Goal: Task Accomplishment & Management: Use online tool/utility

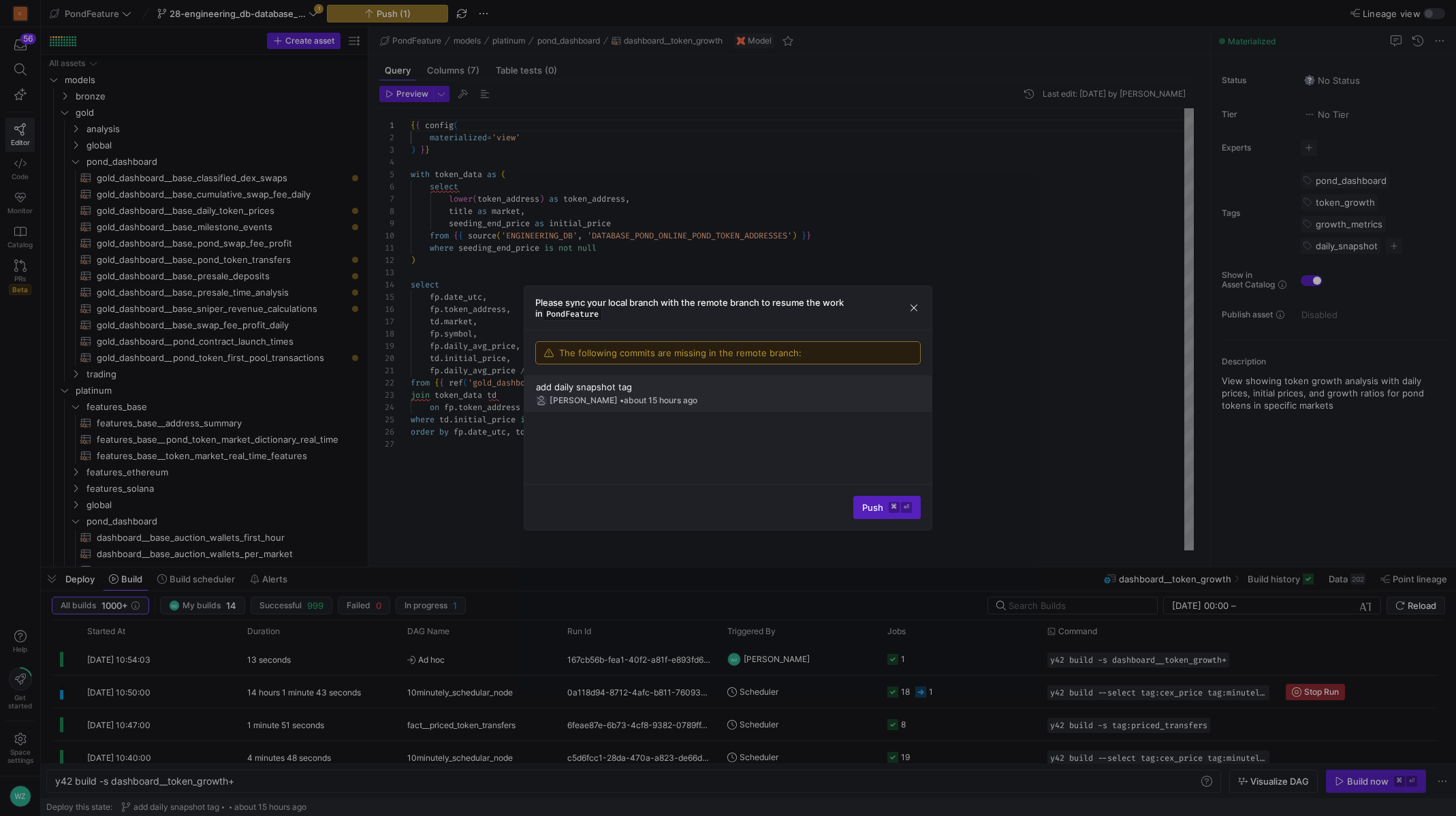
scroll to position [0, 181]
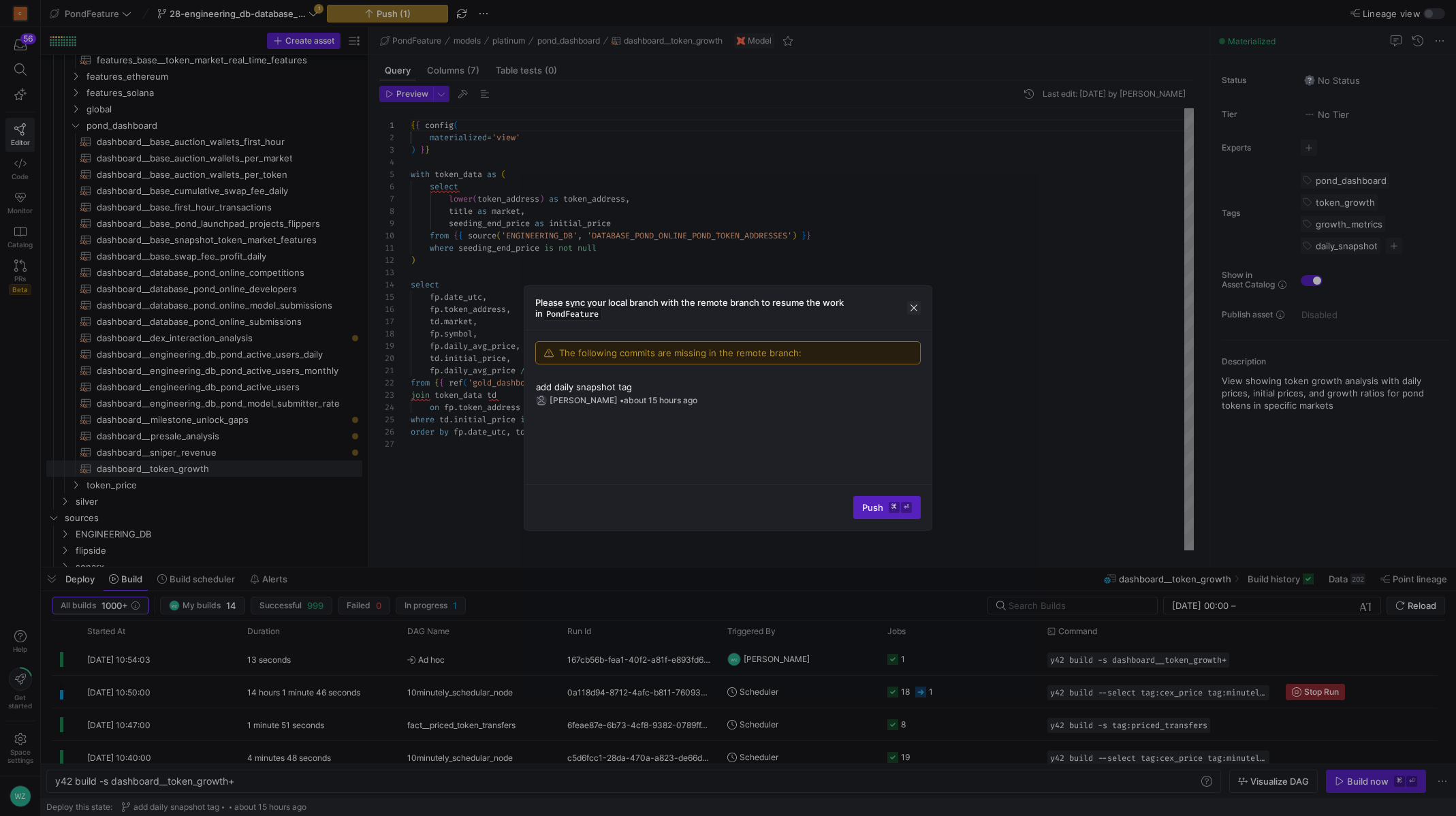
click at [909, 309] on span "button" at bounding box center [914, 307] width 13 height 13
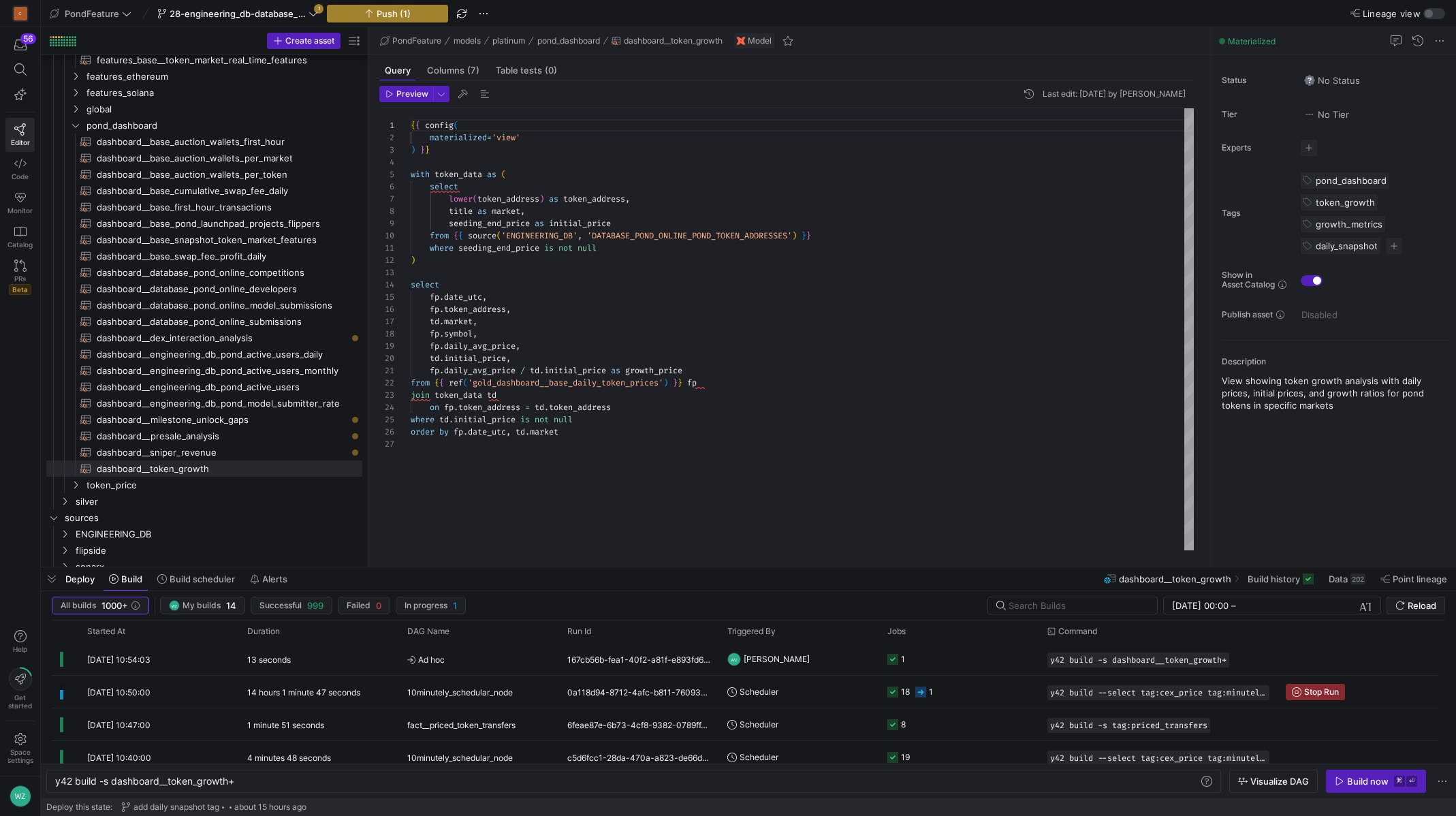
click at [403, 17] on span "Push (1)" at bounding box center [393, 13] width 34 height 11
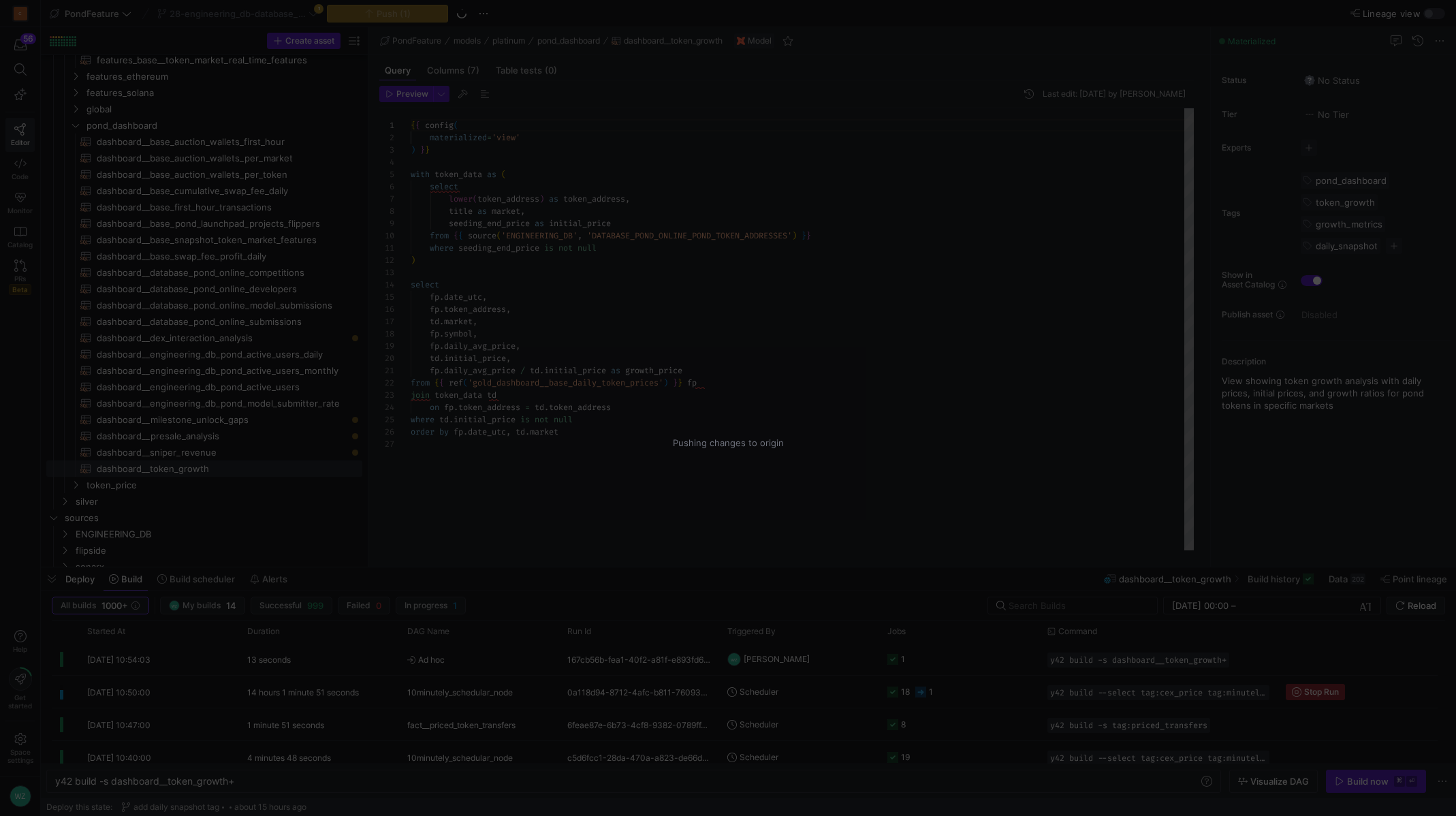
click at [738, 329] on div "Pushing changes to origin" at bounding box center [728, 408] width 1456 height 816
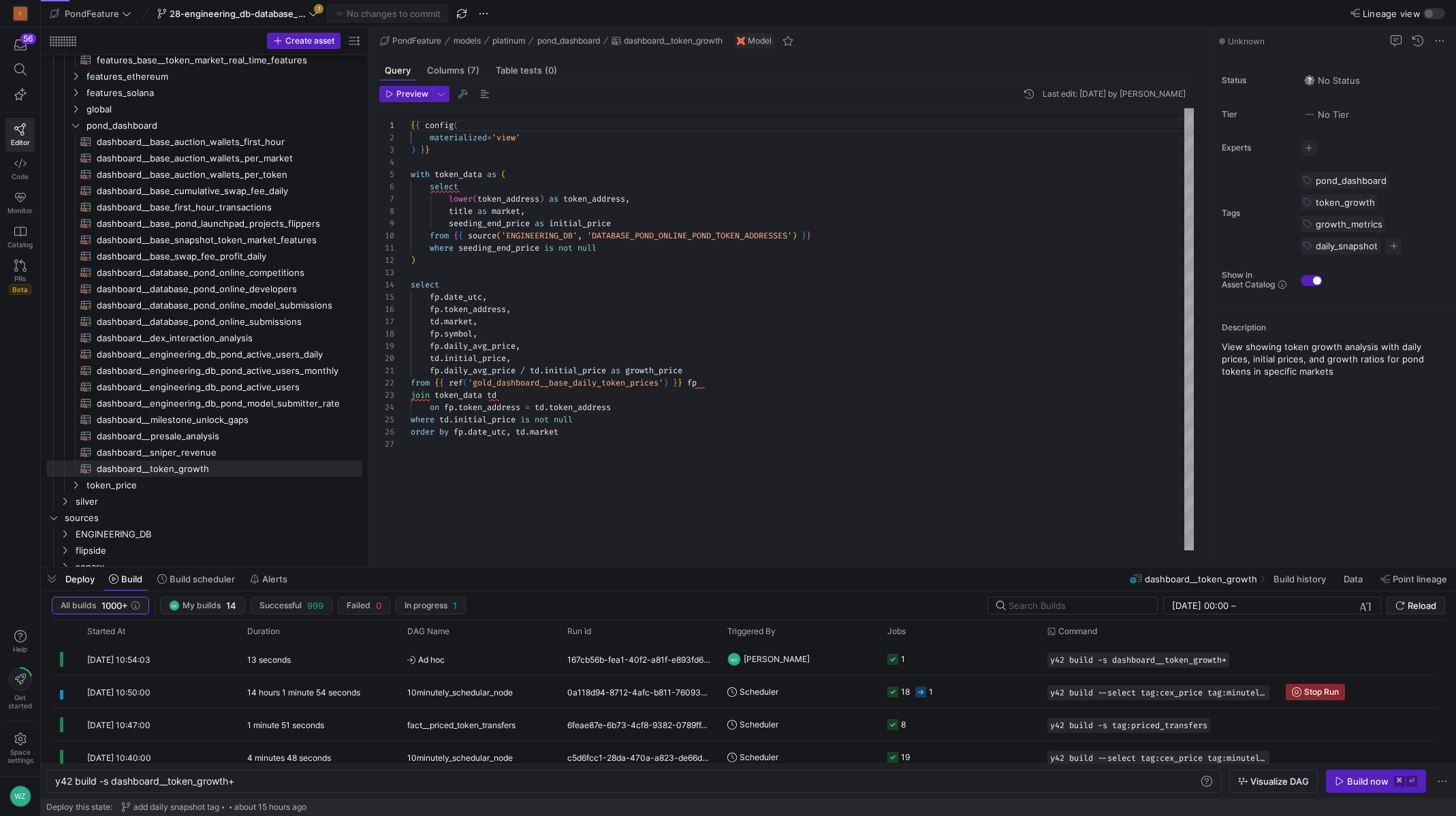
type textarea "where seeding_end_price is not null ) select [DOMAIN_NAME]_utc, fp.token_addres…"
click at [738, 329] on div "from { { source ( 'ENGINEERING_DB' , 'DATABASE_POND_ONLINE_POND_TOKEN_ADDRESSES…" at bounding box center [802, 329] width 784 height 442
click at [292, 13] on span "28-engineering_db-database_pond_online-pond_token_addresses" at bounding box center [237, 13] width 136 height 11
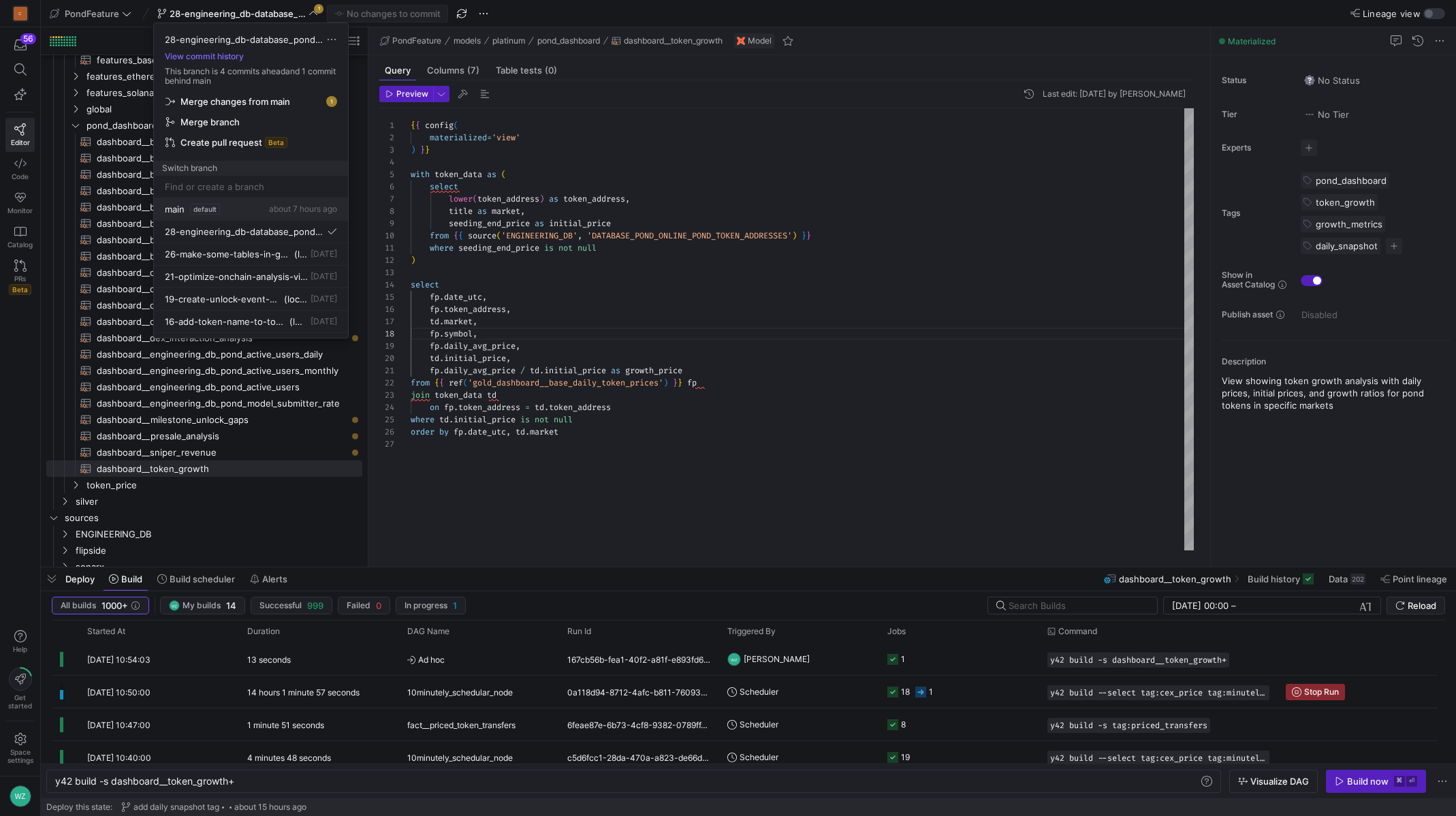
click at [248, 208] on div "main default about 7 hours ago" at bounding box center [251, 209] width 173 height 11
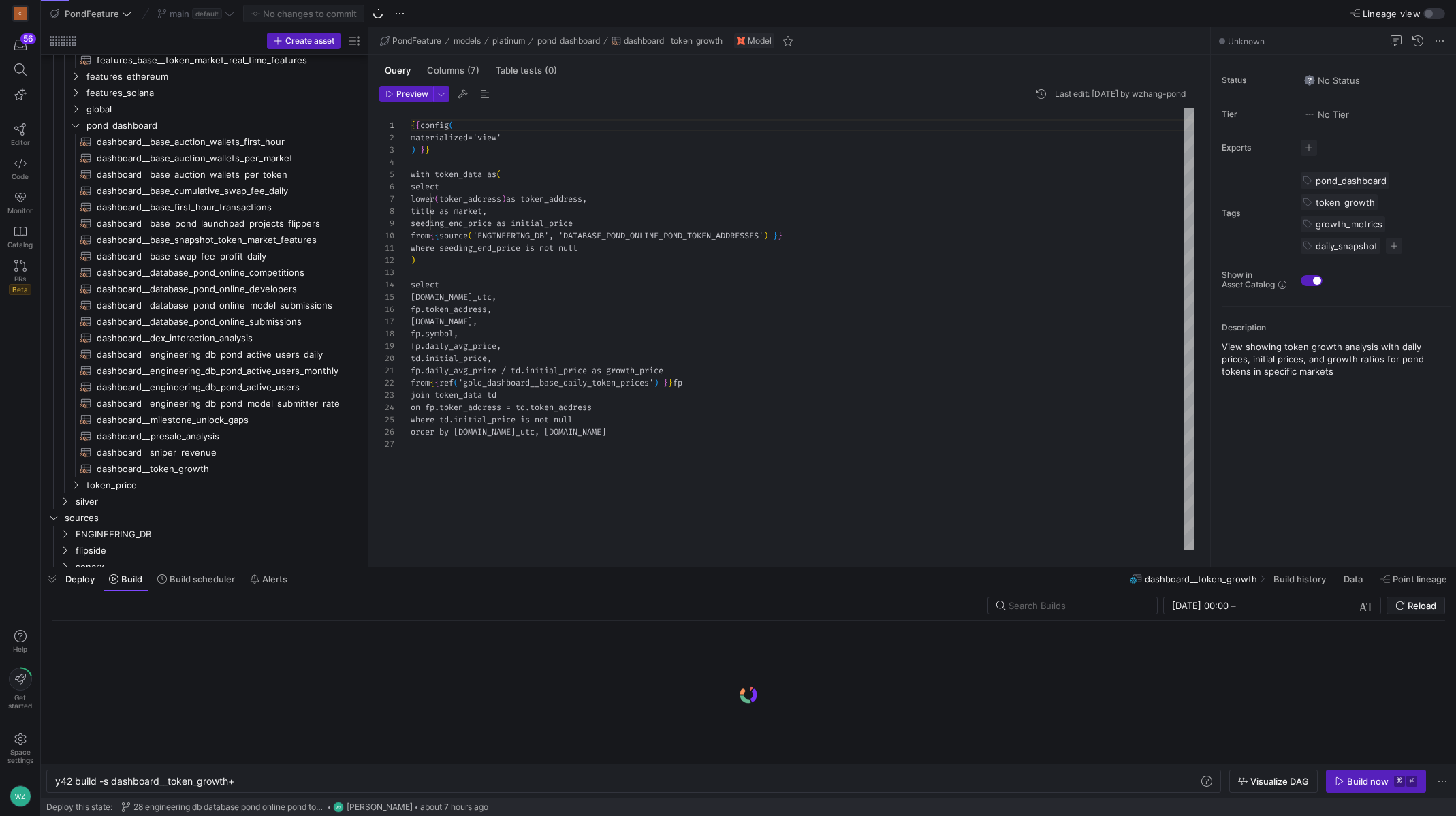
scroll to position [123, 0]
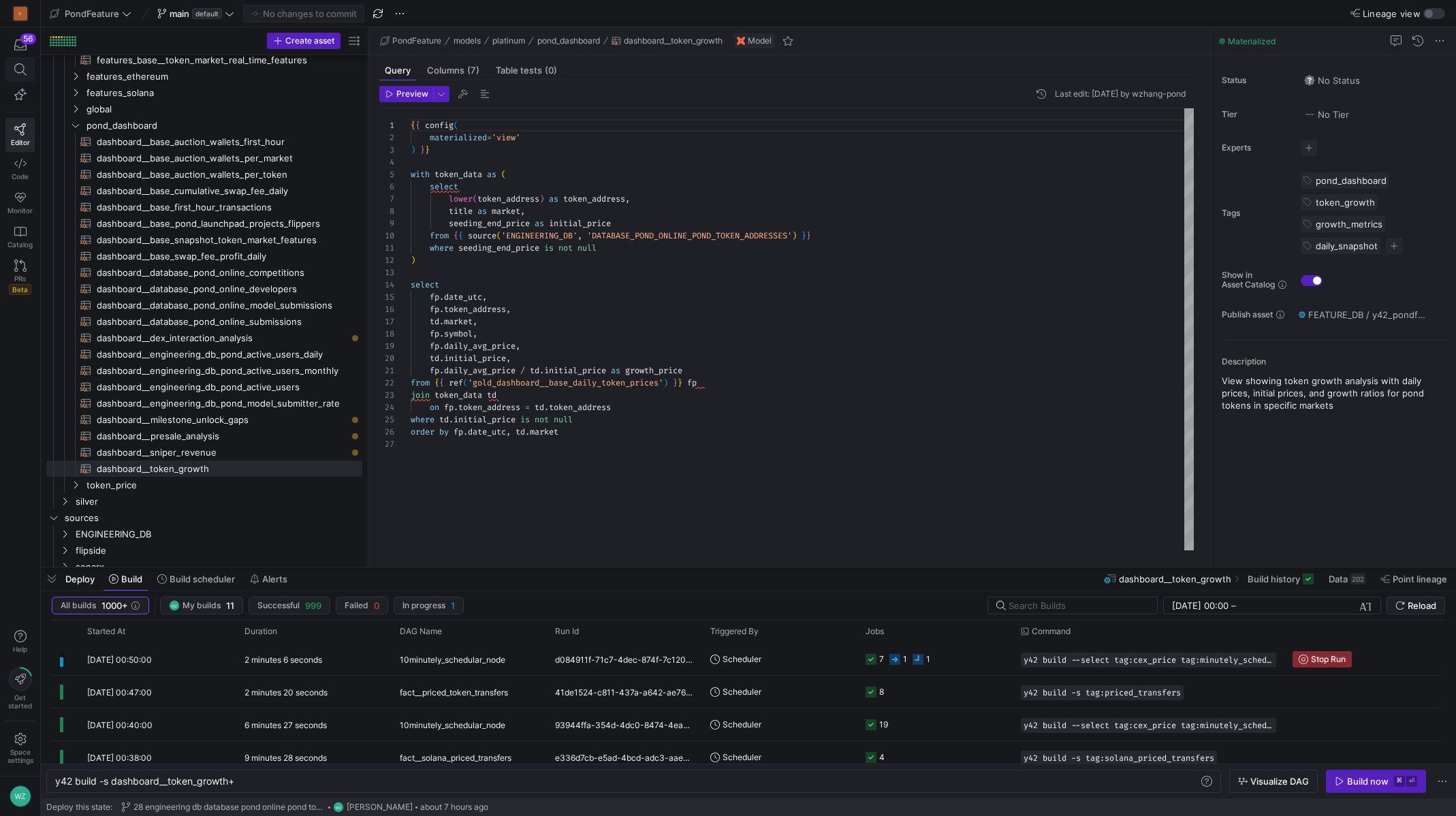
click at [32, 76] on span at bounding box center [20, 69] width 28 height 23
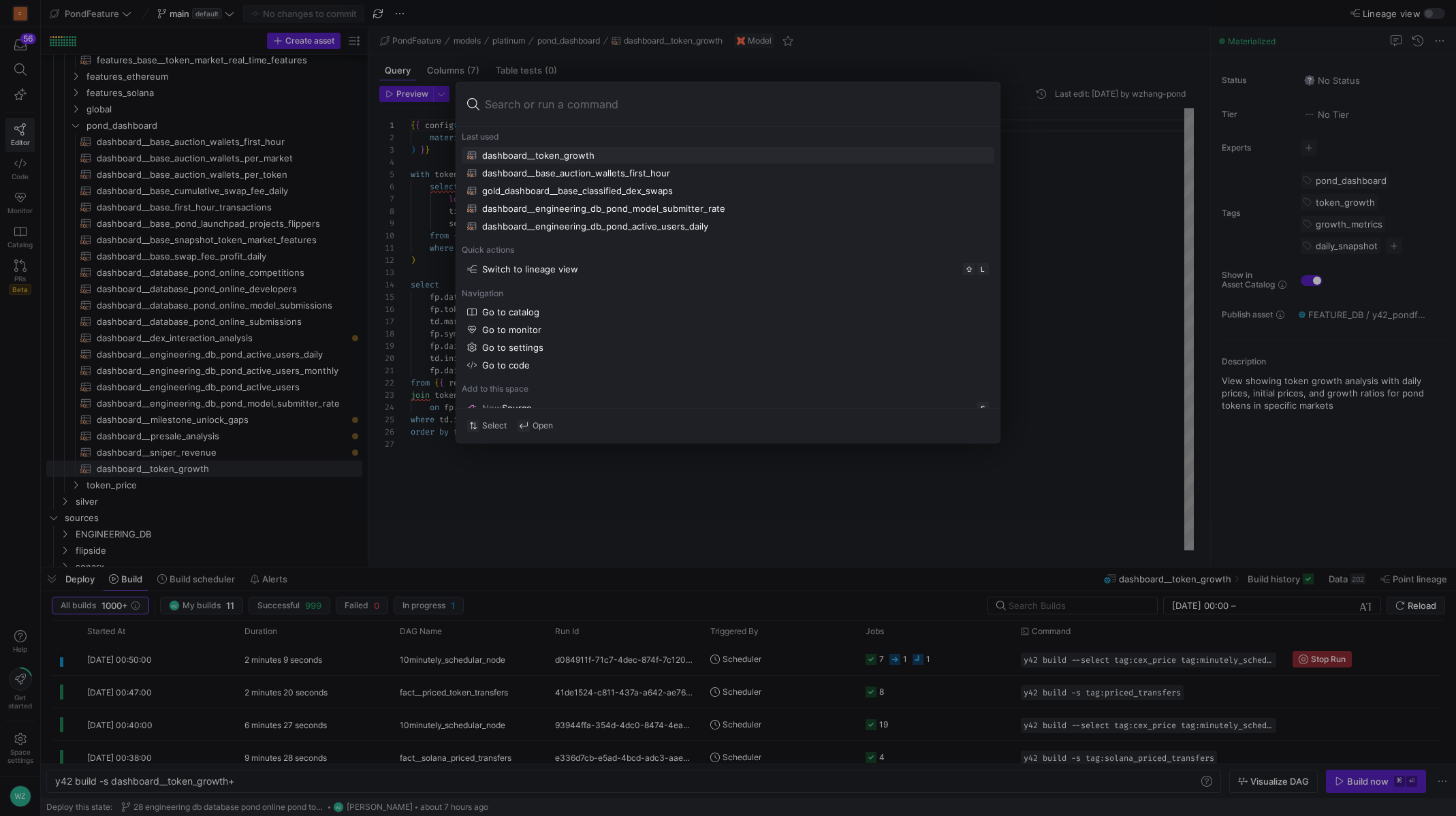
type input "dashboard__presale_analysis"
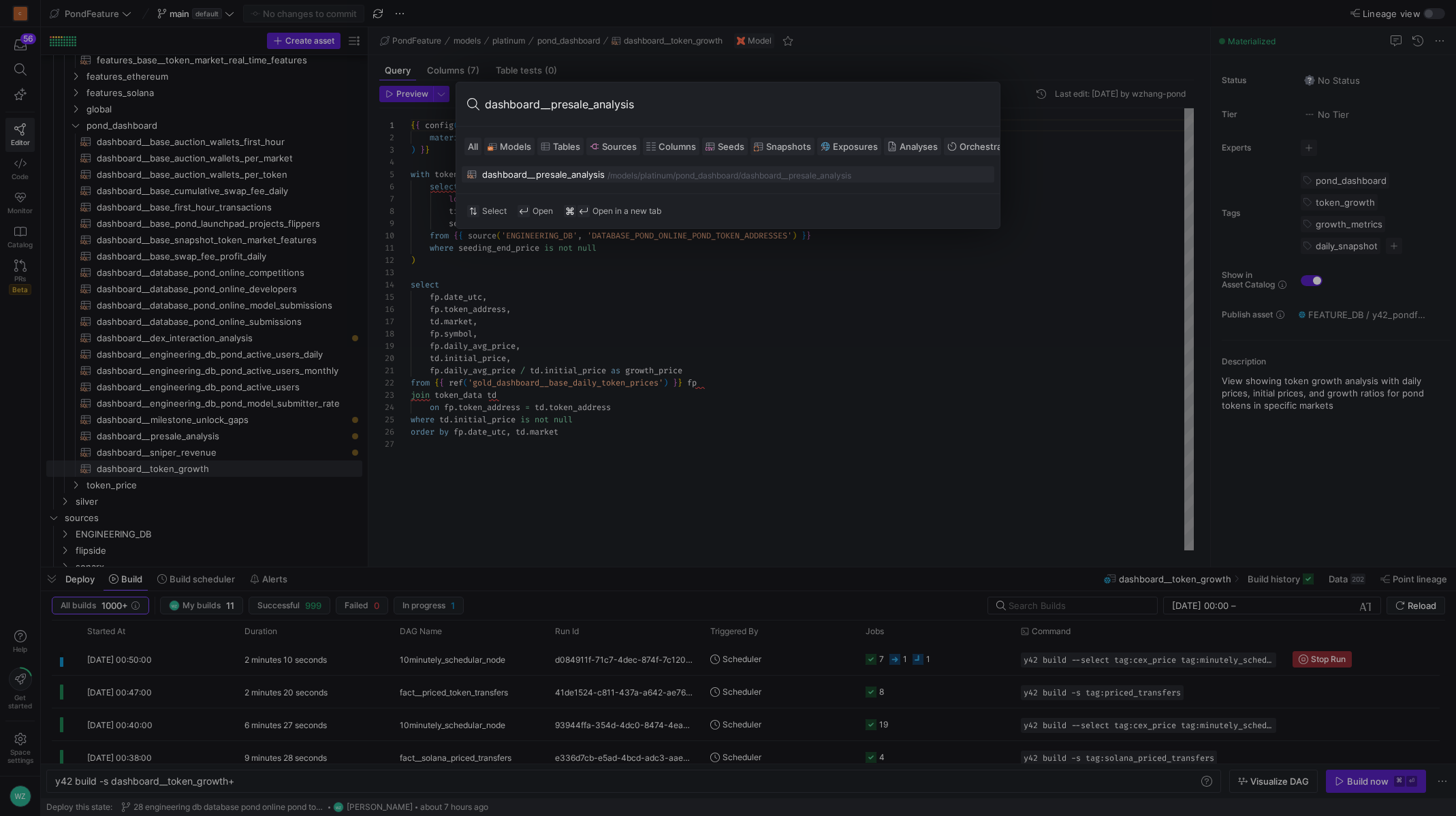
click at [534, 181] on button "dashboard__presale_analysis /models/ platinum/pond_dashboard /dashboard__presal…" at bounding box center [728, 174] width 533 height 17
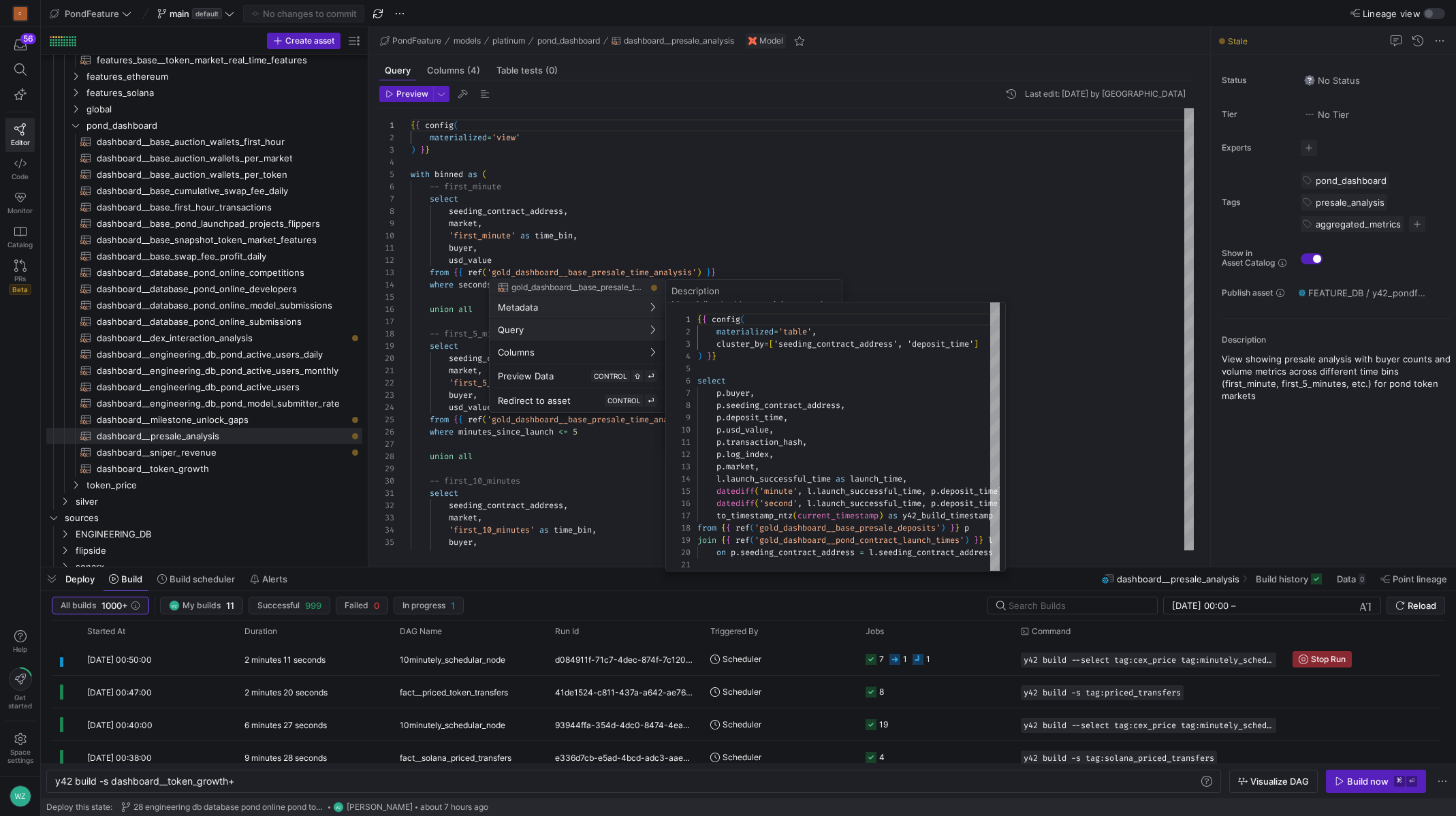
scroll to position [123, 0]
click at [735, 236] on div at bounding box center [728, 408] width 1456 height 816
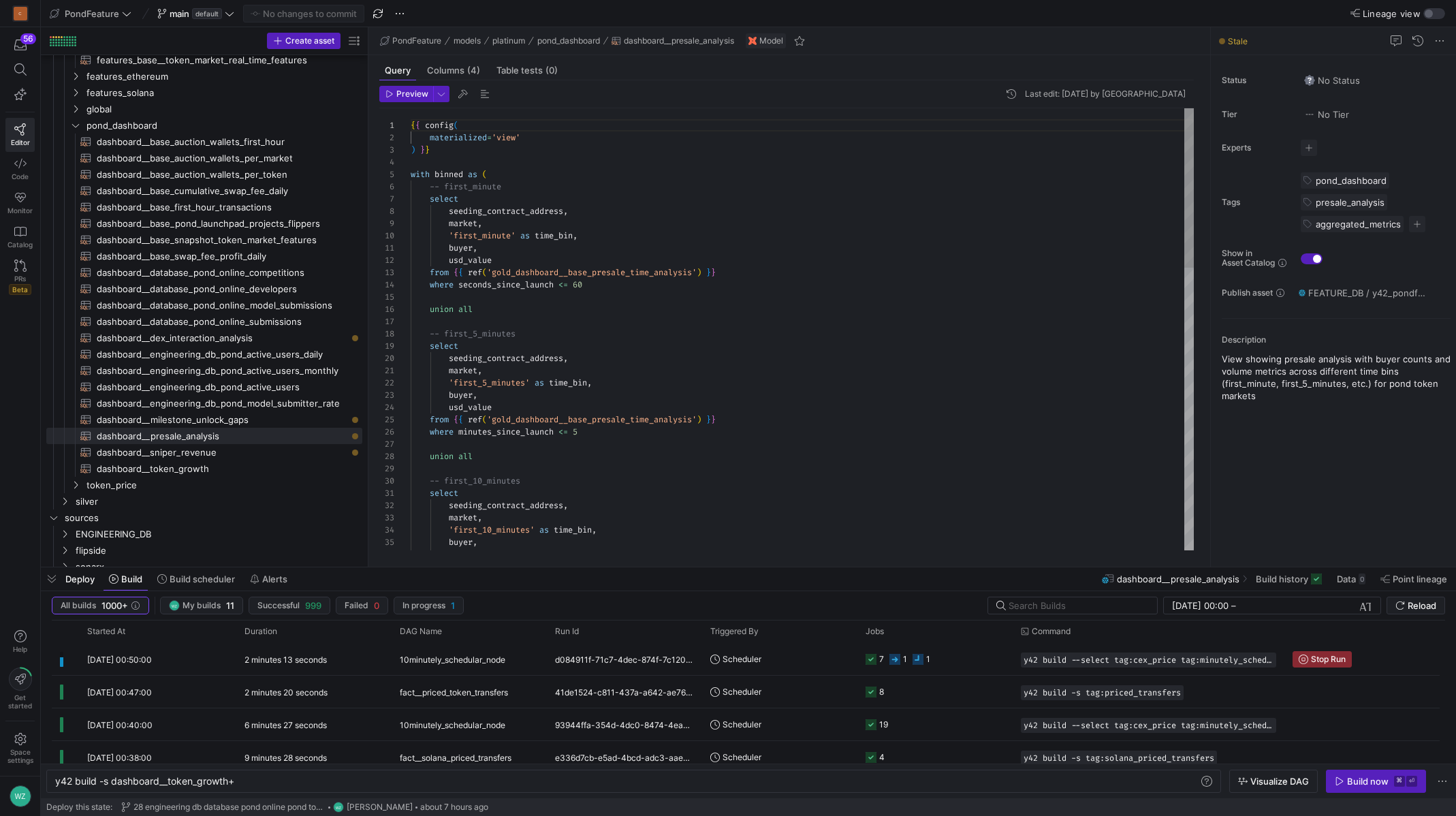
type textarea "market, 'first_5_minutes' as time_bin, buyer, usd_value from {{ ref('gold_dashb…"
click at [679, 388] on div "{ { config ( materialized = 'view' ) } } with binned as ( -- first_minute selec…" at bounding box center [802, 720] width 784 height 1224
click at [414, 91] on span "Preview" at bounding box center [412, 94] width 32 height 9
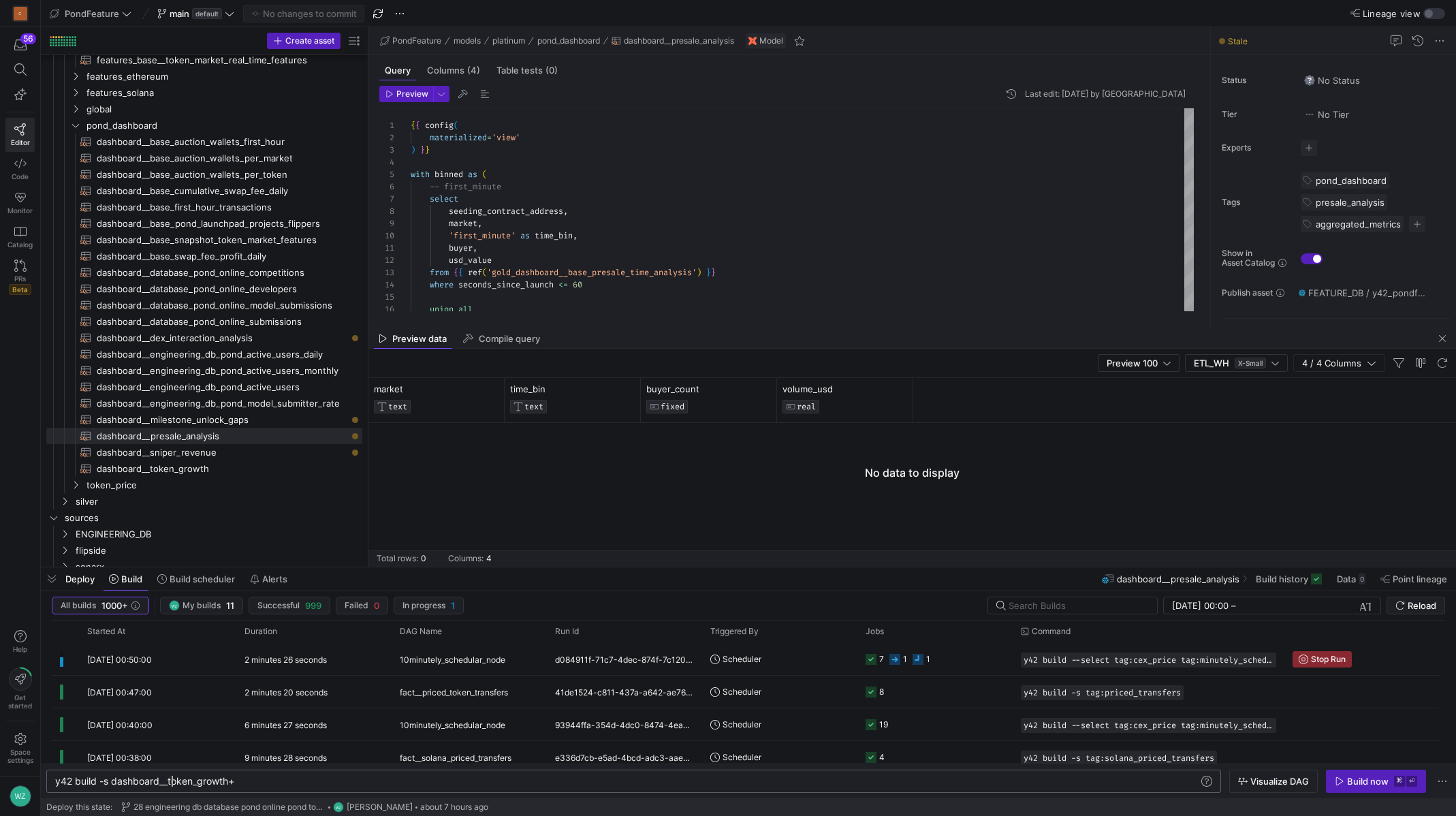
click at [174, 779] on div "y42 build -s dashboard__token_growth+" at bounding box center [627, 781] width 1144 height 11
type textarea "y42 build -s dashboard__presale_analysis+"
click at [1354, 787] on span "button" at bounding box center [1376, 781] width 99 height 22
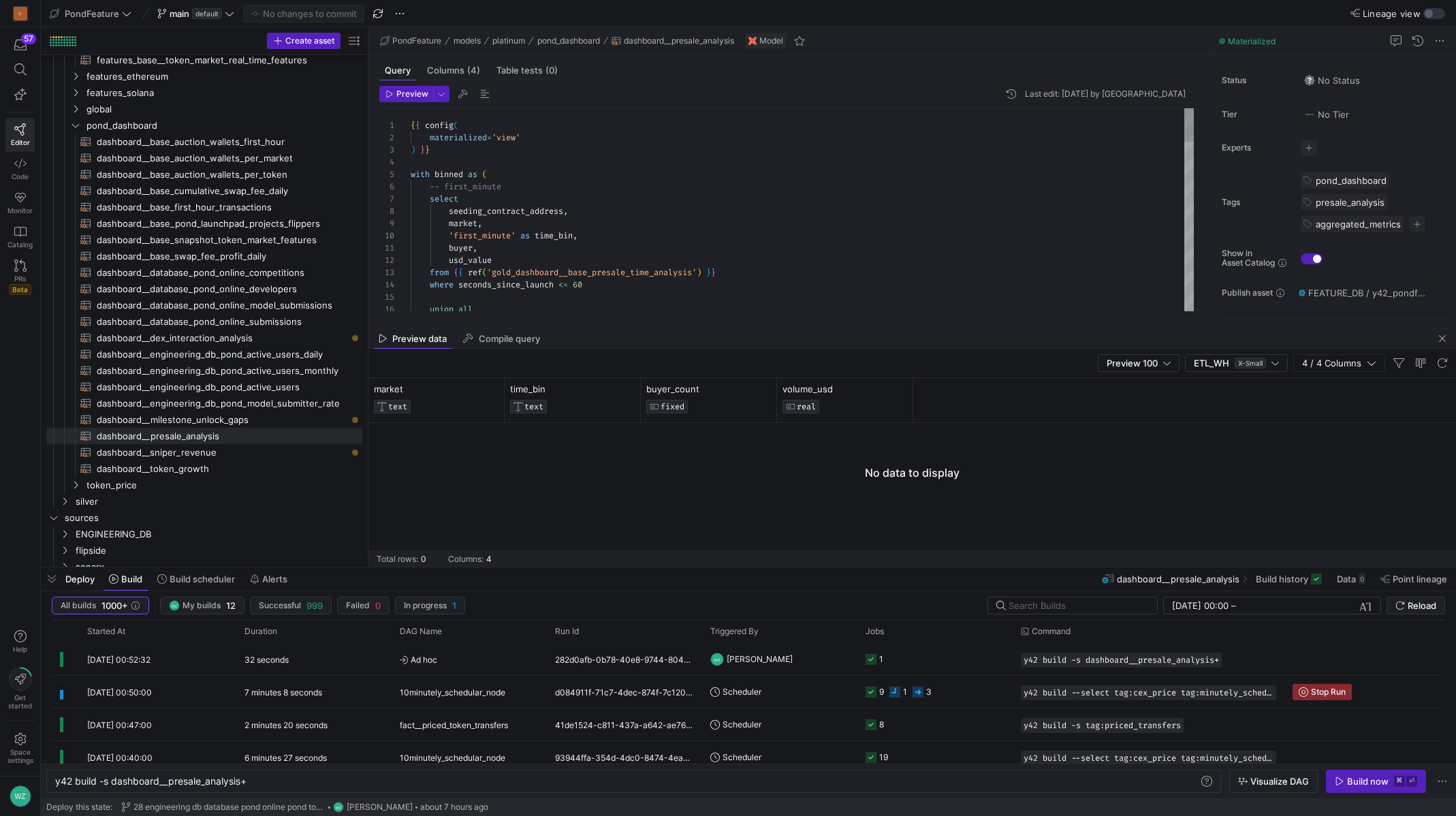
click at [495, 223] on div "{ { config ( materialized = 'view' ) } } with binned as ( -- first_minute selec…" at bounding box center [802, 720] width 784 height 1224
click at [393, 97] on span "Preview" at bounding box center [407, 94] width 43 height 9
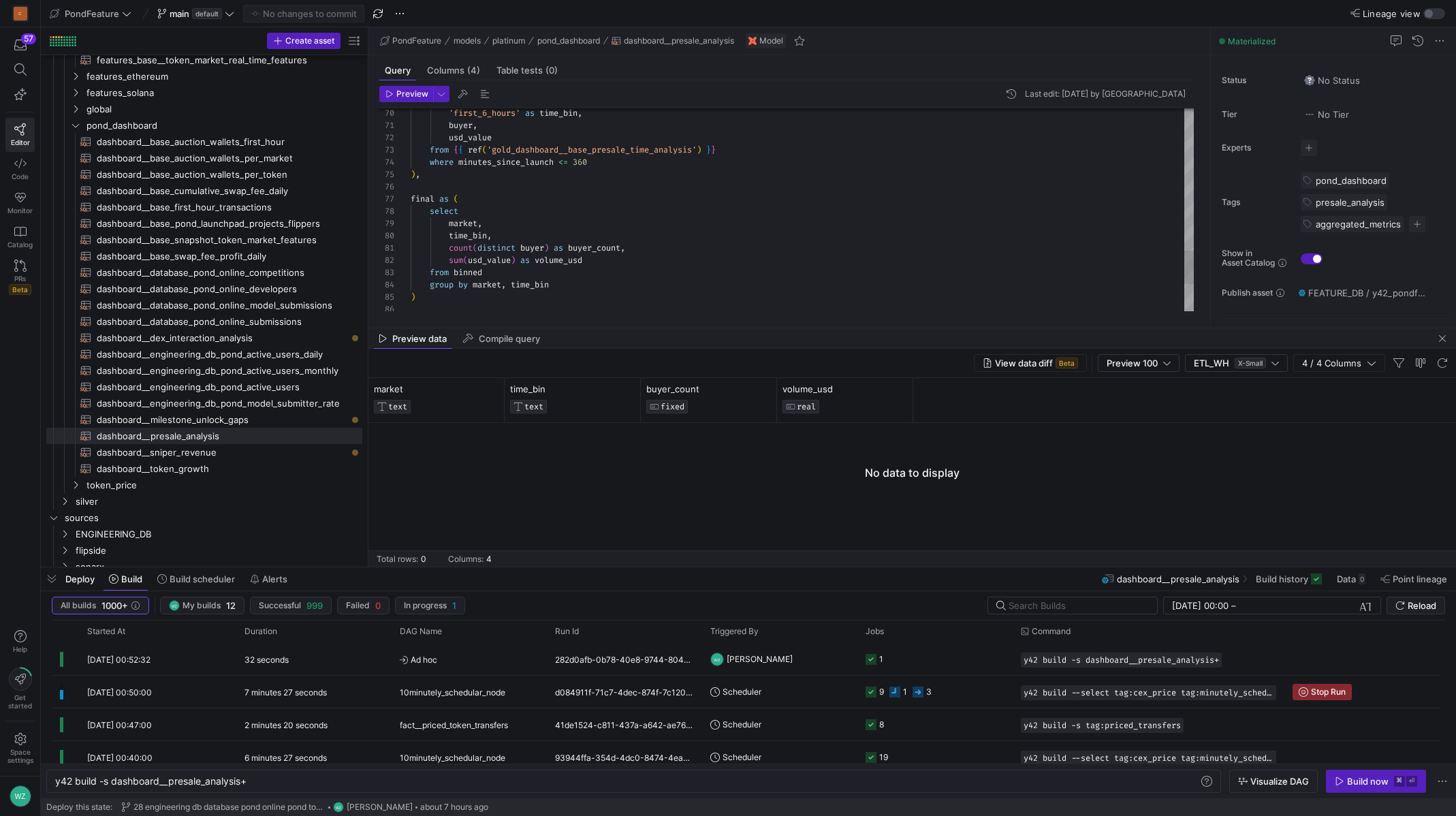
type textarea "count(distinct buyer) as buyer_count, sum(usd_value) as volume_usd from binned …"
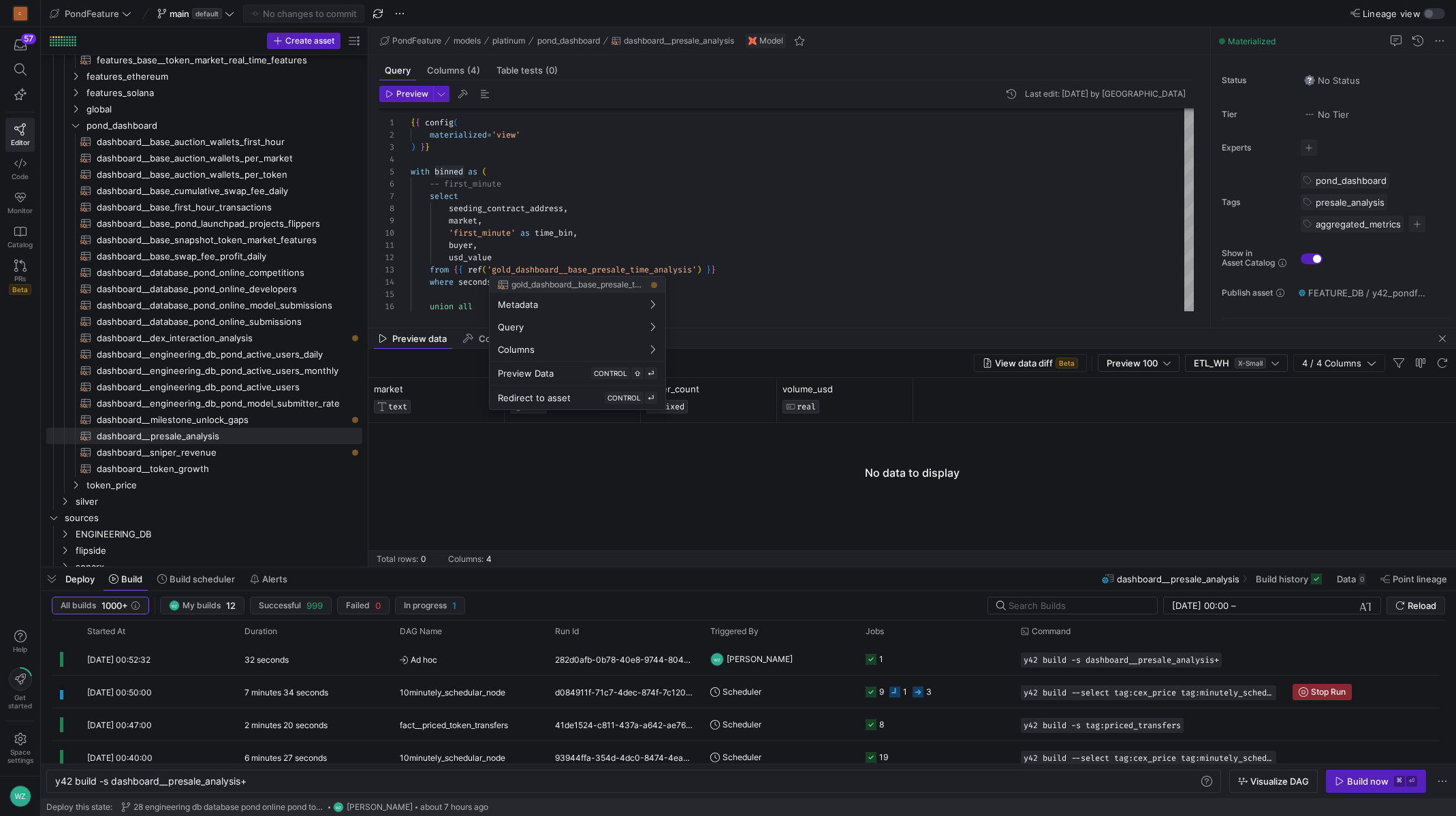
click at [613, 273] on div at bounding box center [728, 408] width 1456 height 816
click at [587, 267] on div "union all where seconds_since_launch <= 60 usd_value from { { ref ( ' gold_dash…" at bounding box center [802, 717] width 784 height 1224
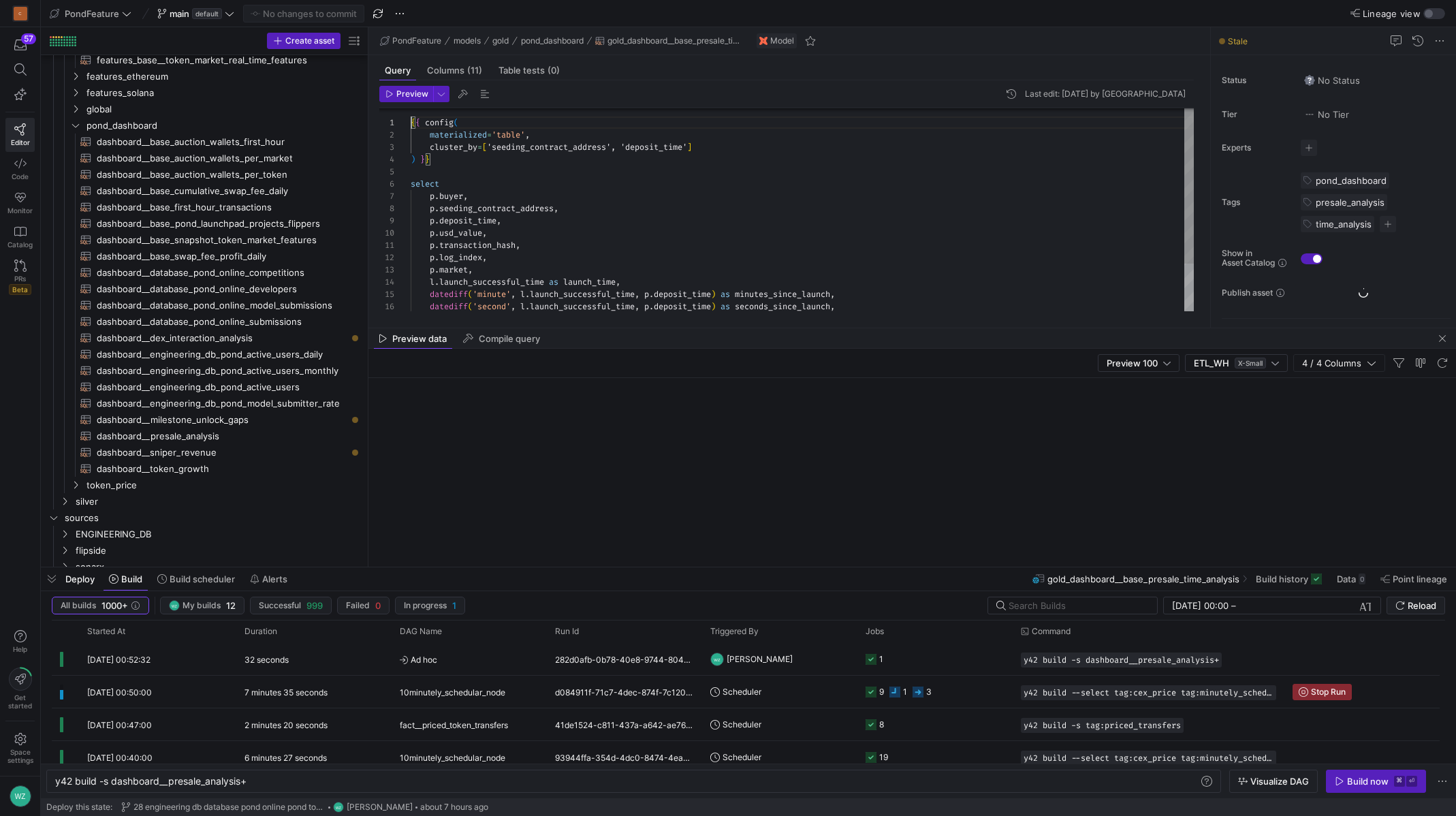
scroll to position [229, 0]
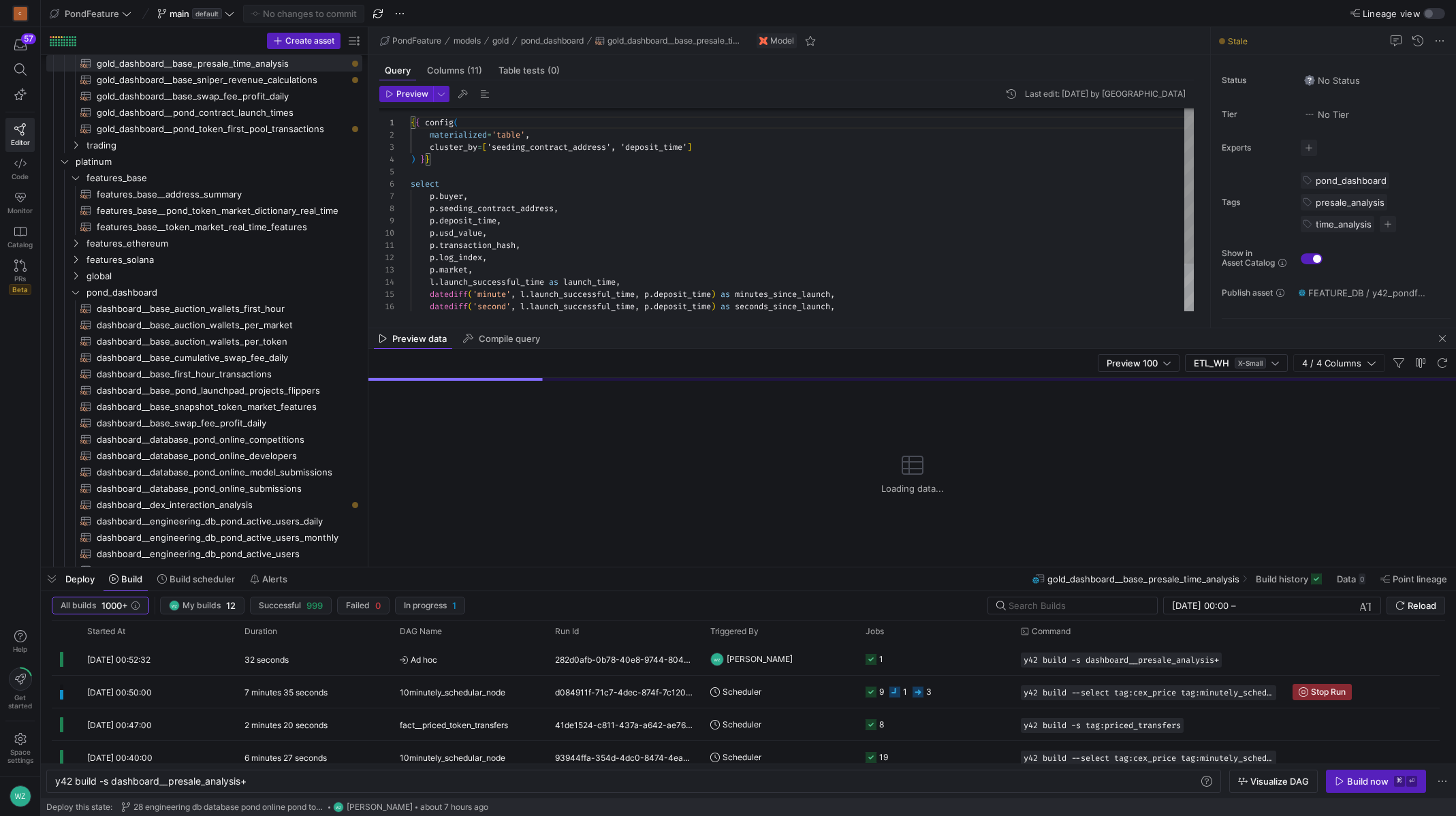
type textarea "p.transaction_hash, p.log_index, [DOMAIN_NAME], [DOMAIN_NAME]_successful_time a…"
click at [637, 248] on div "{ { config ( materialized = 'table' , cluster_by = [ 'seeding_contract_address'…" at bounding box center [802, 240] width 784 height 268
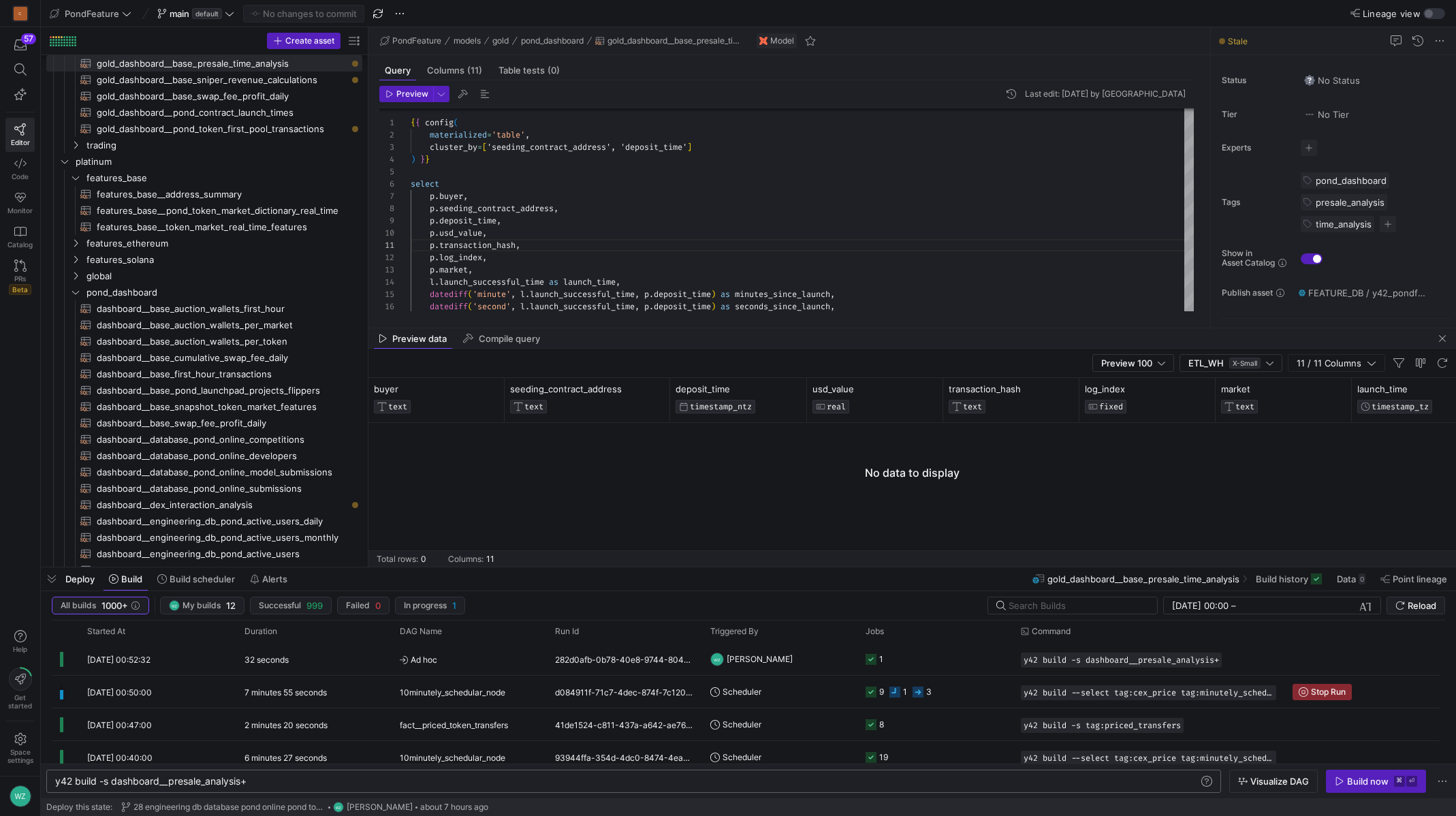
click at [164, 780] on div "y42 build -s dashboard__presale_analysis+" at bounding box center [627, 781] width 1144 height 11
type textarea "y42 build -s gold_dashboard__base_presale_time_analysis+"
click at [1361, 777] on div "Build now" at bounding box center [1368, 781] width 42 height 11
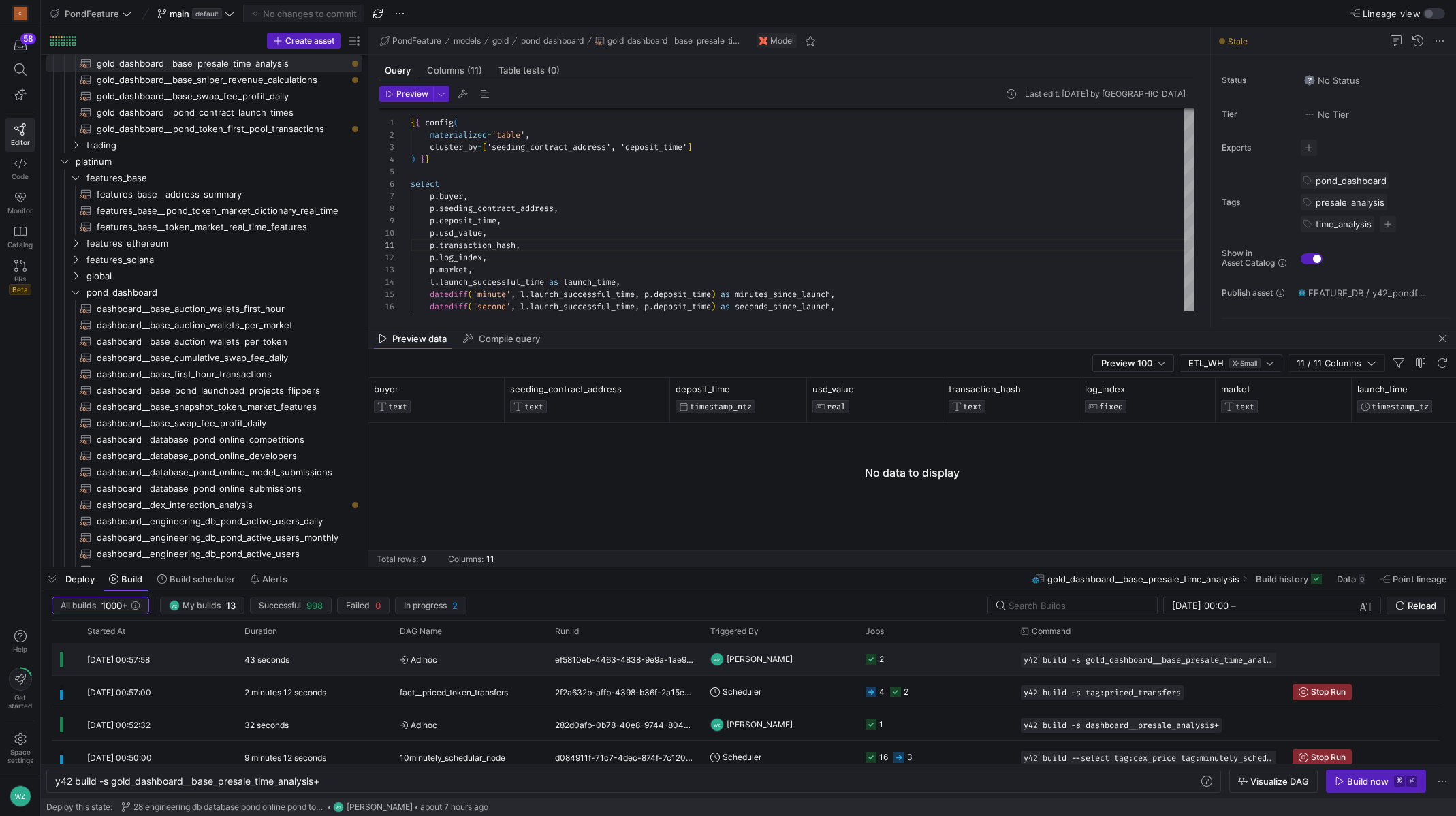
click at [824, 654] on y42-orchestration-triggered-by "[PERSON_NAME]" at bounding box center [780, 658] width 139 height 31
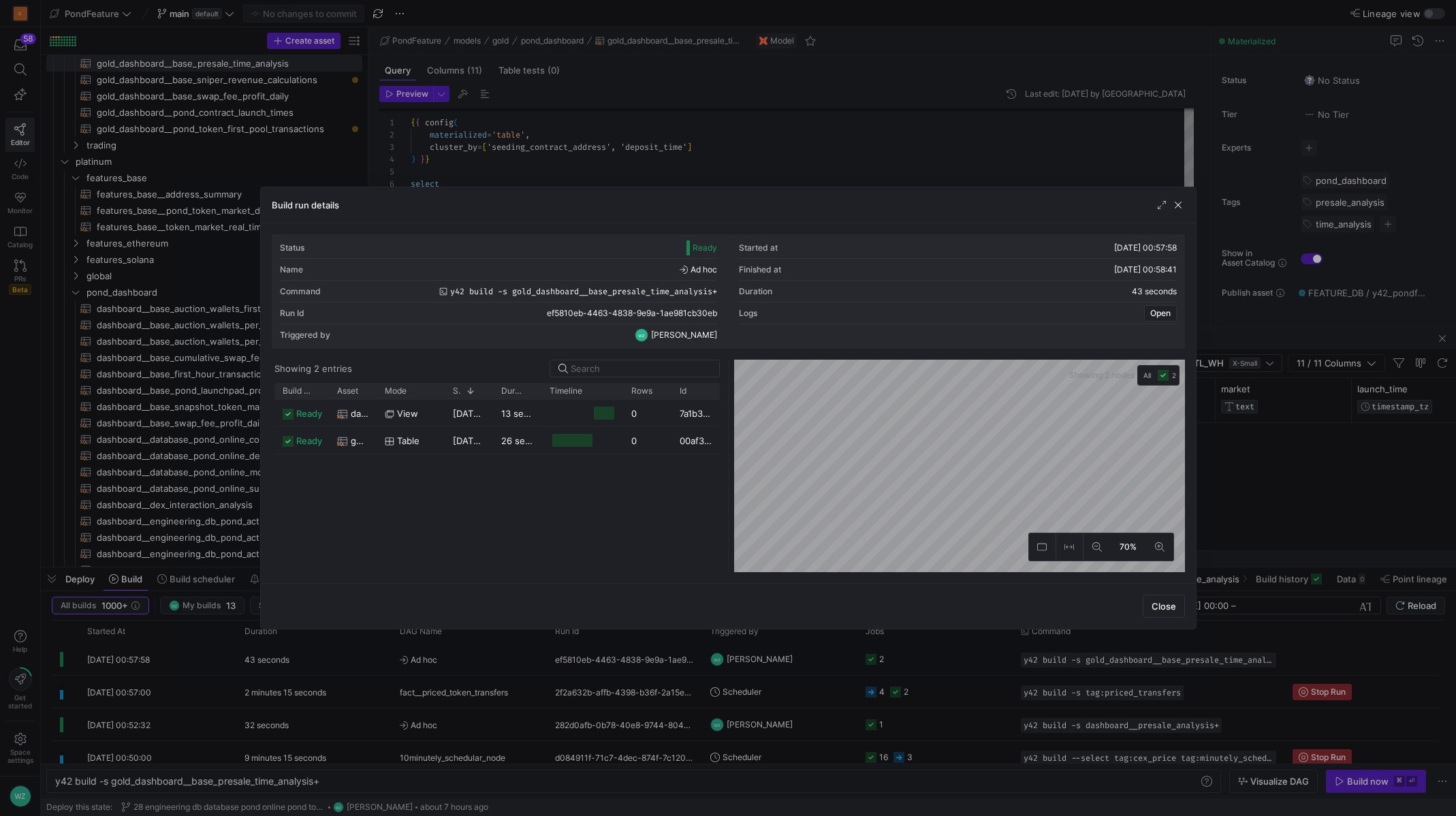
click at [1186, 207] on div "Build run details" at bounding box center [728, 206] width 935 height 36
click at [1182, 207] on span "button" at bounding box center [1178, 204] width 13 height 13
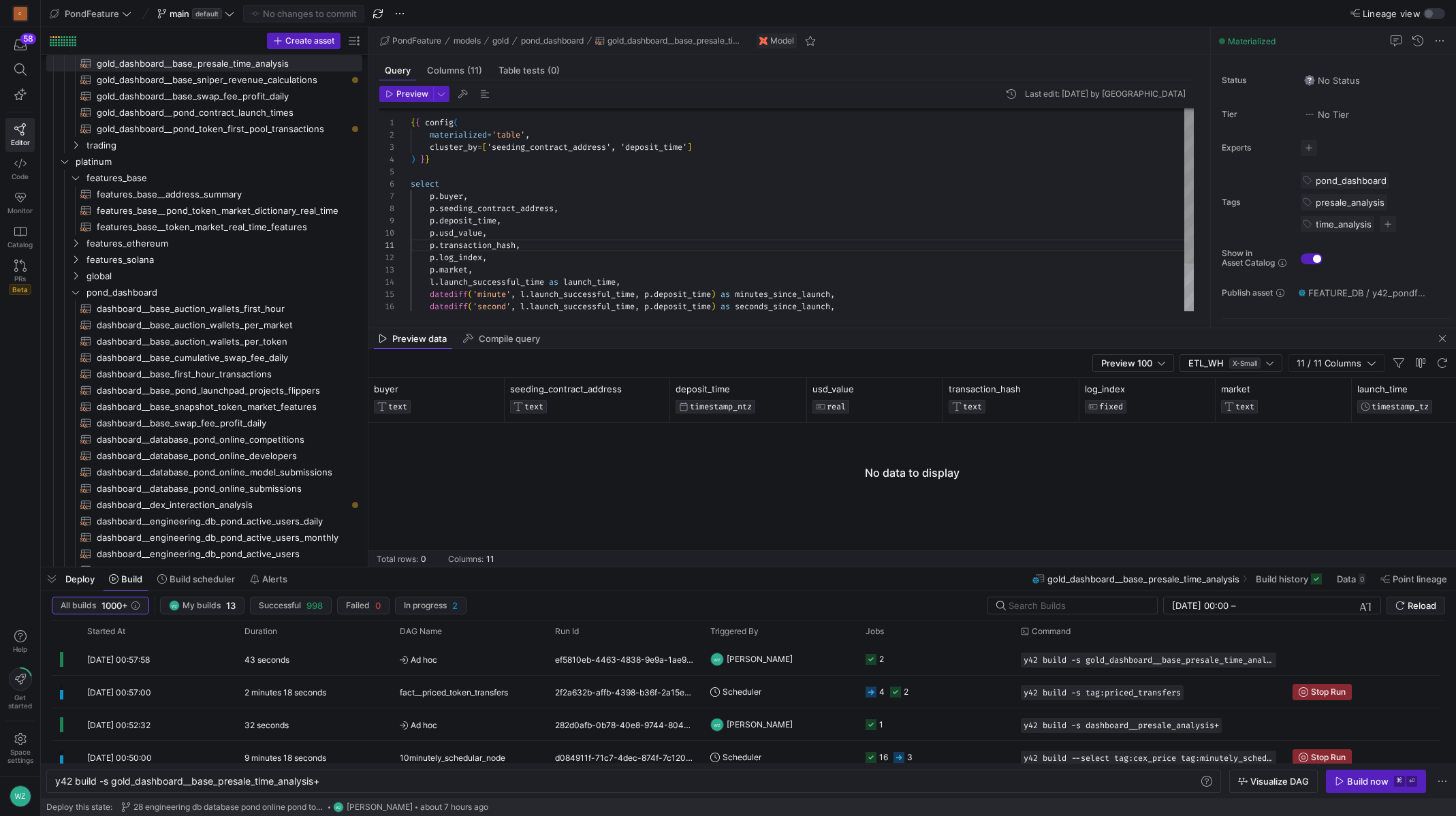
click at [1013, 246] on div "select p . buyer , p . seeding_contract_address , p . deposit_time , p . usd_va…" at bounding box center [802, 240] width 784 height 268
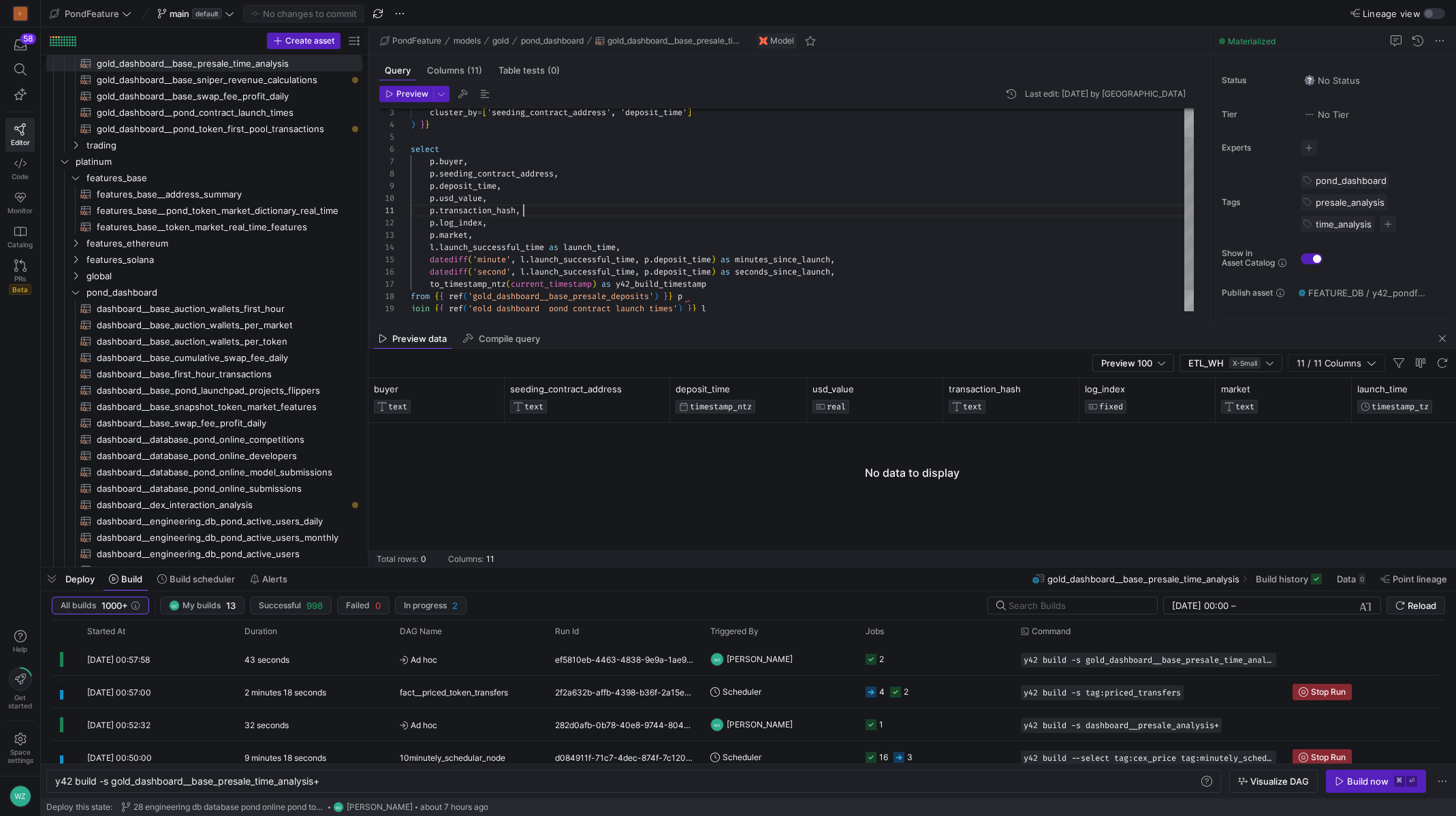
scroll to position [0, 113]
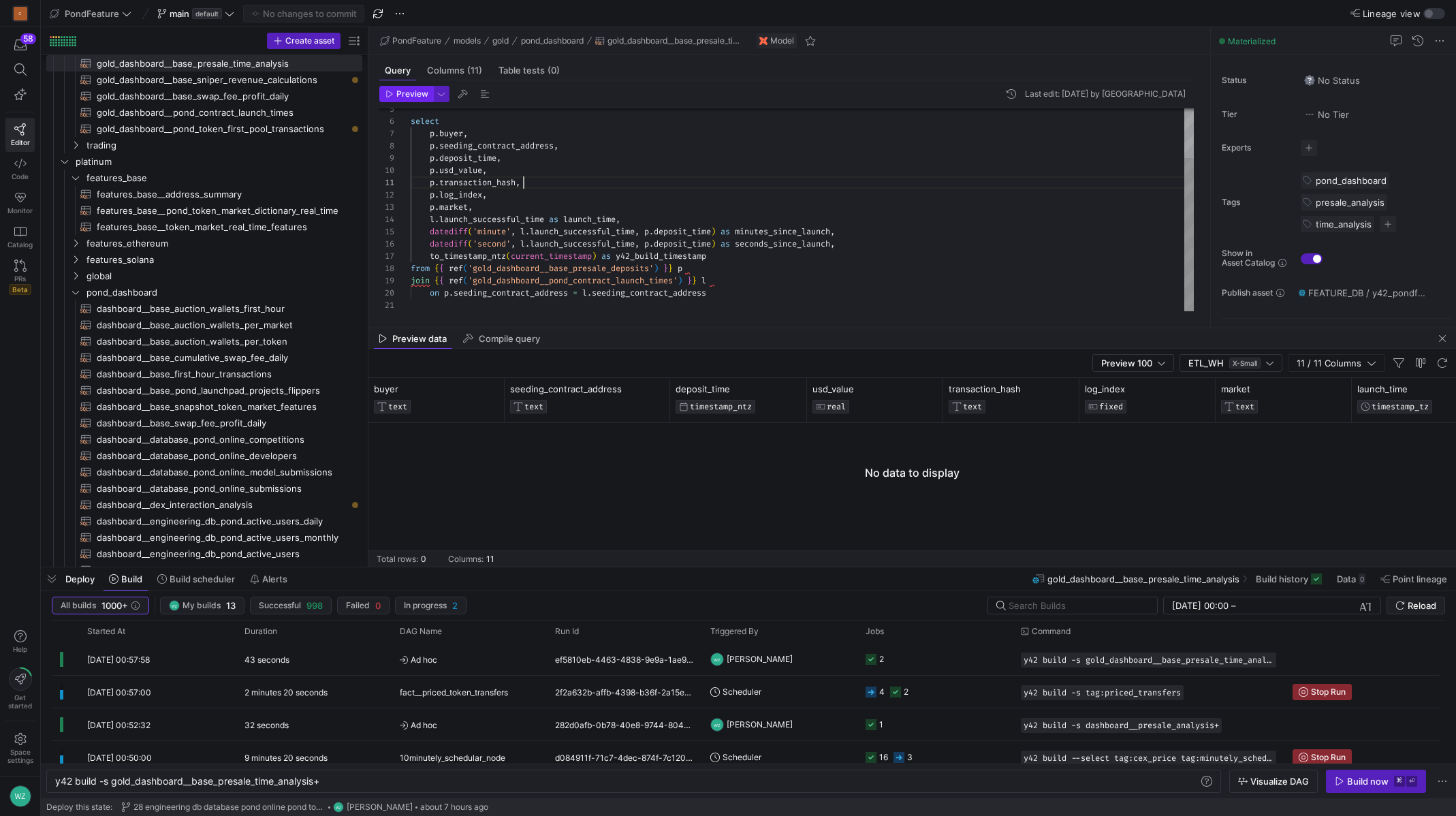
click at [415, 96] on span "Preview" at bounding box center [412, 94] width 32 height 9
type textarea "p.transaction_hash, p.log_index, [DOMAIN_NAME], [DOMAIN_NAME]_successful_time a…"
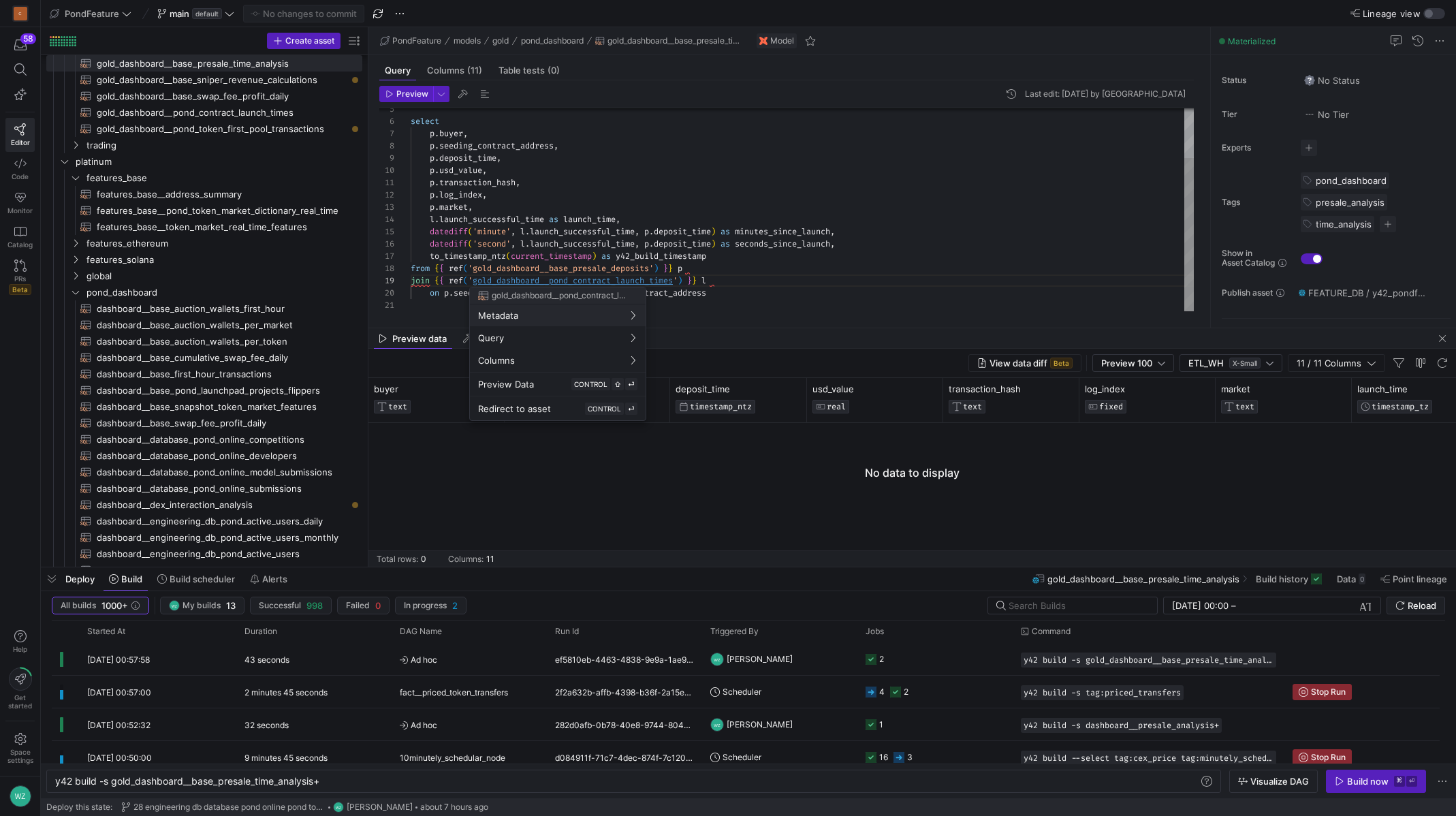
click at [584, 279] on div "select p . buyer , p . seeding_contract_address , p . deposit_time , p . usd_va…" at bounding box center [802, 177] width 784 height 268
click at [769, 240] on div at bounding box center [728, 408] width 1456 height 816
click at [746, 281] on div "select p . buyer , p . seeding_contract_address , p . deposit_time , p . usd_va…" at bounding box center [802, 177] width 784 height 268
click at [749, 273] on div "select p . buyer , p . seeding_contract_address , p . deposit_time , p . usd_va…" at bounding box center [802, 177] width 784 height 268
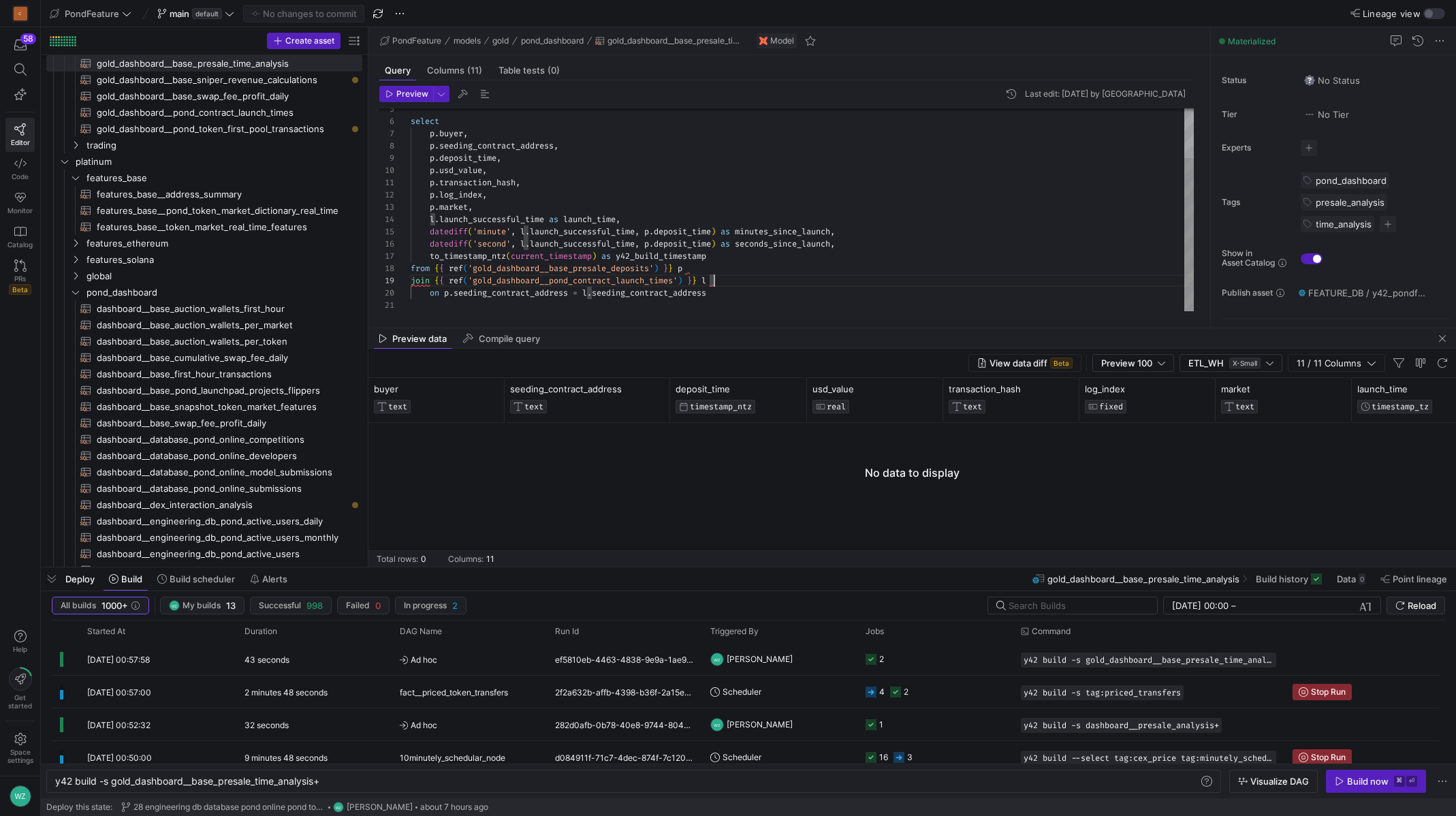
scroll to position [86, 279]
click at [619, 269] on div at bounding box center [728, 408] width 1456 height 816
click at [589, 263] on div "select p . buyer , p . seeding_contract_address , p . deposit_time , p . usd_va…" at bounding box center [802, 177] width 784 height 268
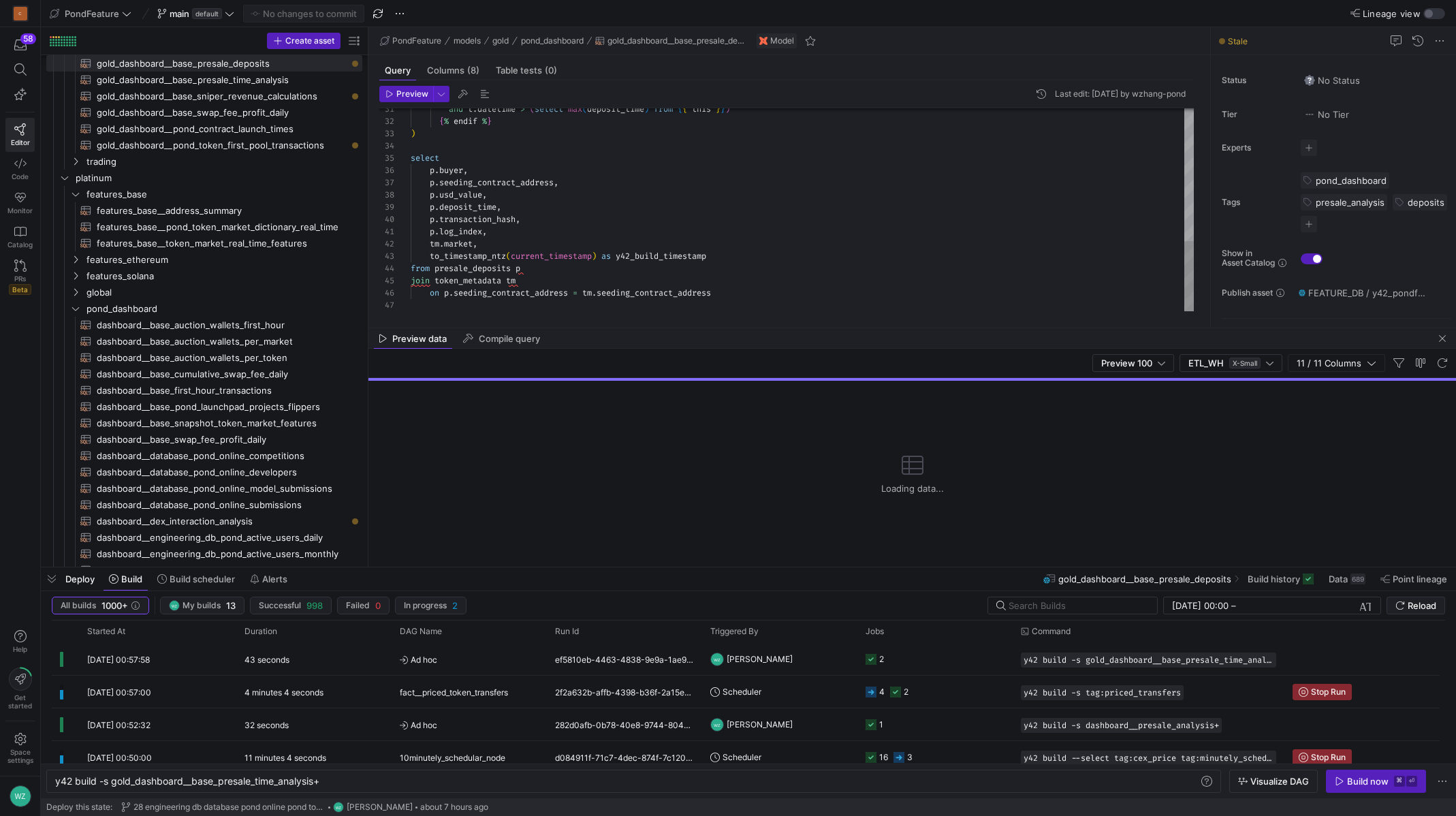
scroll to position [49, 108]
click at [826, 280] on div "and t . datetime > ( select max ( deposit_time ) from { { this } } ) { % endif …" at bounding box center [802, 17] width 784 height 587
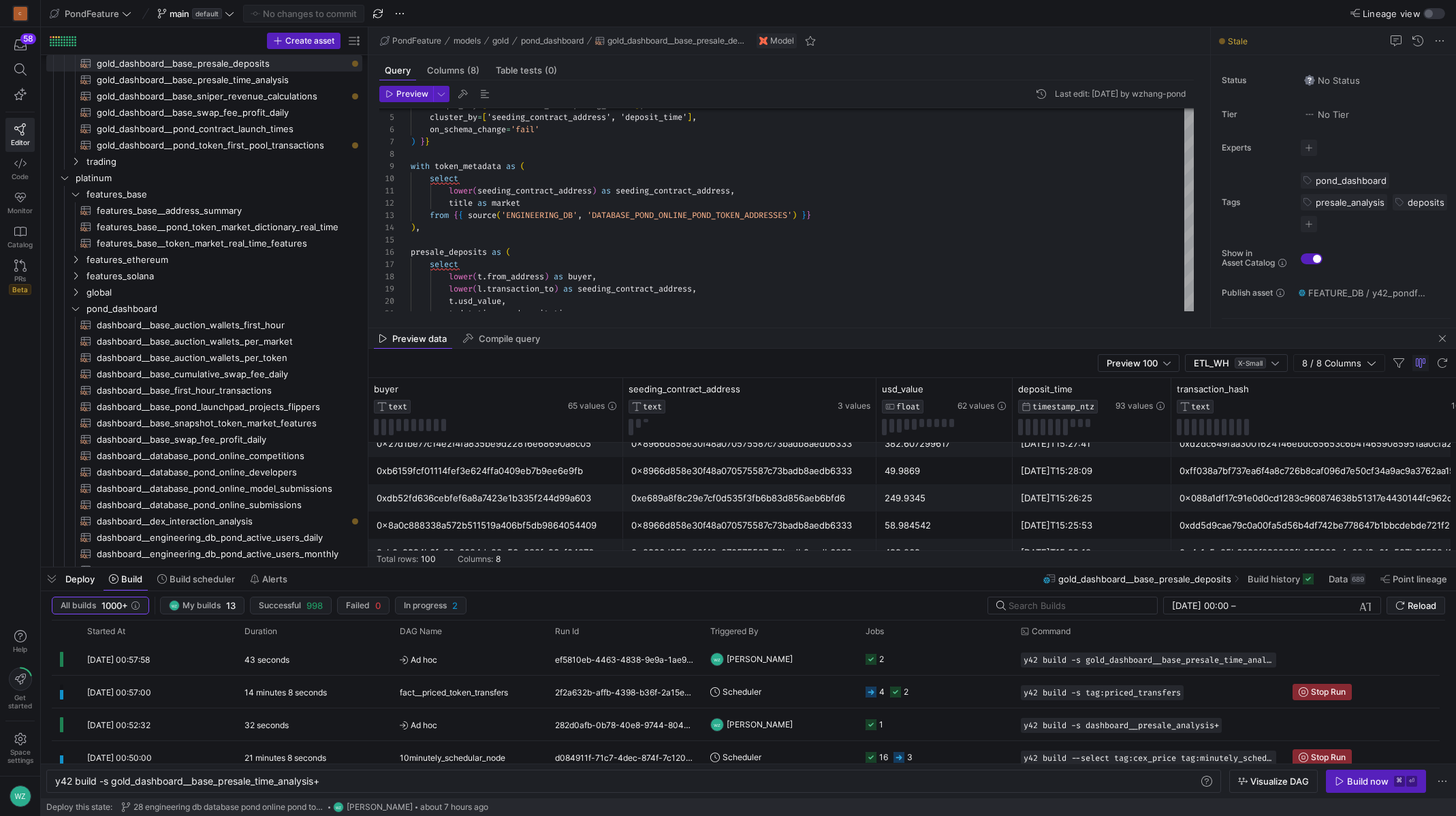
scroll to position [0, 0]
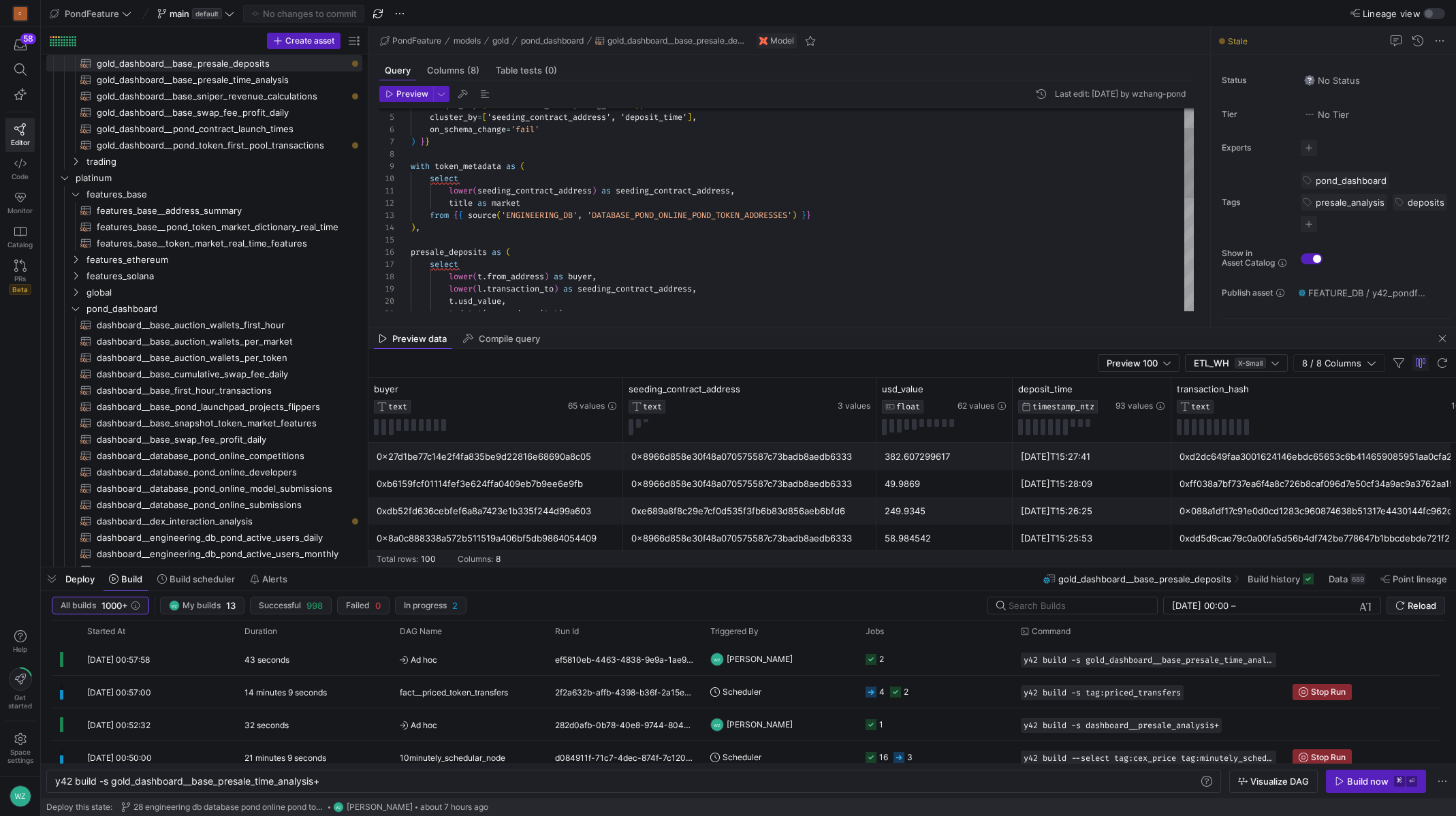
click at [748, 304] on div "presale_deposits as ( ) , from { { source ( 'ENGINEERING_DB' , 'DATABASE_POND_O…" at bounding box center [802, 345] width 784 height 587
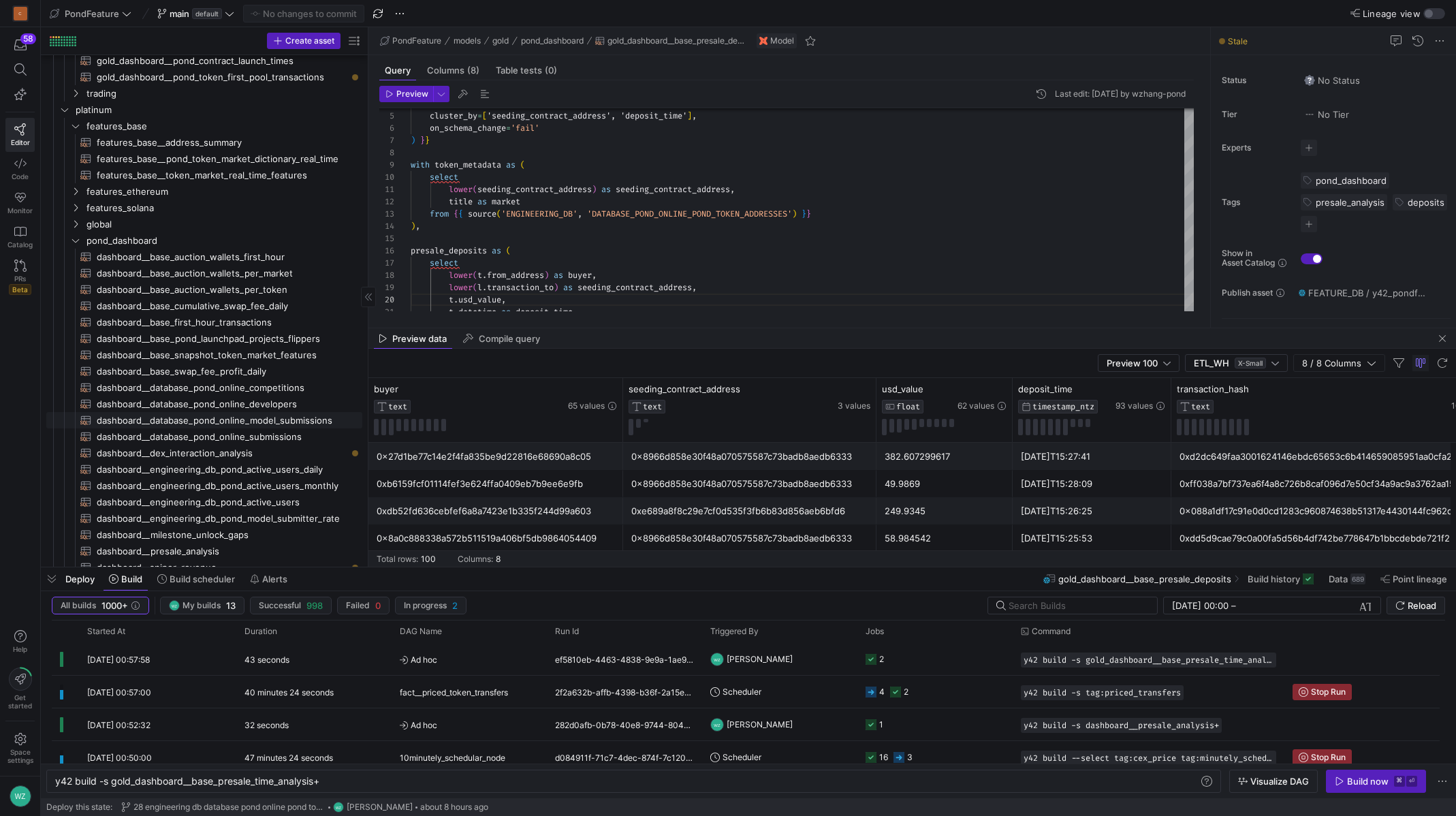
scroll to position [282, 0]
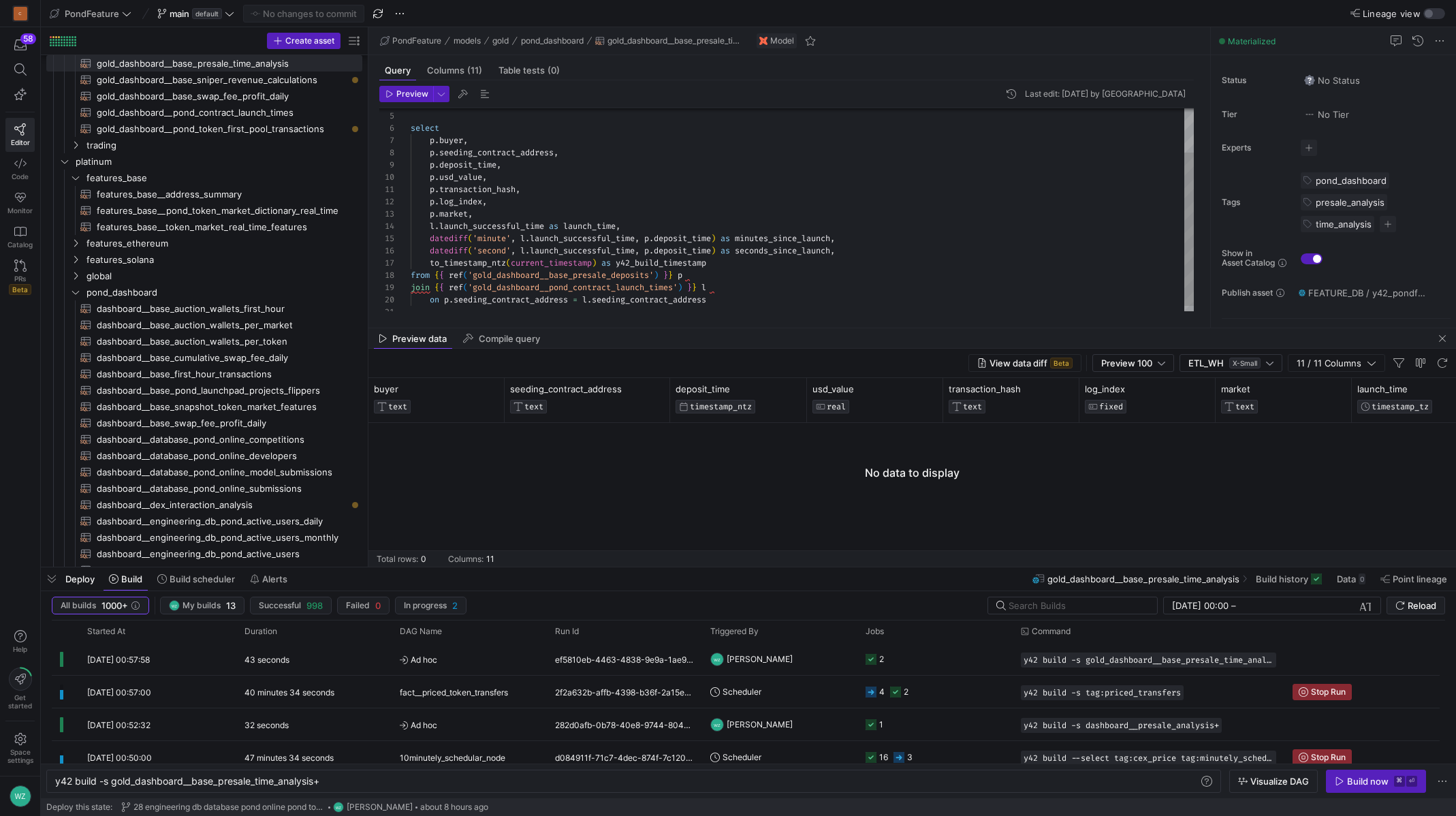
scroll to position [123, 0]
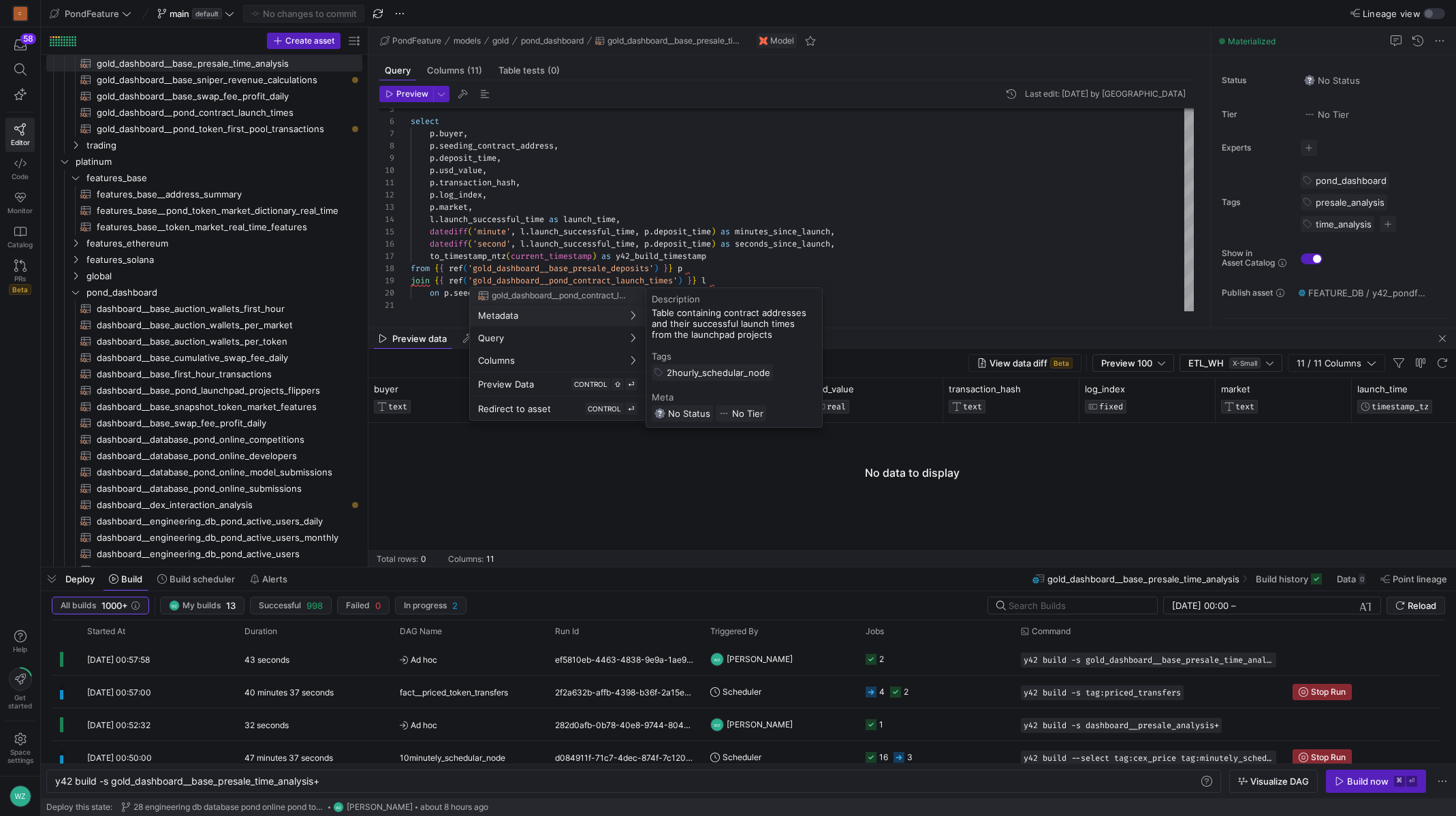
click at [619, 280] on div at bounding box center [728, 408] width 1456 height 816
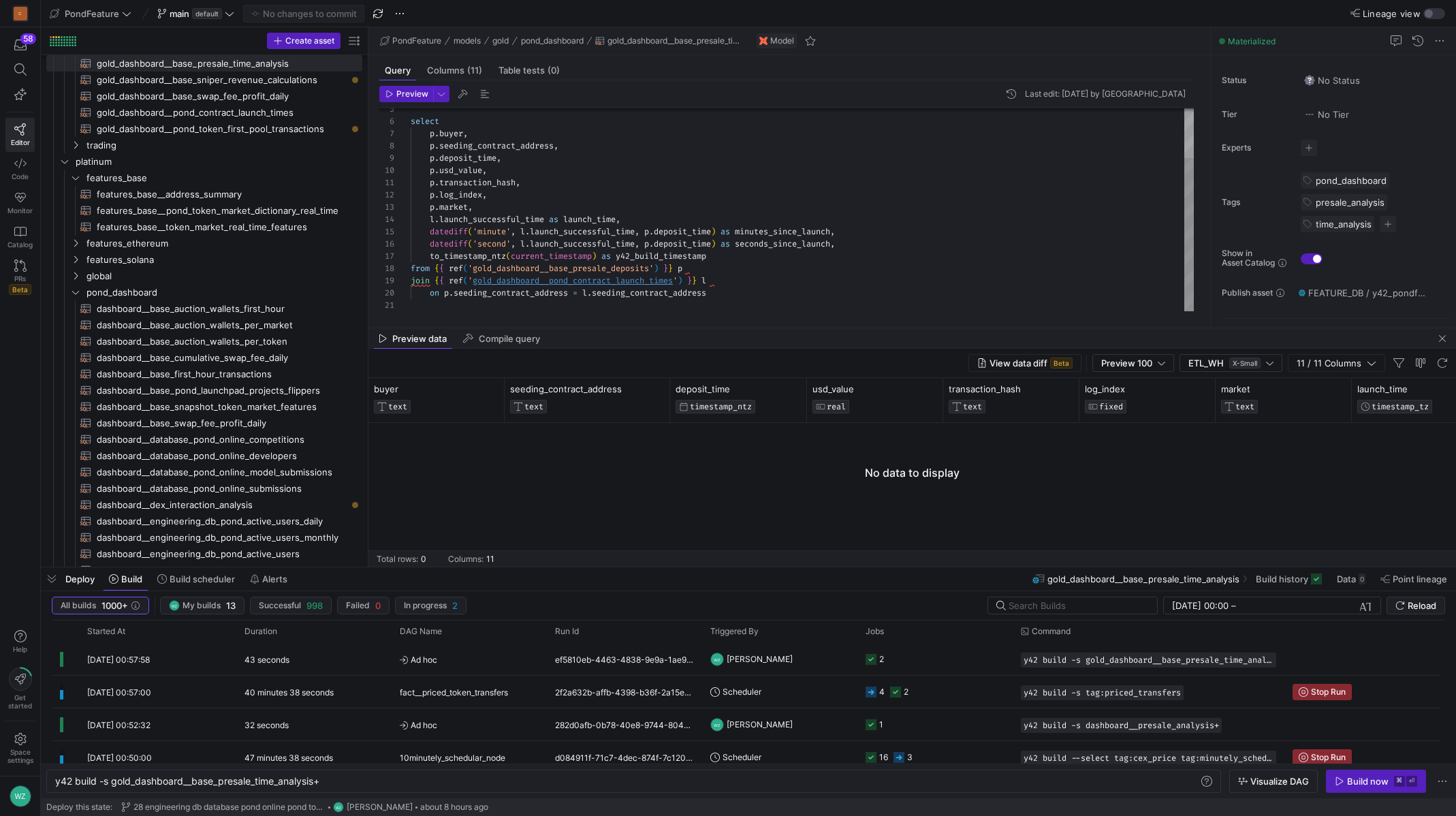
click at [604, 280] on div "select p . buyer , p . seeding_contract_address , p . deposit_time , p . usd_va…" at bounding box center [802, 177] width 784 height 268
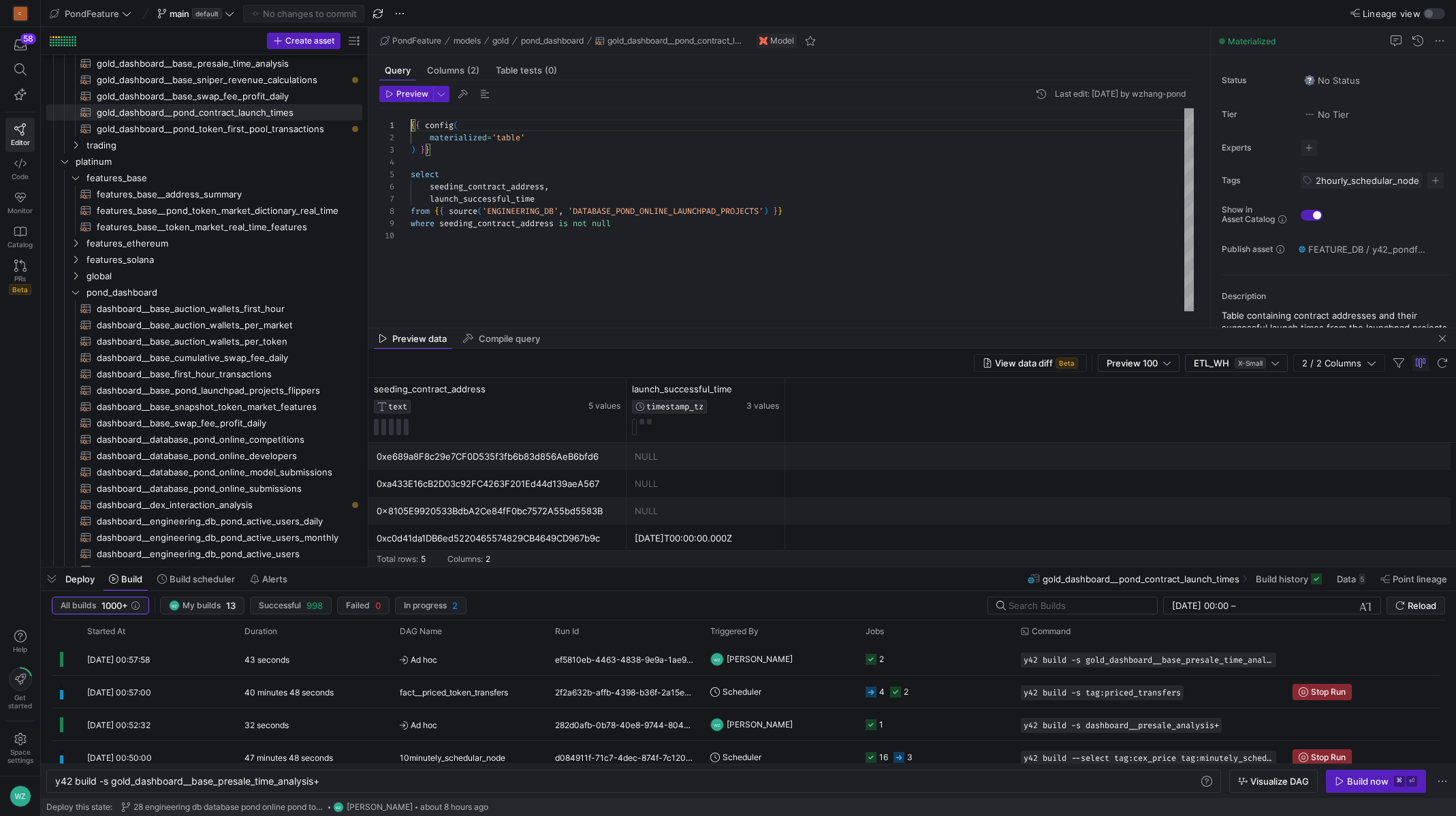
scroll to position [13, 0]
click at [429, 187] on div "{ { config ( materialized = 'table' ) } } select seeding_contract_address , lau…" at bounding box center [802, 209] width 784 height 203
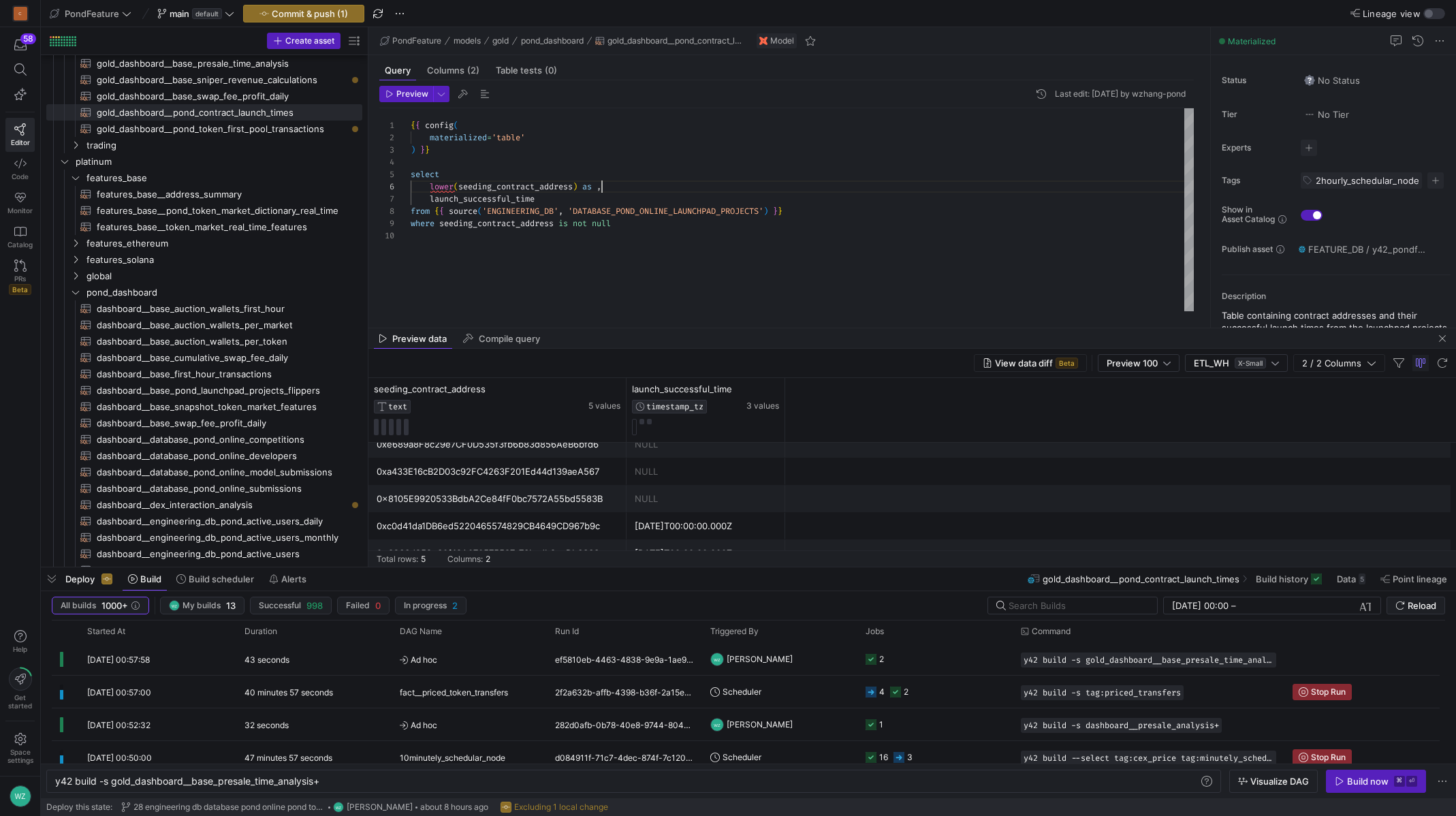
click at [533, 184] on div "{ { config ( materialized = 'table' ) } } select lower ( seeding_contract_addre…" at bounding box center [802, 209] width 784 height 203
click at [601, 184] on div "{ { config ( materialized = 'table' ) } } select lower ( seeding_contract_addre…" at bounding box center [802, 209] width 784 height 203
click at [624, 159] on div "{ { config ( materialized = 'table' ) } } select lower ( seeding_contract_addre…" at bounding box center [802, 209] width 784 height 203
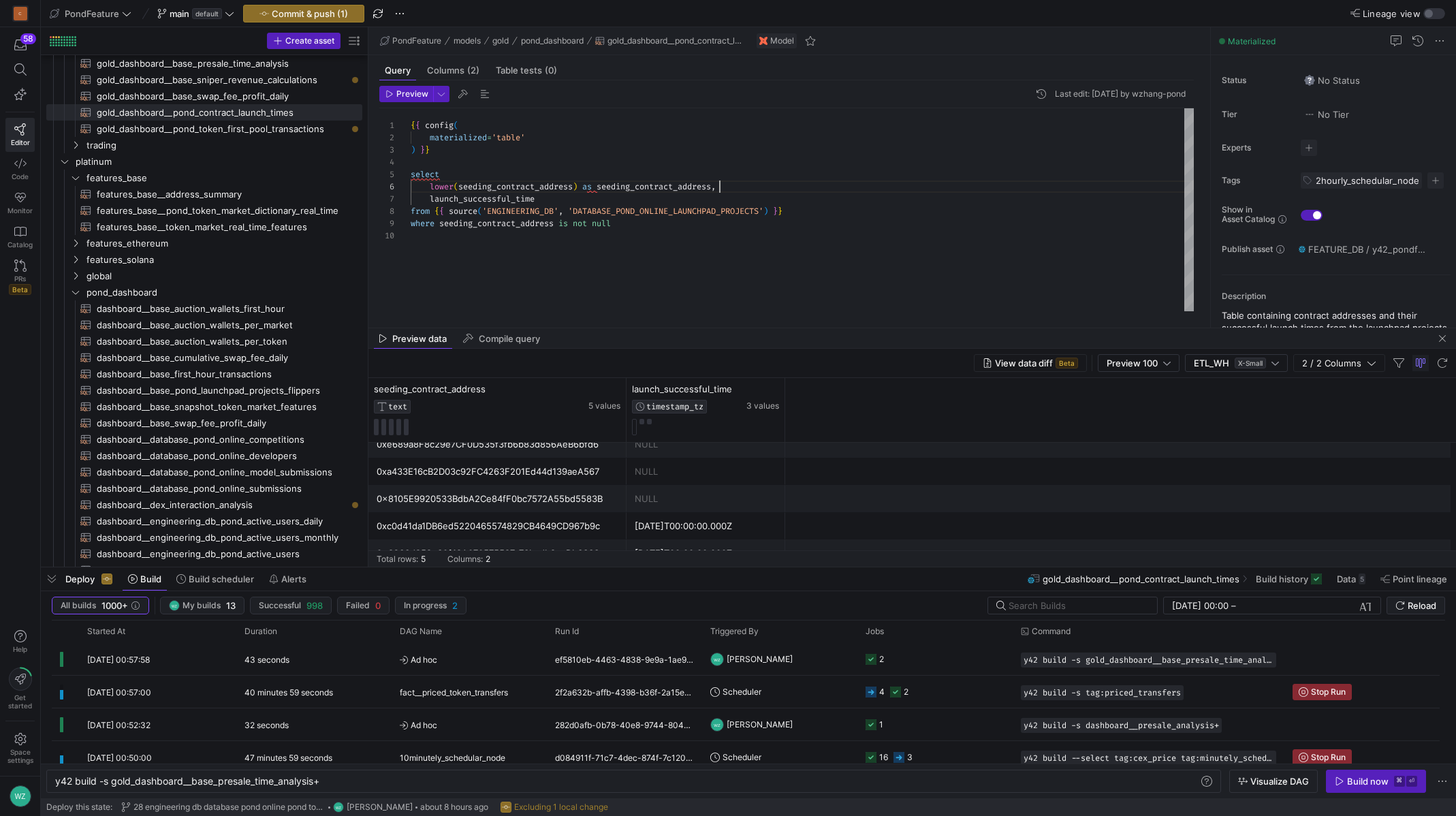
scroll to position [37, 0]
click at [557, 207] on div "{ { config ( materialized = 'table' ) } } select lower ( seeding_contract_addre…" at bounding box center [802, 209] width 784 height 203
type textarea "{{ config( materialized='table' ) }} select lower(seeding_contract_address) as …"
click at [412, 91] on span "Preview" at bounding box center [412, 94] width 32 height 9
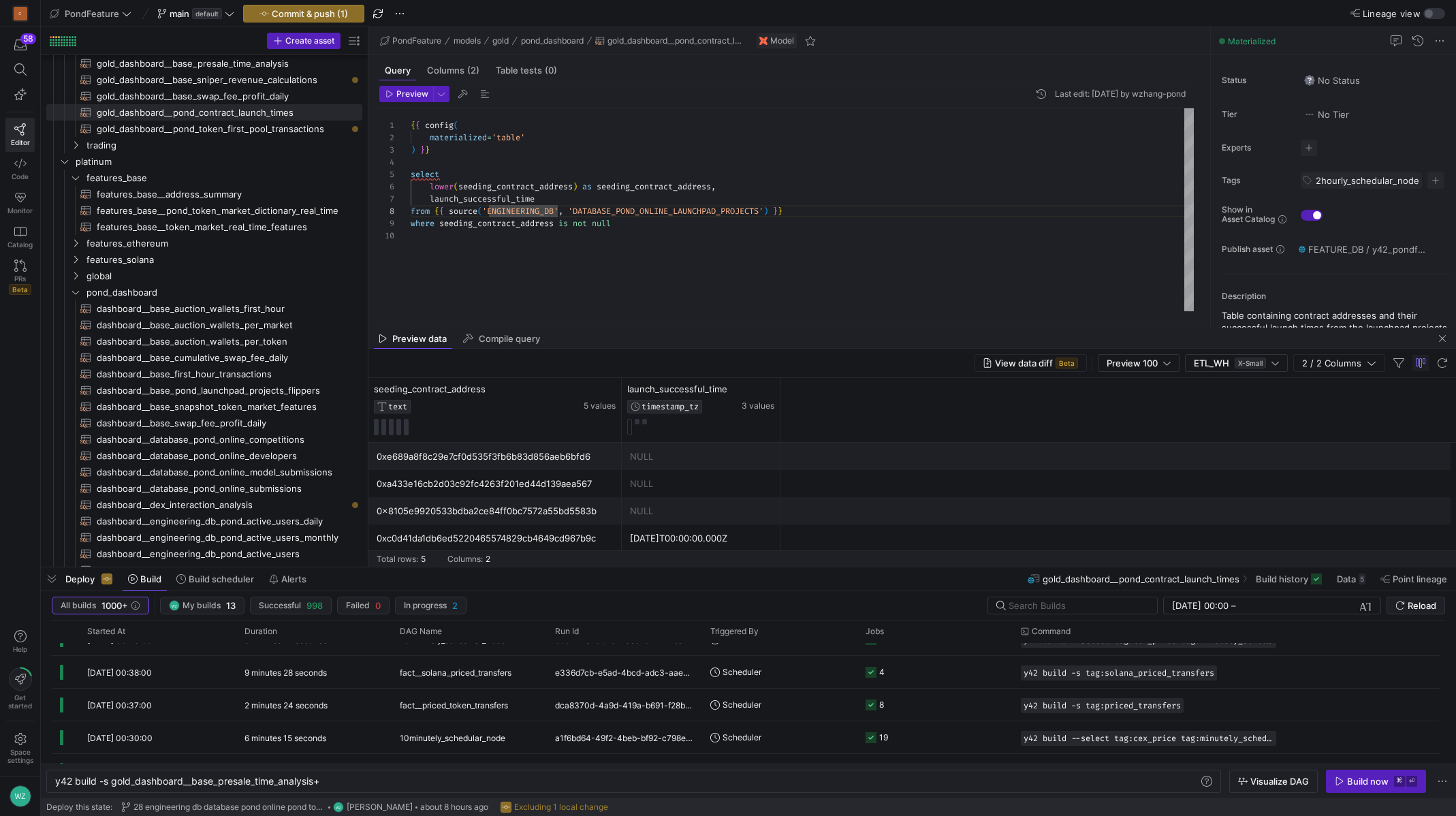
scroll to position [0, 0]
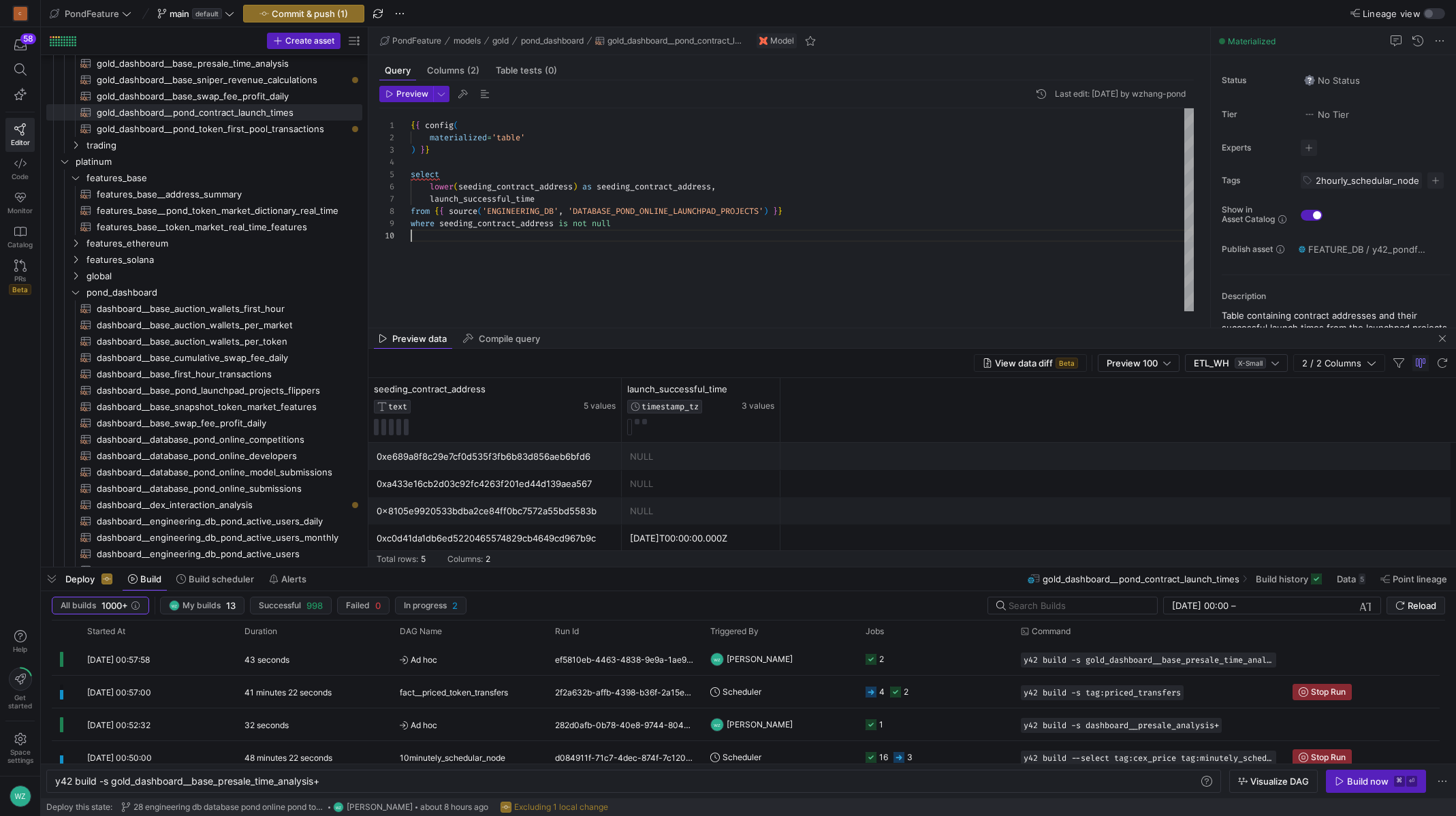
click at [776, 248] on div "{ { config ( materialized = 'table' ) } } select lower ( seeding_contract_addre…" at bounding box center [802, 209] width 784 height 203
click at [263, 777] on div "y42 build -s gold_dashboard__base_presale_time_ana lysis+" at bounding box center [627, 781] width 1144 height 11
click at [331, 781] on div "y42 build -s gold_dashboard__pond_contract_launch_ times+" at bounding box center [627, 781] width 1144 height 11
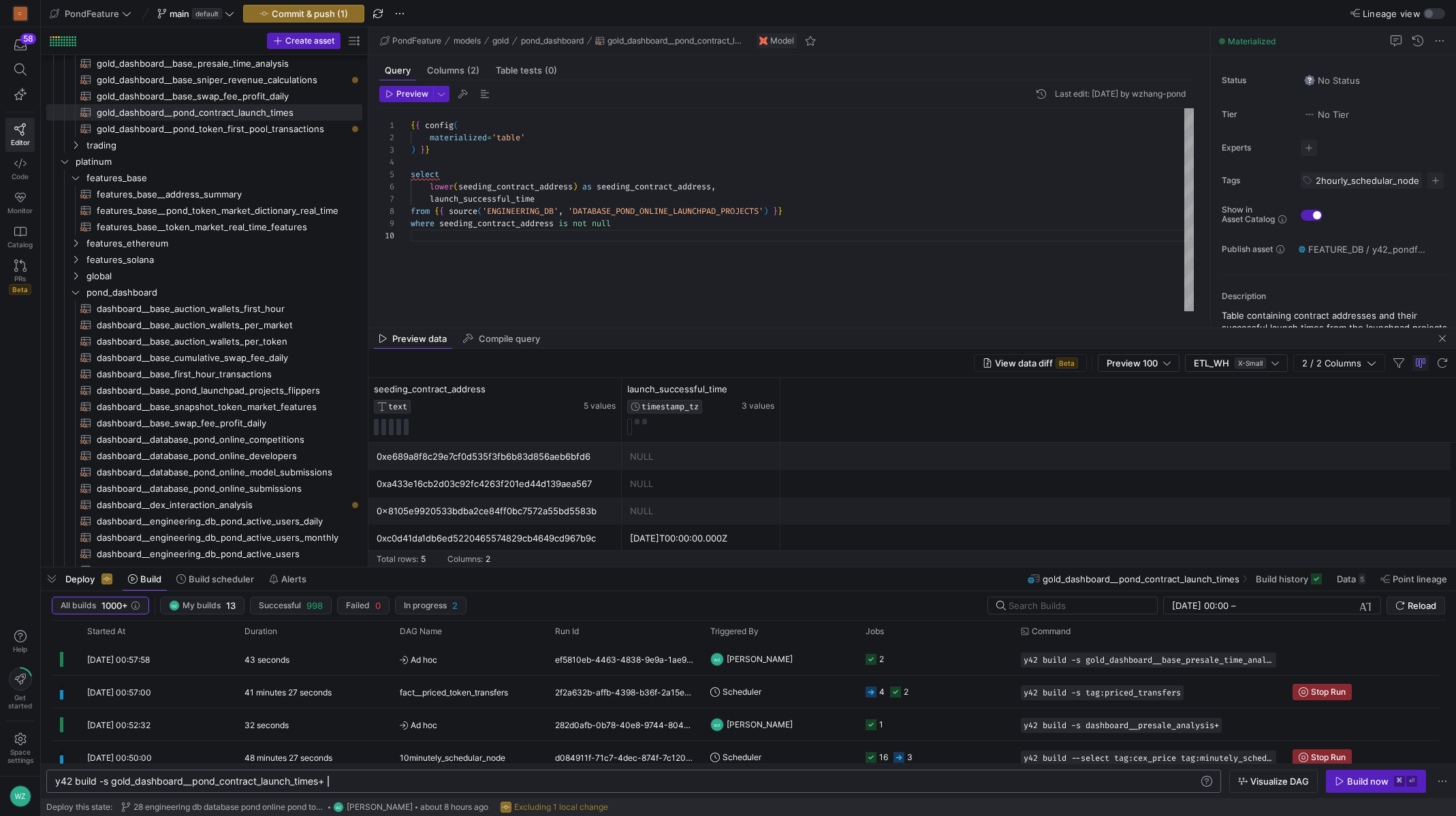
type textarea "y42 build -s gold_dashboard__pond_contract_launch_times"
click at [1397, 789] on span "button" at bounding box center [1376, 781] width 99 height 22
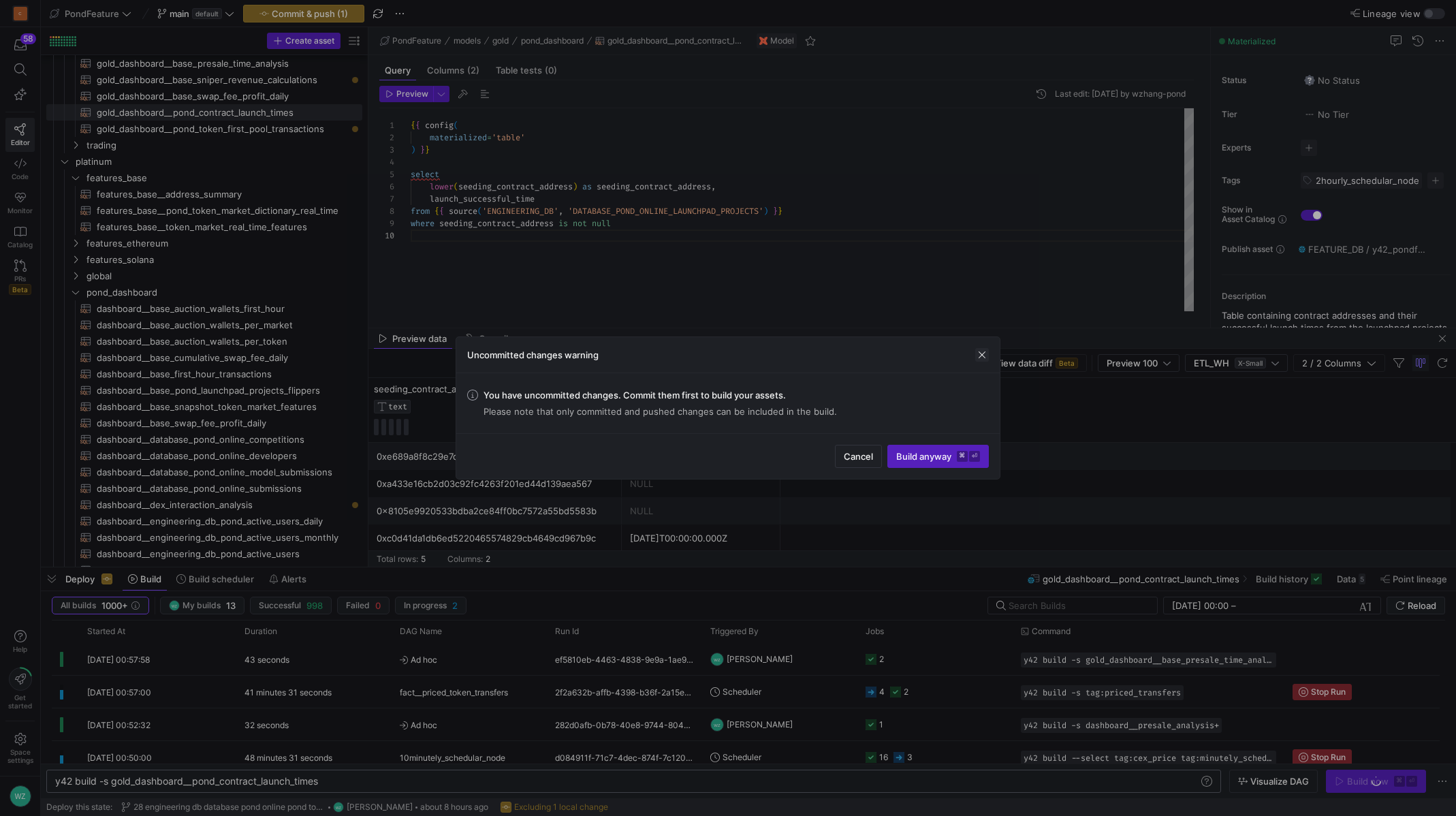
click at [987, 358] on span "button" at bounding box center [981, 355] width 13 height 13
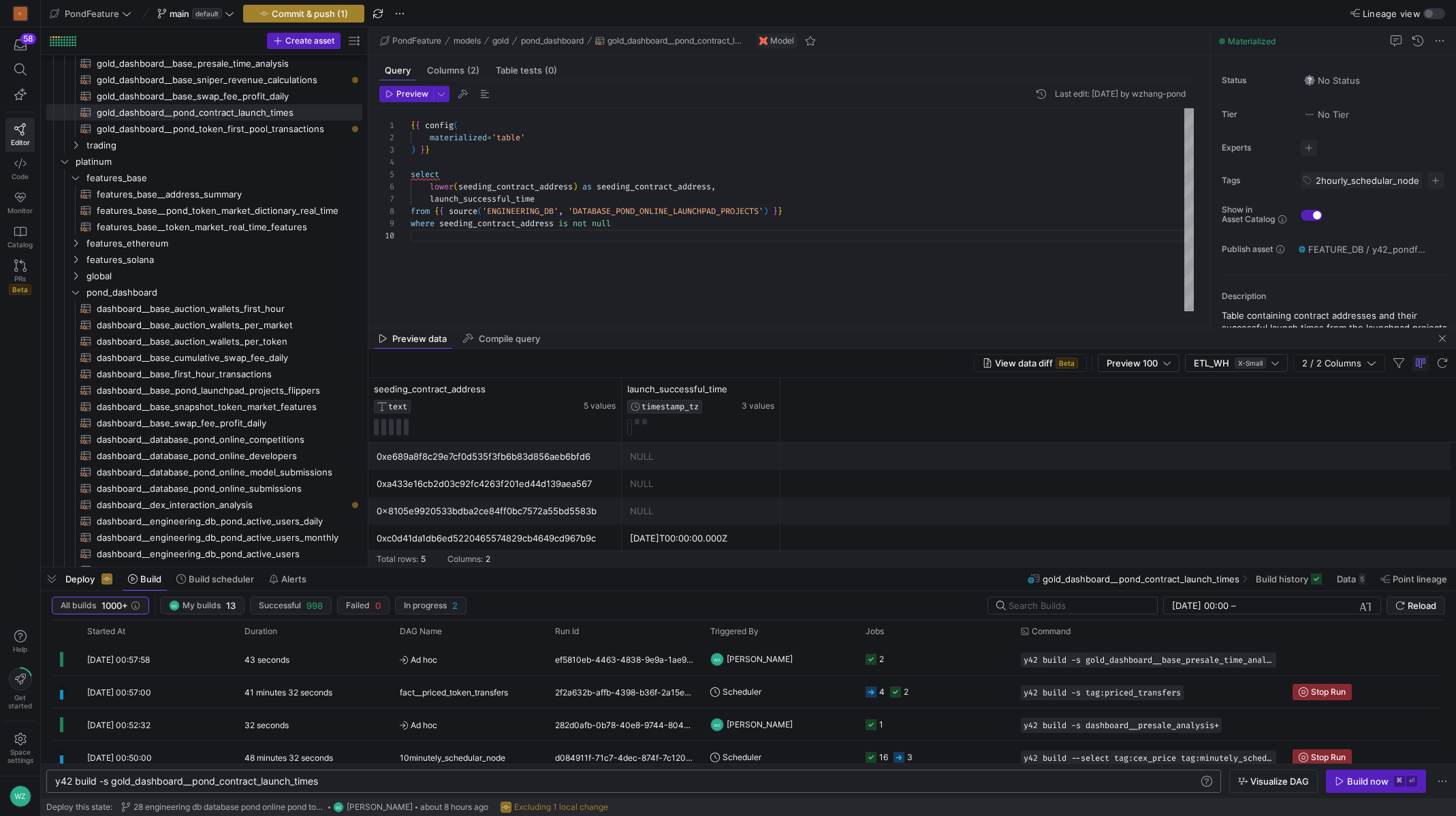
click at [296, 13] on span "Commit & push (1)" at bounding box center [310, 13] width 76 height 11
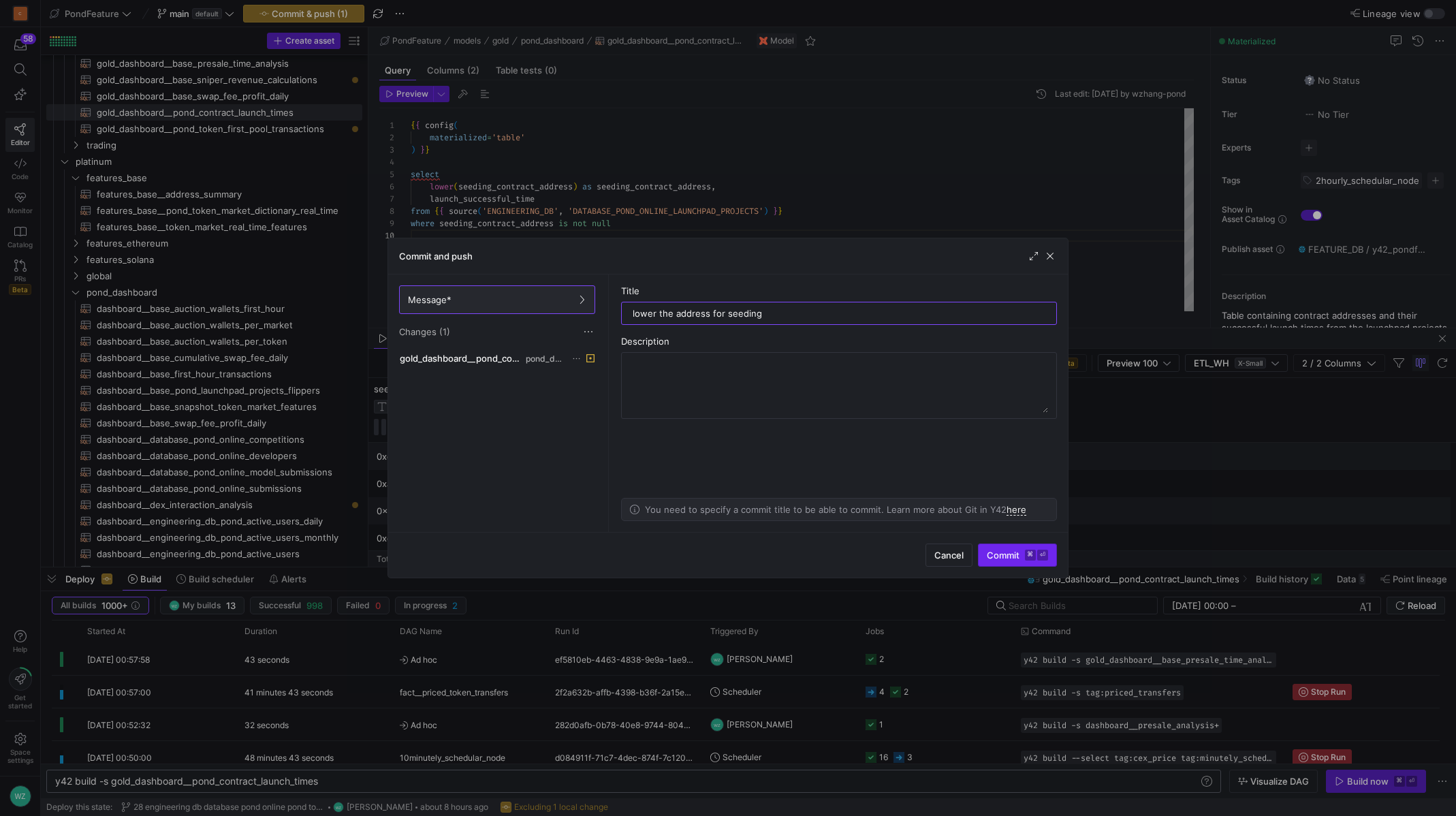
type input "lower the address for seeding"
click at [1024, 552] on span "Commit ⌘ ⏎" at bounding box center [1018, 555] width 61 height 11
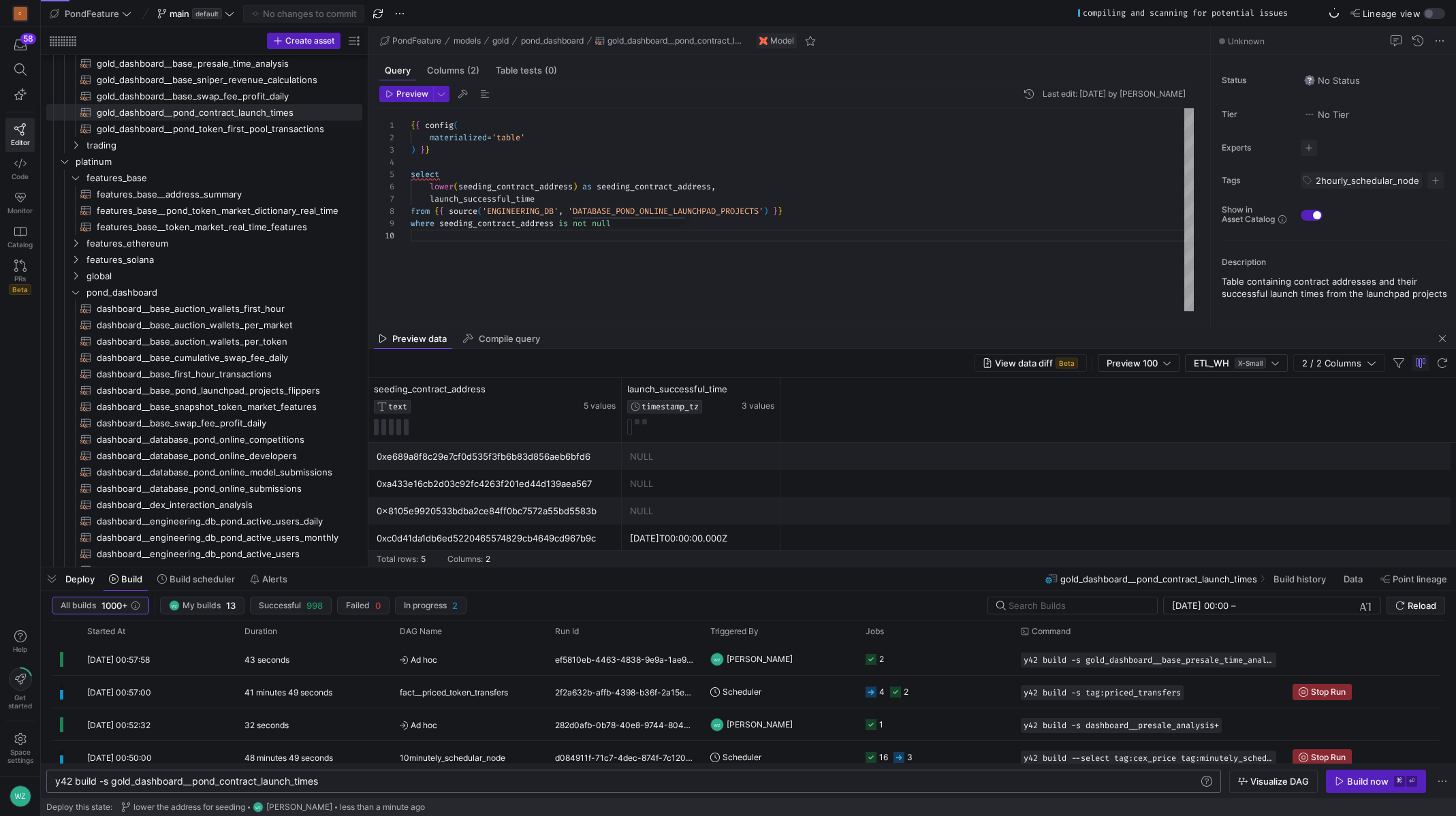
click at [668, 211] on div "{ { config ( materialized = 'table' ) } } select lower ( seeding_contract_addre…" at bounding box center [802, 209] width 784 height 203
click at [670, 211] on div "{ { config ( materialized = 'table' ) } } select lower ( seeding_contract_addre…" at bounding box center [802, 209] width 784 height 203
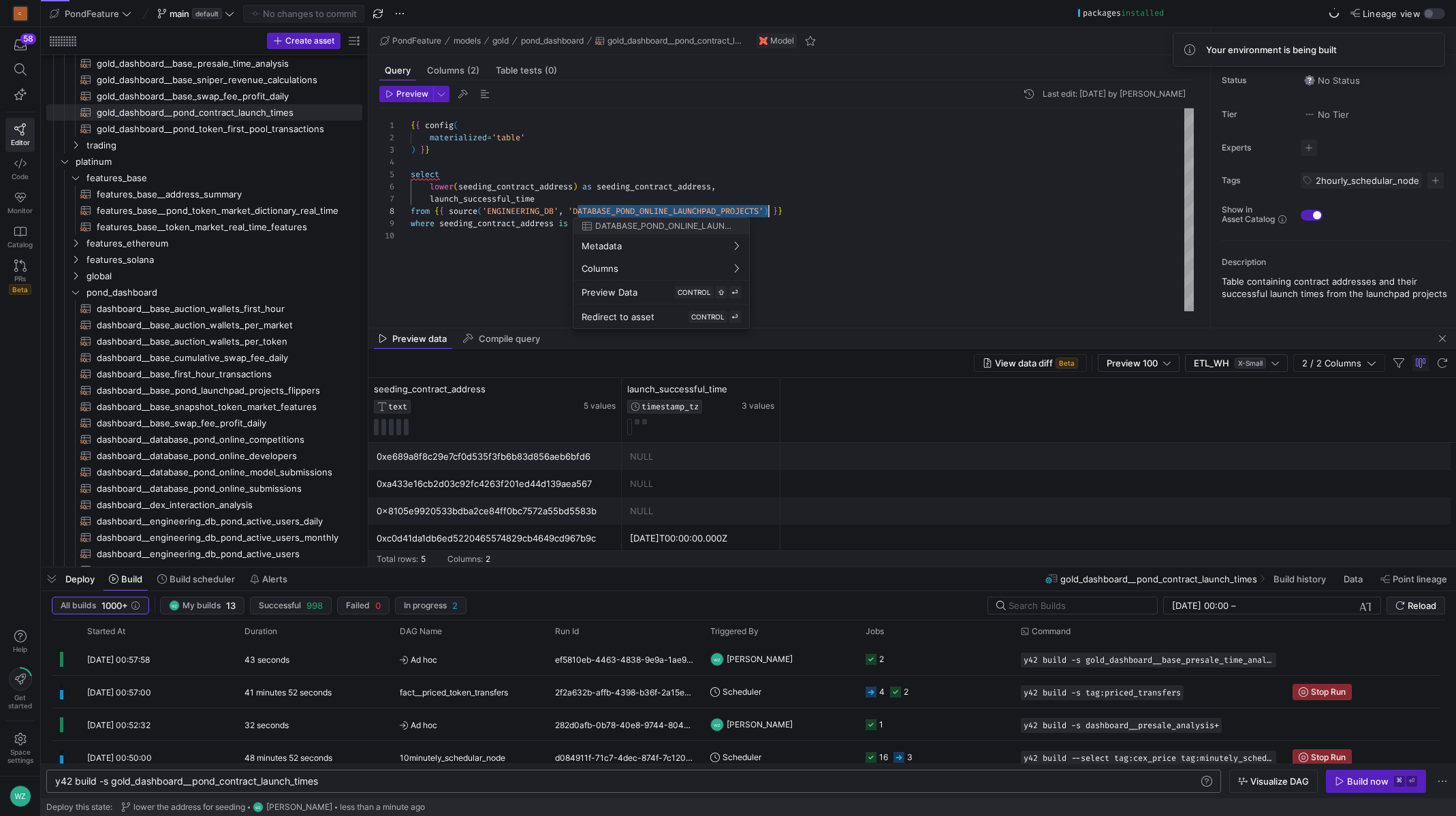
click at [734, 213] on div "{ { config ( materialized = 'table' ) } } select lower ( seeding_contract_addre…" at bounding box center [802, 209] width 784 height 203
click at [734, 213] on div at bounding box center [728, 408] width 1456 height 816
click at [616, 212] on div at bounding box center [728, 408] width 1456 height 816
click at [616, 212] on div "{ { config ( materialized = 'table' ) } } select lower ( seeding_contract_addre…" at bounding box center [802, 209] width 784 height 203
click at [625, 211] on div "{ { config ( materialized = 'table' ) } } select lower ( seeding_contract_addre…" at bounding box center [802, 209] width 784 height 203
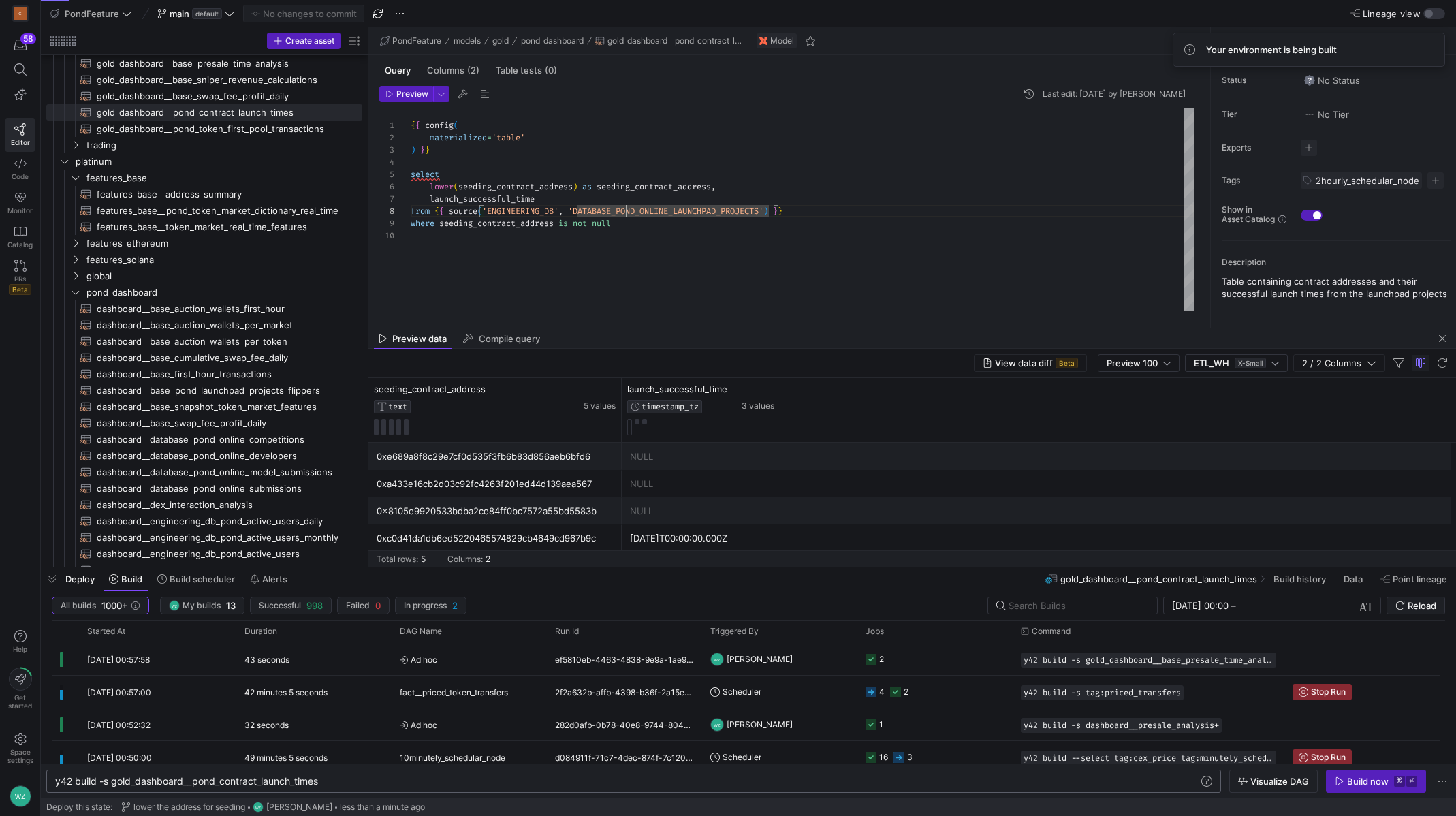
click at [625, 211] on div "{ { config ( materialized = 'table' ) } } select lower ( seeding_contract_addre…" at bounding box center [802, 209] width 784 height 203
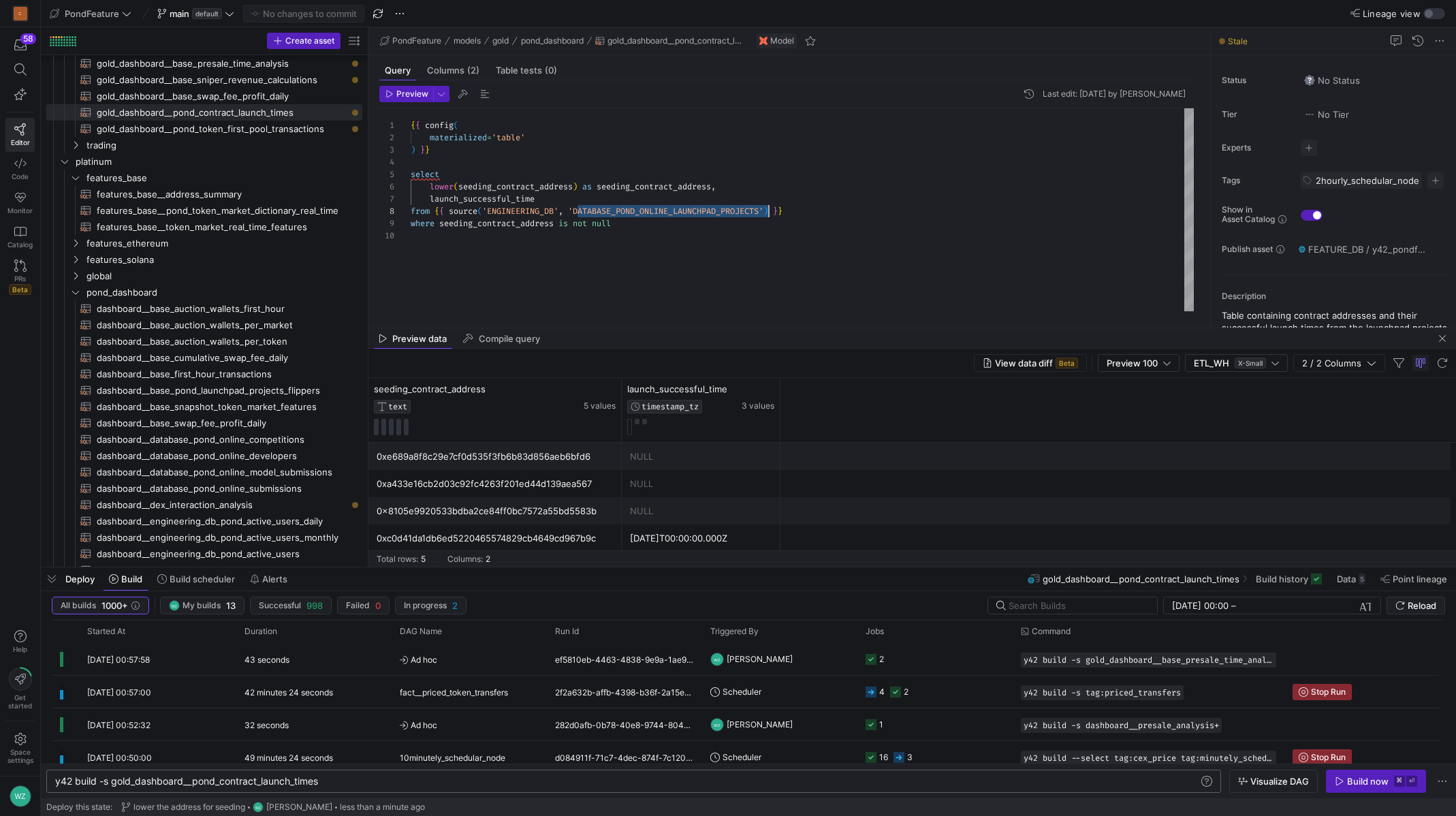
type textarea "y42 build -s gold_dashboard__base_presale_time_analysis"
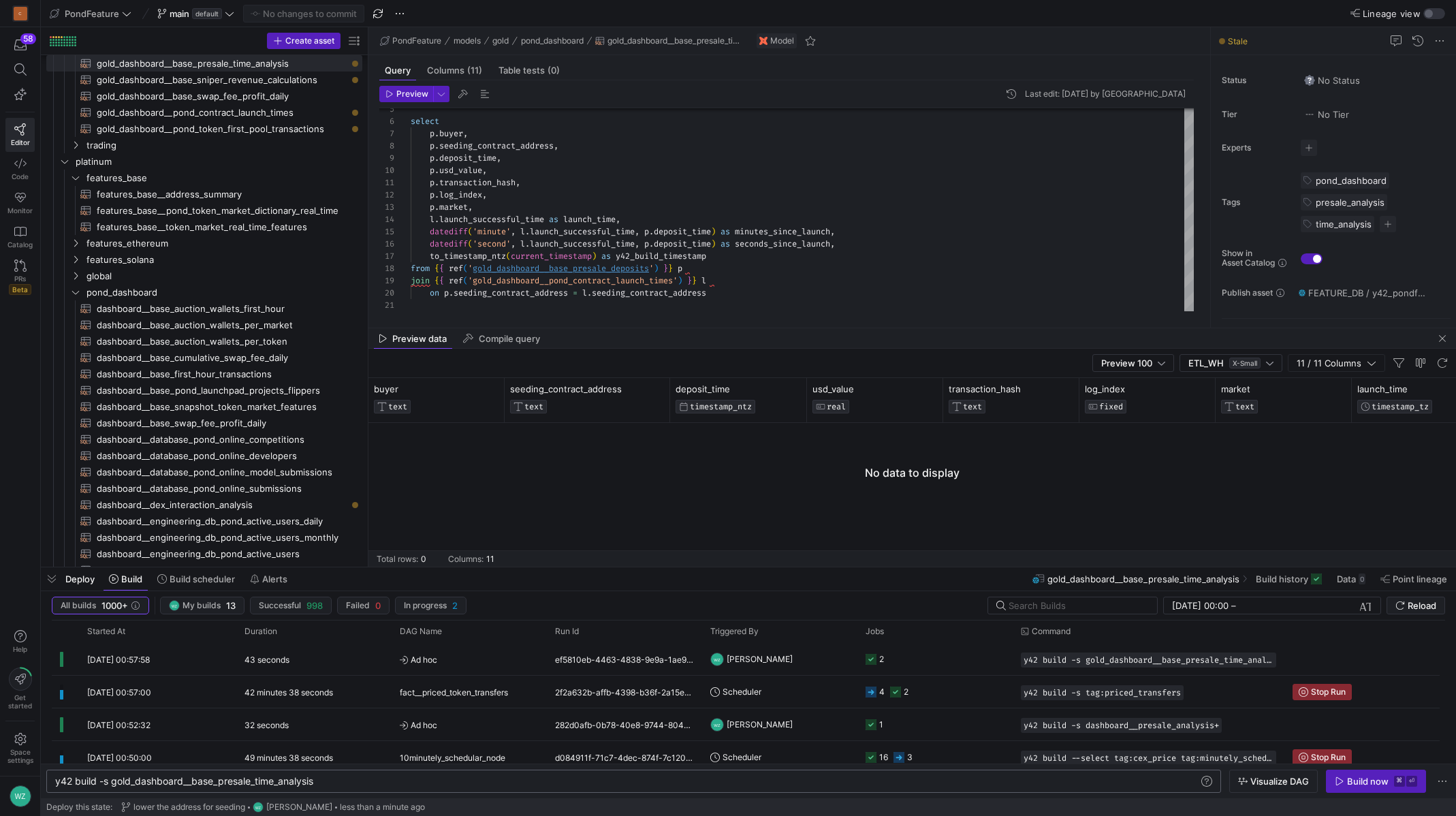
click at [268, 781] on div "y42 build -s gold_dashboard__base_presale_time_ana lysis" at bounding box center [627, 781] width 1144 height 11
type textarea "p.transaction_hash, p.log_index, [DOMAIN_NAME], [DOMAIN_NAME]_successful_time a…"
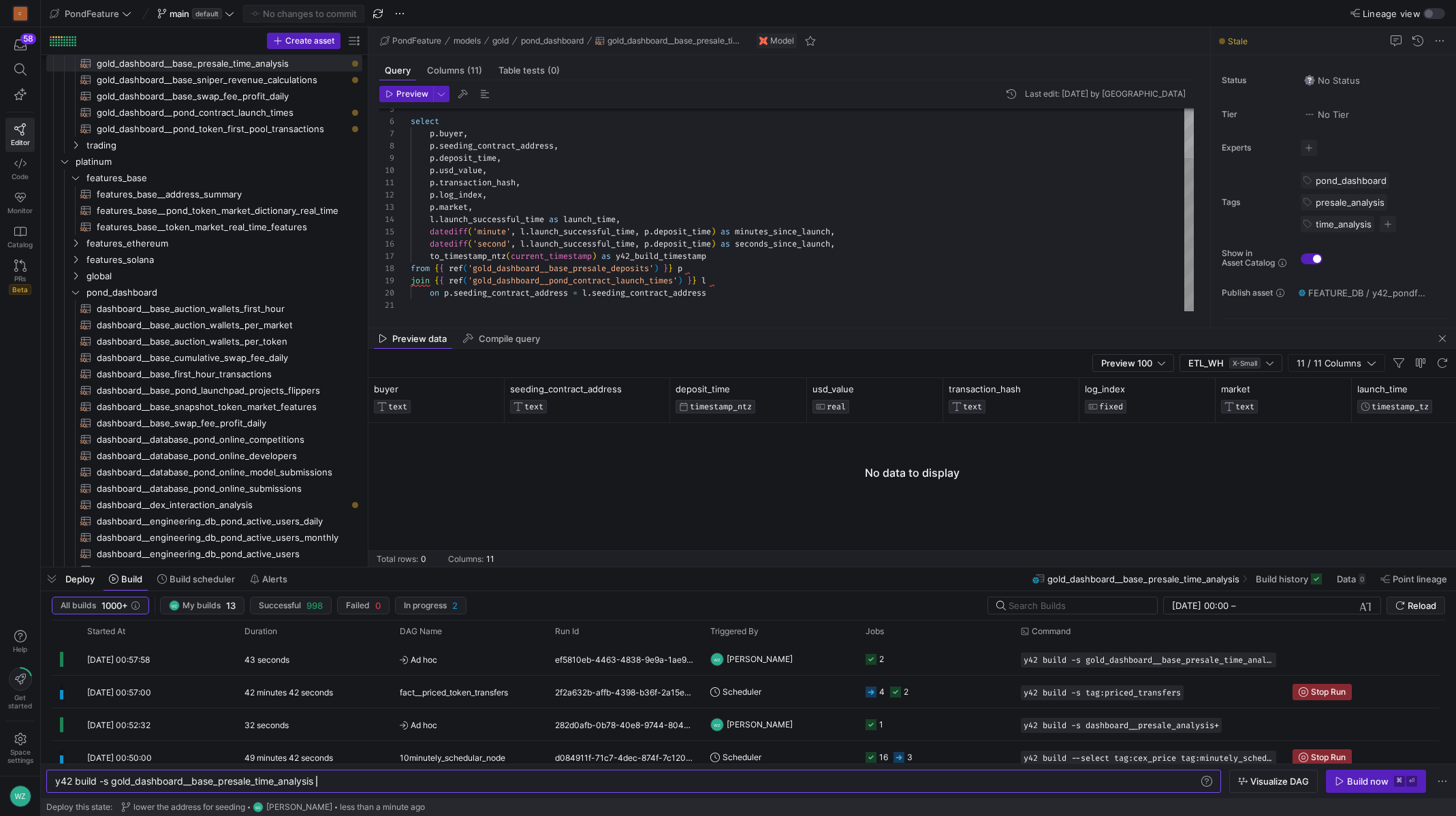
click at [637, 283] on div "select p . buyer , p . seeding_contract_address , p . deposit_time , p . usd_va…" at bounding box center [802, 177] width 784 height 268
click at [637, 283] on div at bounding box center [728, 408] width 1456 height 816
click at [601, 283] on div "select p . buyer , p . seeding_contract_address , p . deposit_time , p . usd_va…" at bounding box center [802, 177] width 784 height 268
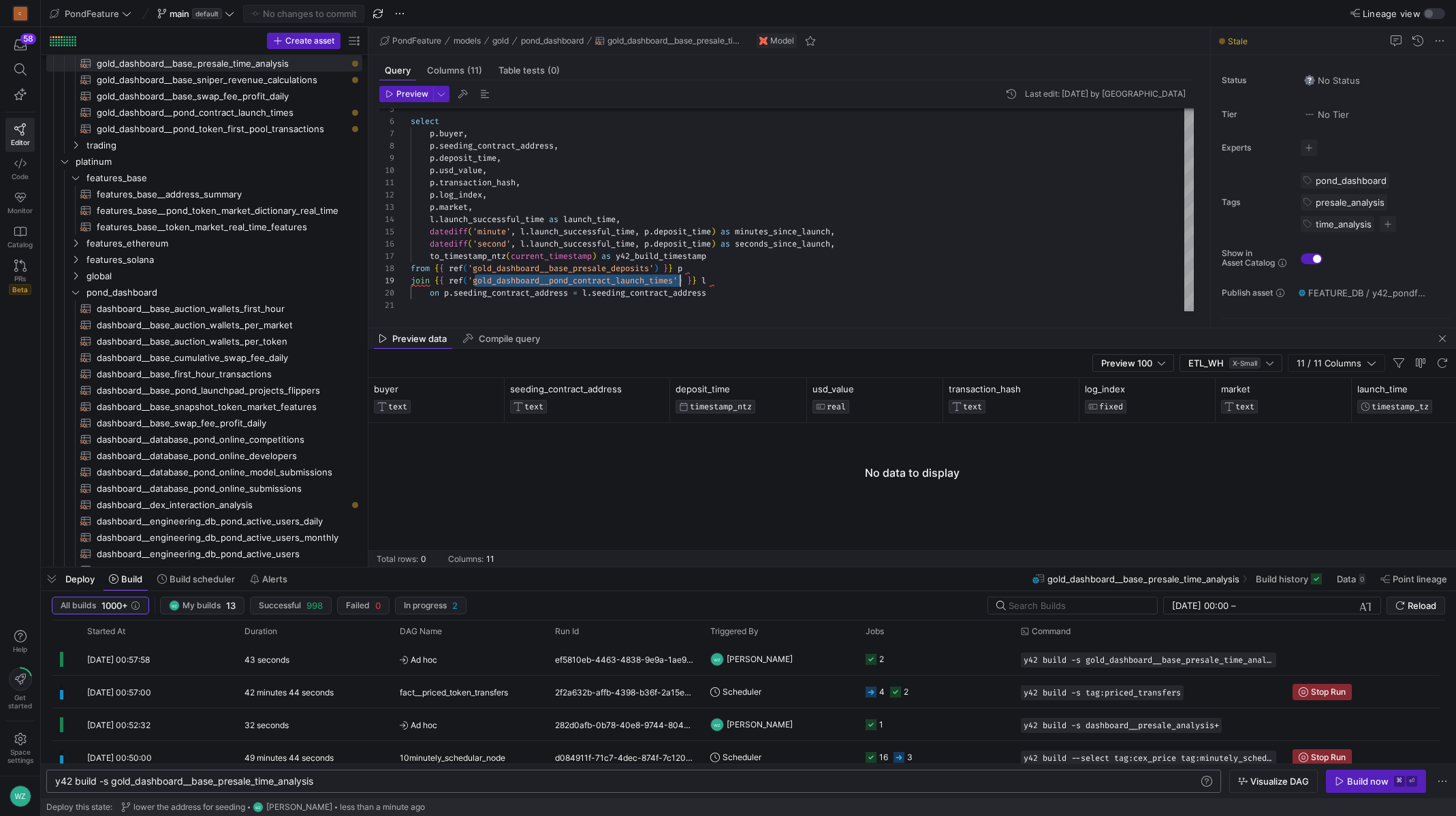
click at [303, 782] on div "y42 build -s gold_dashboard__base_presale_time_ana lysis" at bounding box center [627, 781] width 1144 height 11
click at [1395, 779] on kbd "⌘" at bounding box center [1400, 781] width 11 height 11
click at [259, 783] on div "y42 build -s gold_dashboard__pond_contract_launch_ times" at bounding box center [627, 781] width 1144 height 11
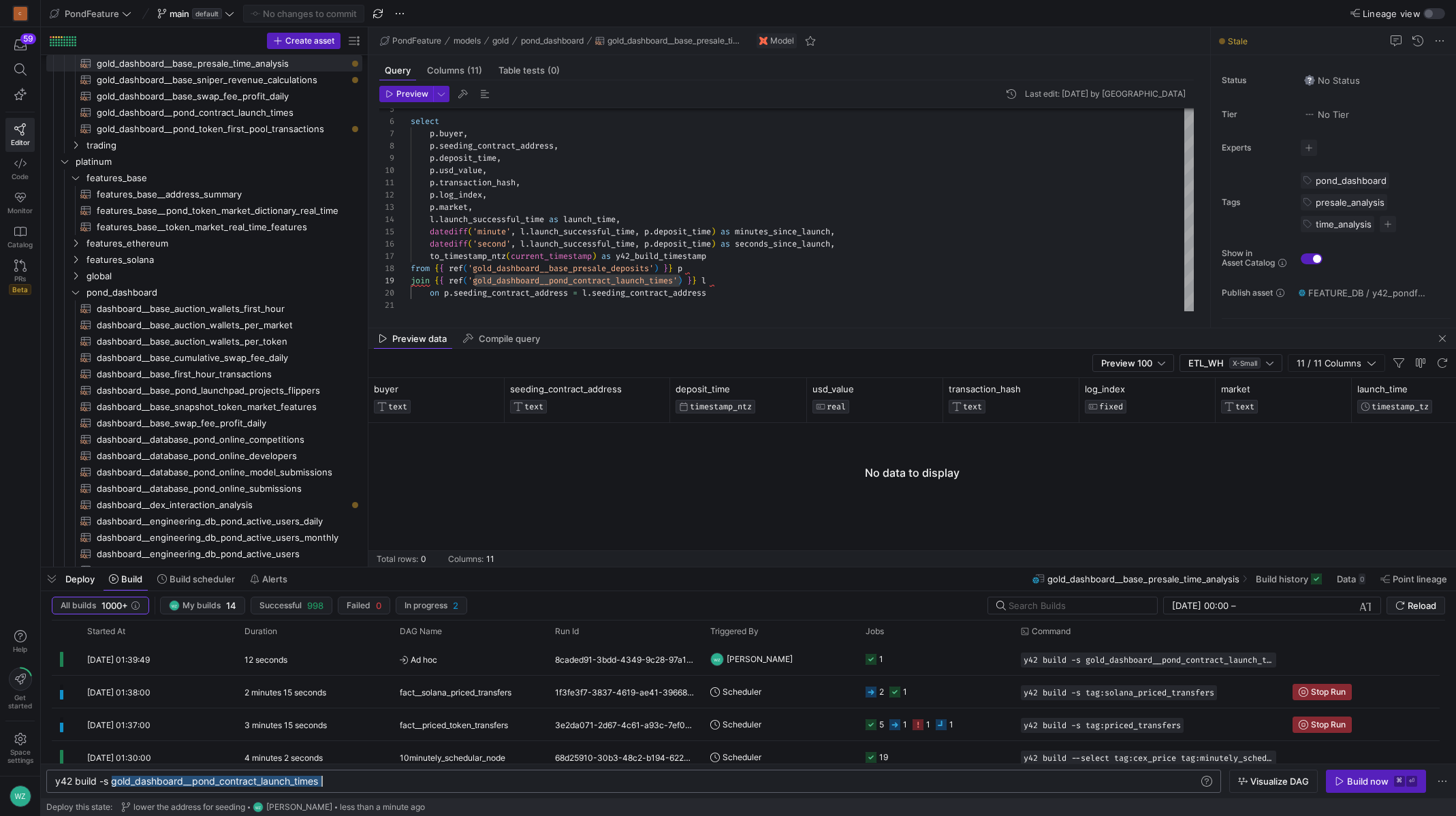
click at [259, 783] on div "y42 build -s gold_dashboard__pond_contract_launch_ times" at bounding box center [627, 781] width 1144 height 11
click at [1407, 786] on kbd "⏎" at bounding box center [1412, 781] width 11 height 11
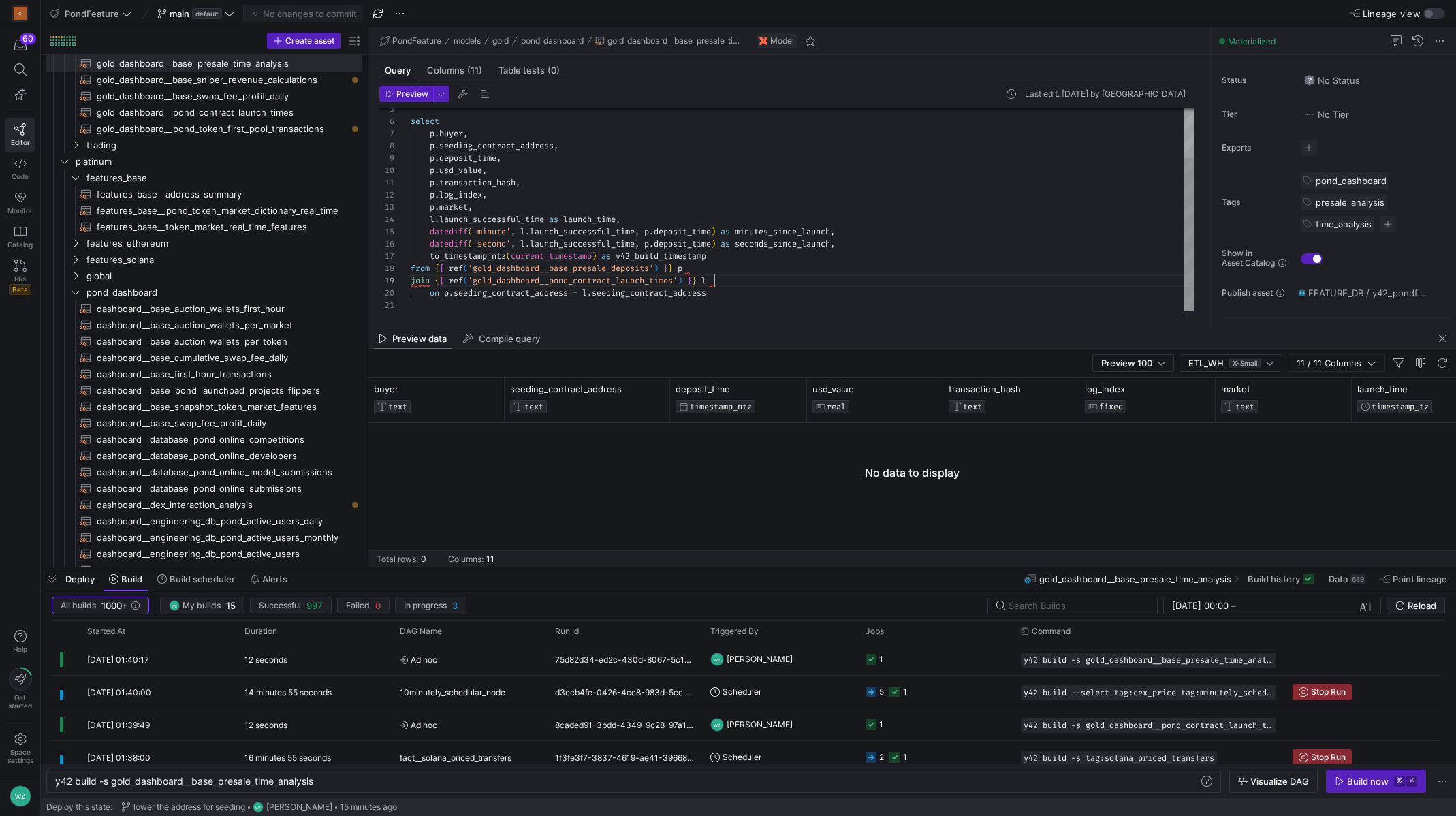
click at [755, 275] on div "select p . buyer , p . seeding_contract_address , p . deposit_time , p . usd_va…" at bounding box center [802, 177] width 784 height 268
click at [412, 94] on span "Preview" at bounding box center [412, 94] width 32 height 9
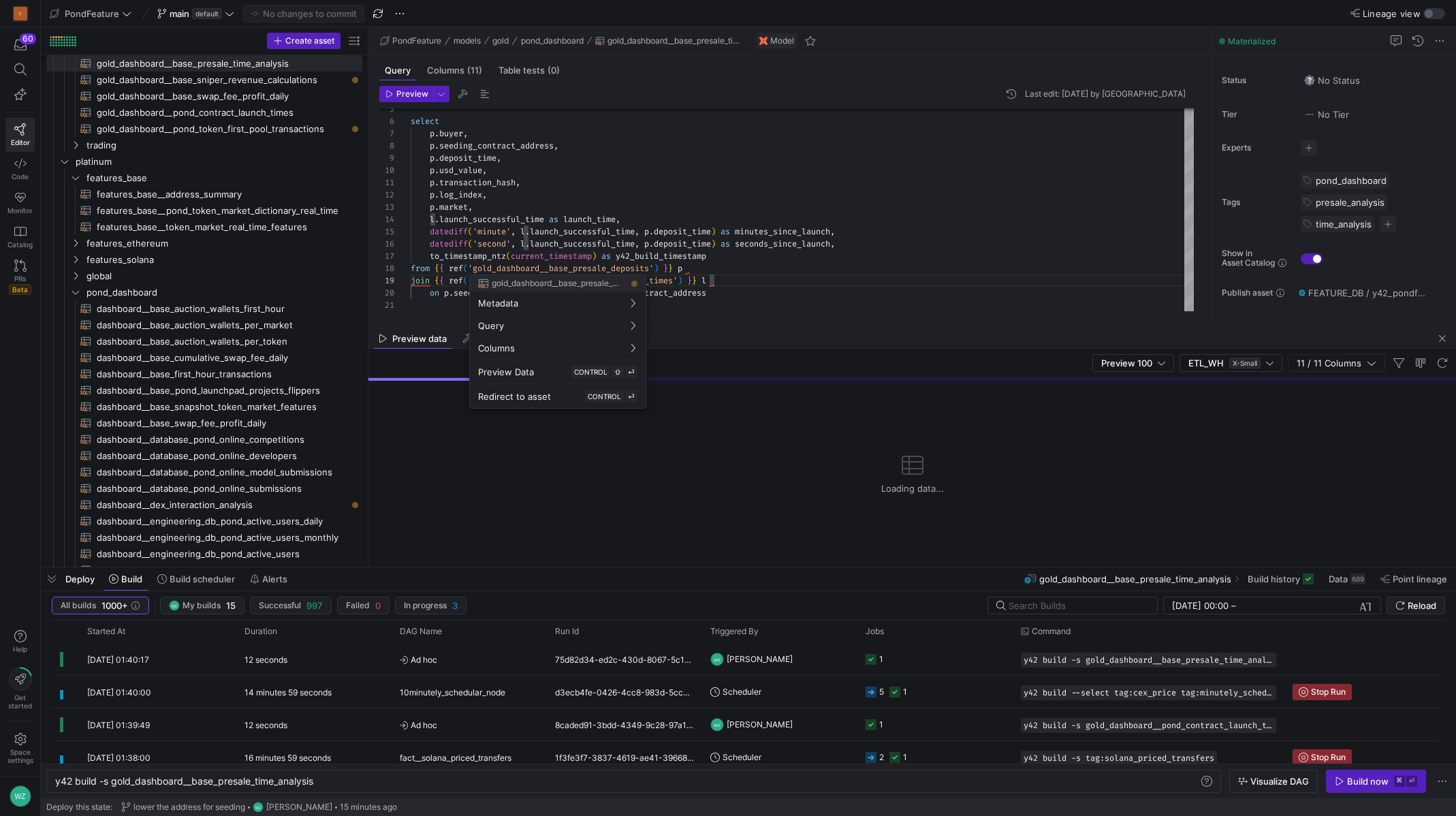
click at [819, 287] on div at bounding box center [728, 408] width 1456 height 816
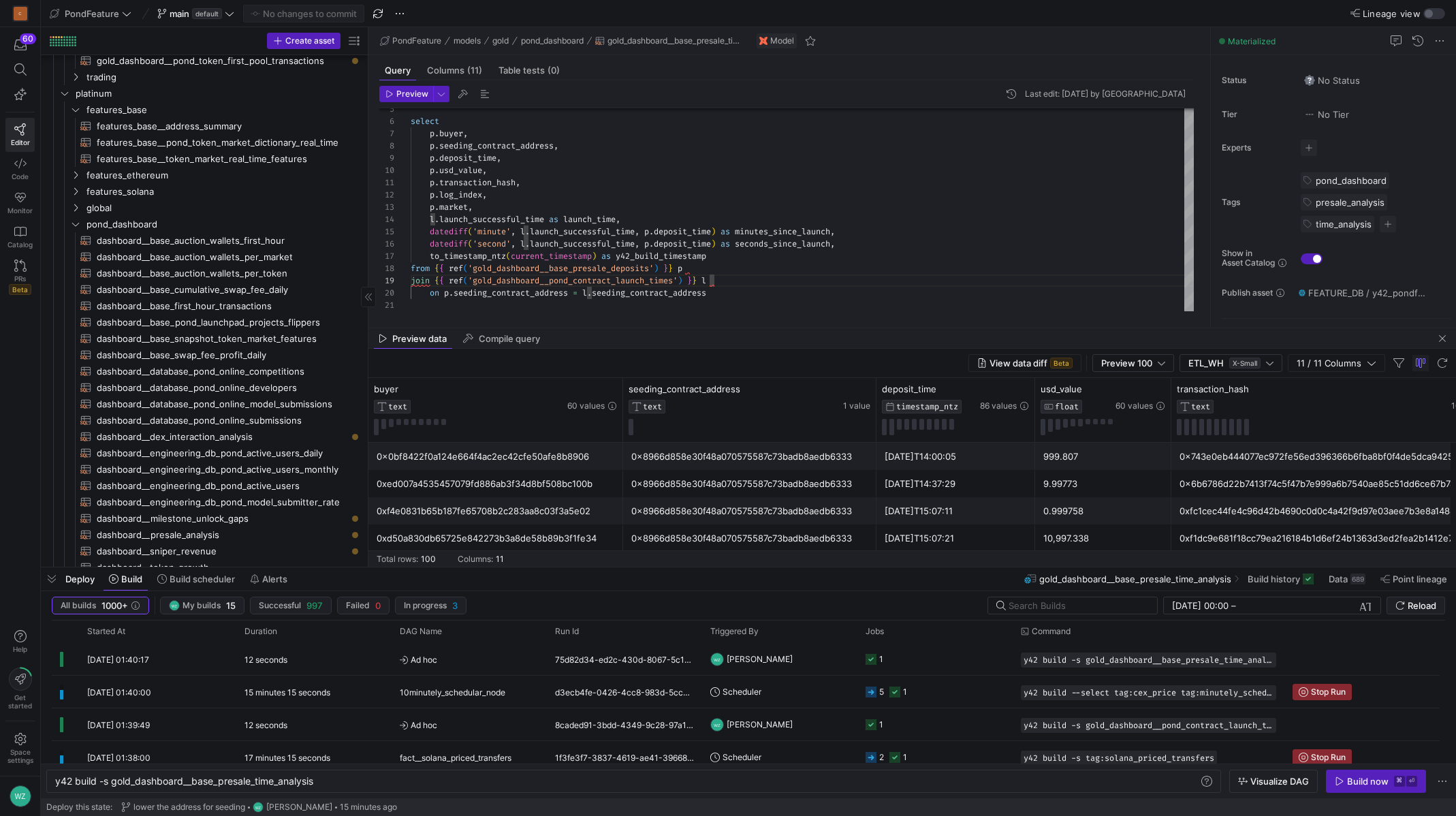
scroll to position [394, 0]
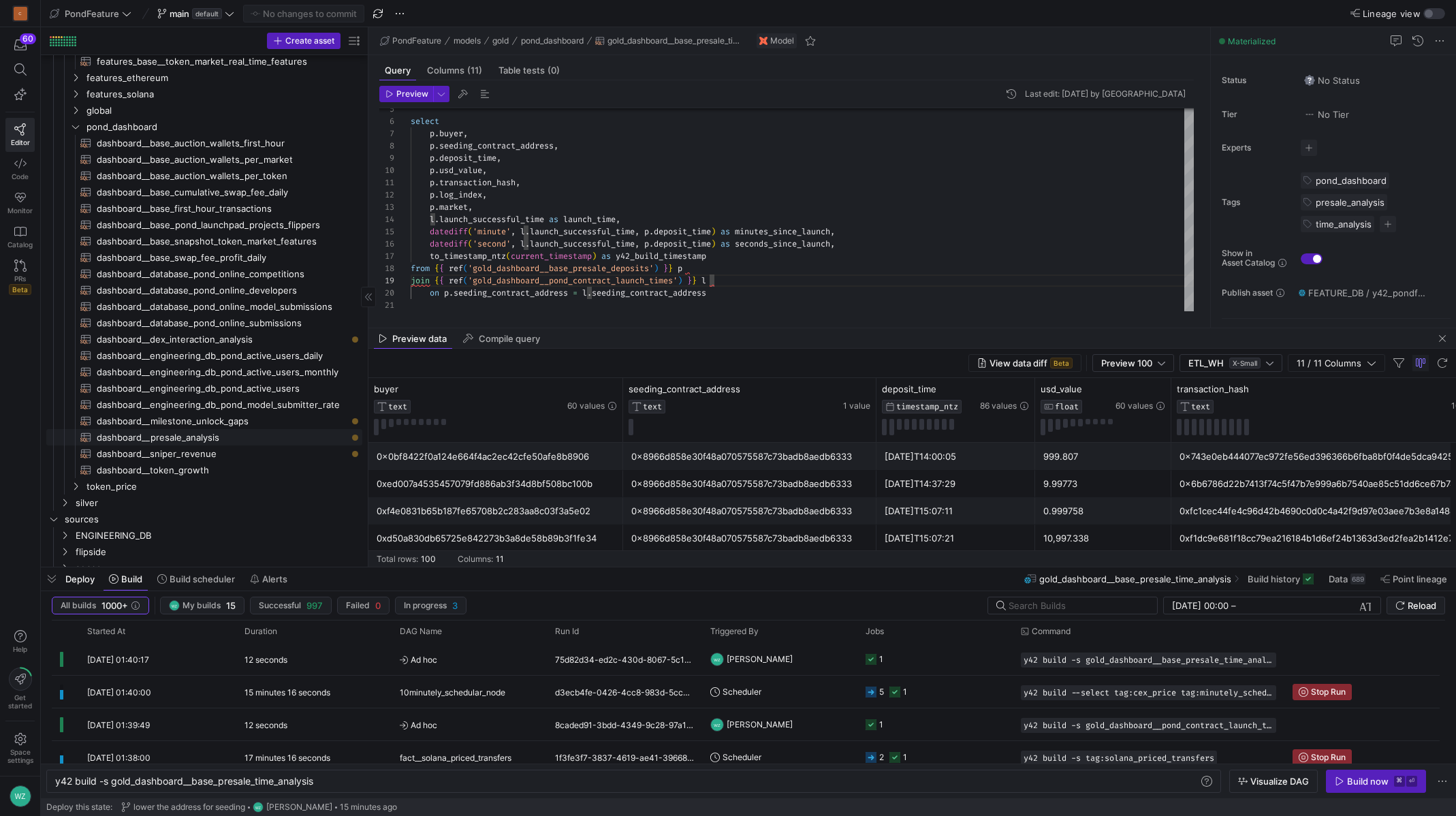
click at [218, 440] on span "dashboard__presale_analysis​​​​​​​​​​" at bounding box center [222, 438] width 250 height 16
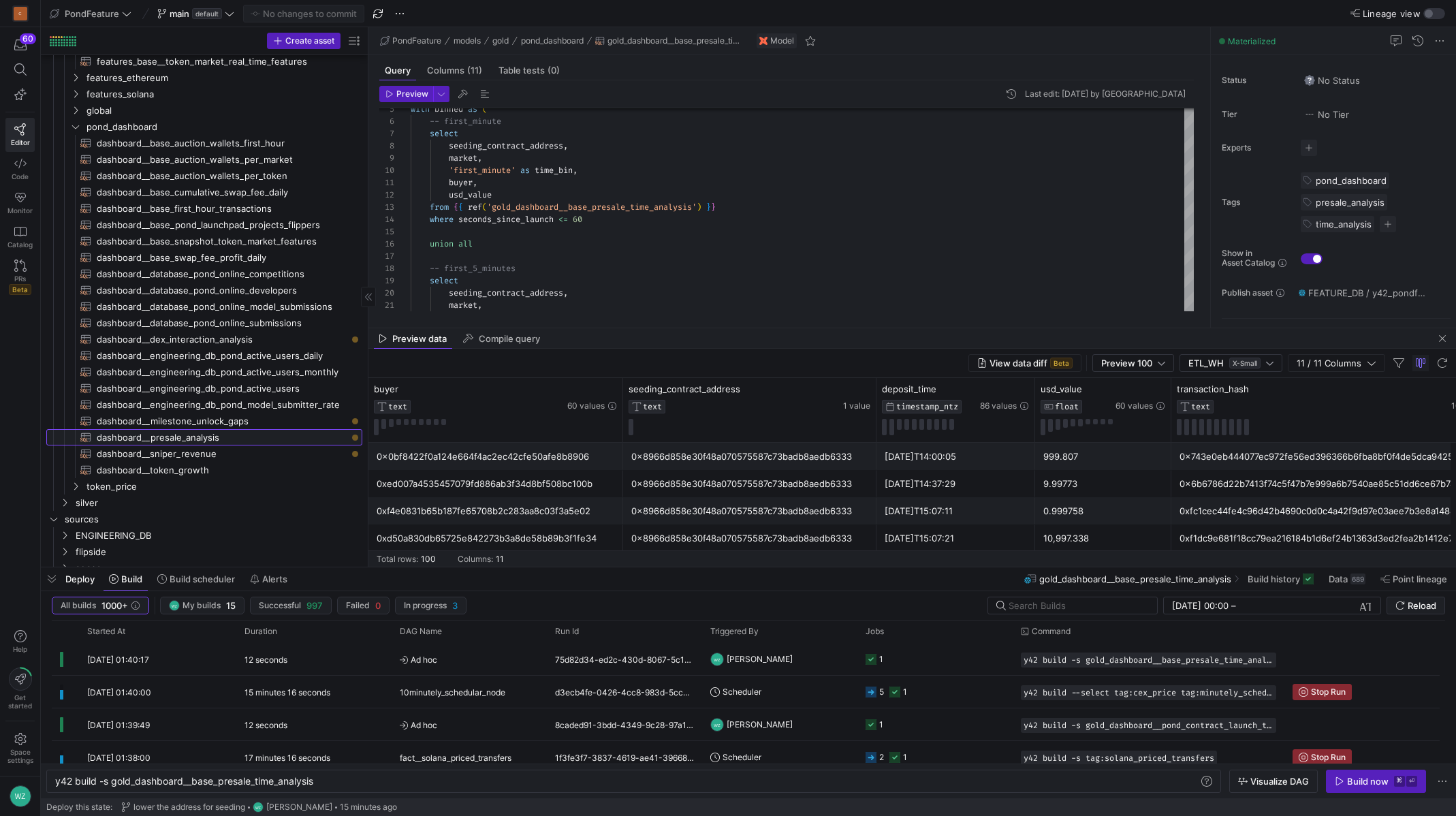
type textarea "y42 build -s dashboard__presale_analysis"
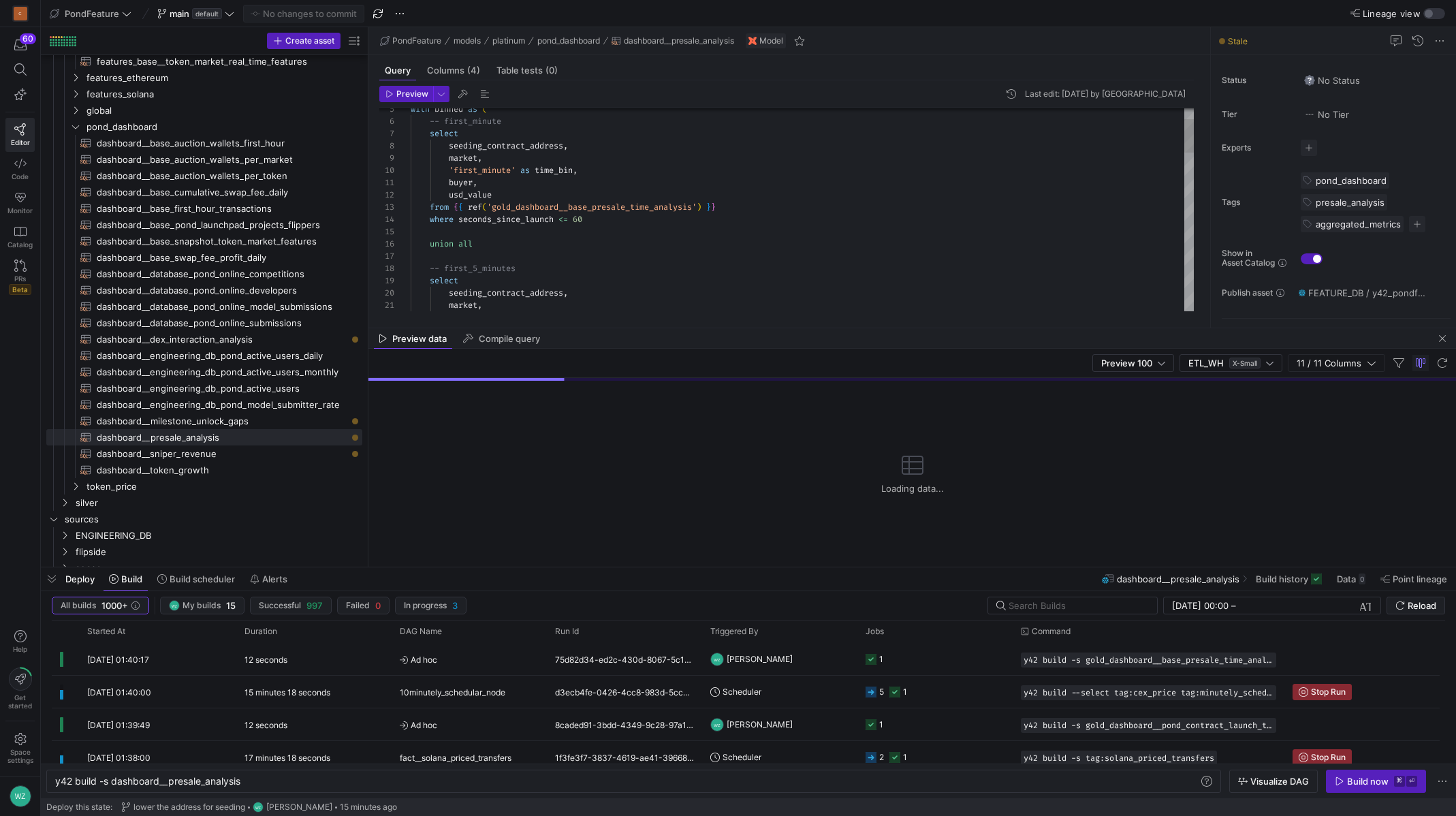
click at [648, 278] on div "with binned as ( -- first_minute select seeding_contract_address , market , 'fi…" at bounding box center [802, 654] width 784 height 1224
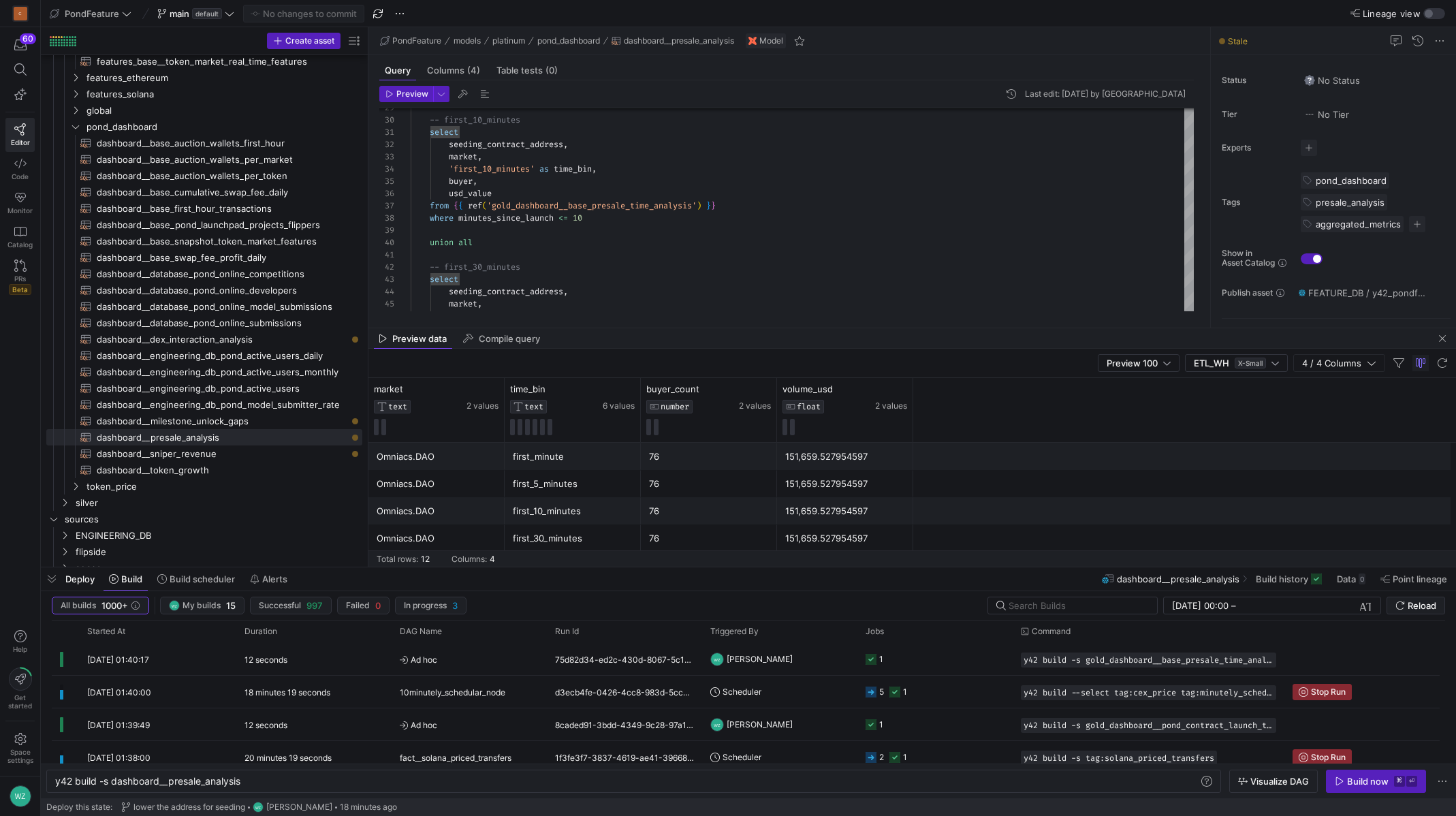
click at [724, 249] on div "-- first_10_minutes select seeding_contract_address , market , 'first_10_minute…" at bounding box center [802, 359] width 784 height 1224
type textarea "-- first_30_minutes select seeding_contract_address, market, 'first_30_minutes'…"
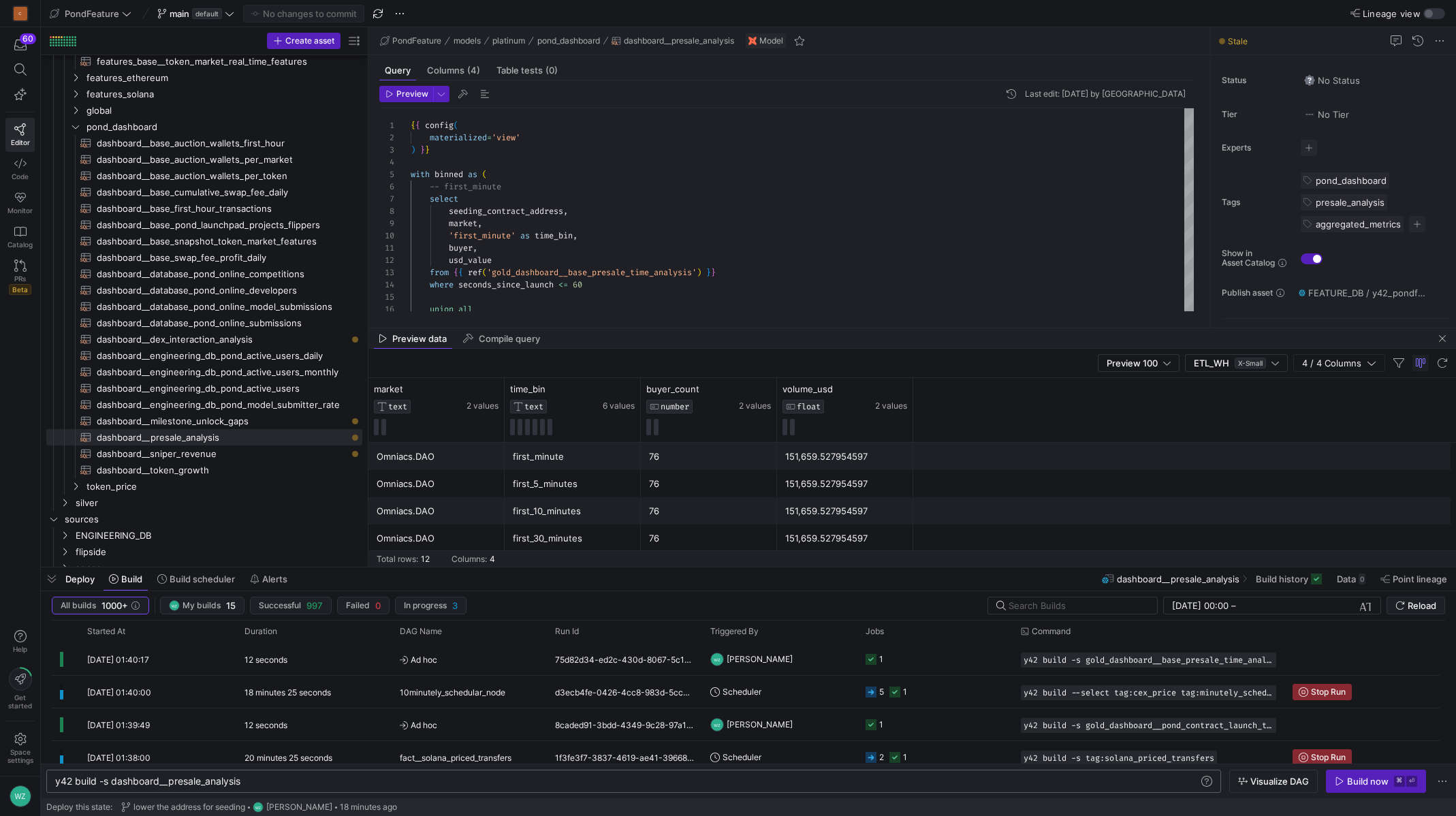
click at [192, 781] on div "y42 build -s dashboard__presale_analysis" at bounding box center [627, 781] width 1144 height 11
click at [1395, 786] on kbd "⌘" at bounding box center [1400, 781] width 11 height 11
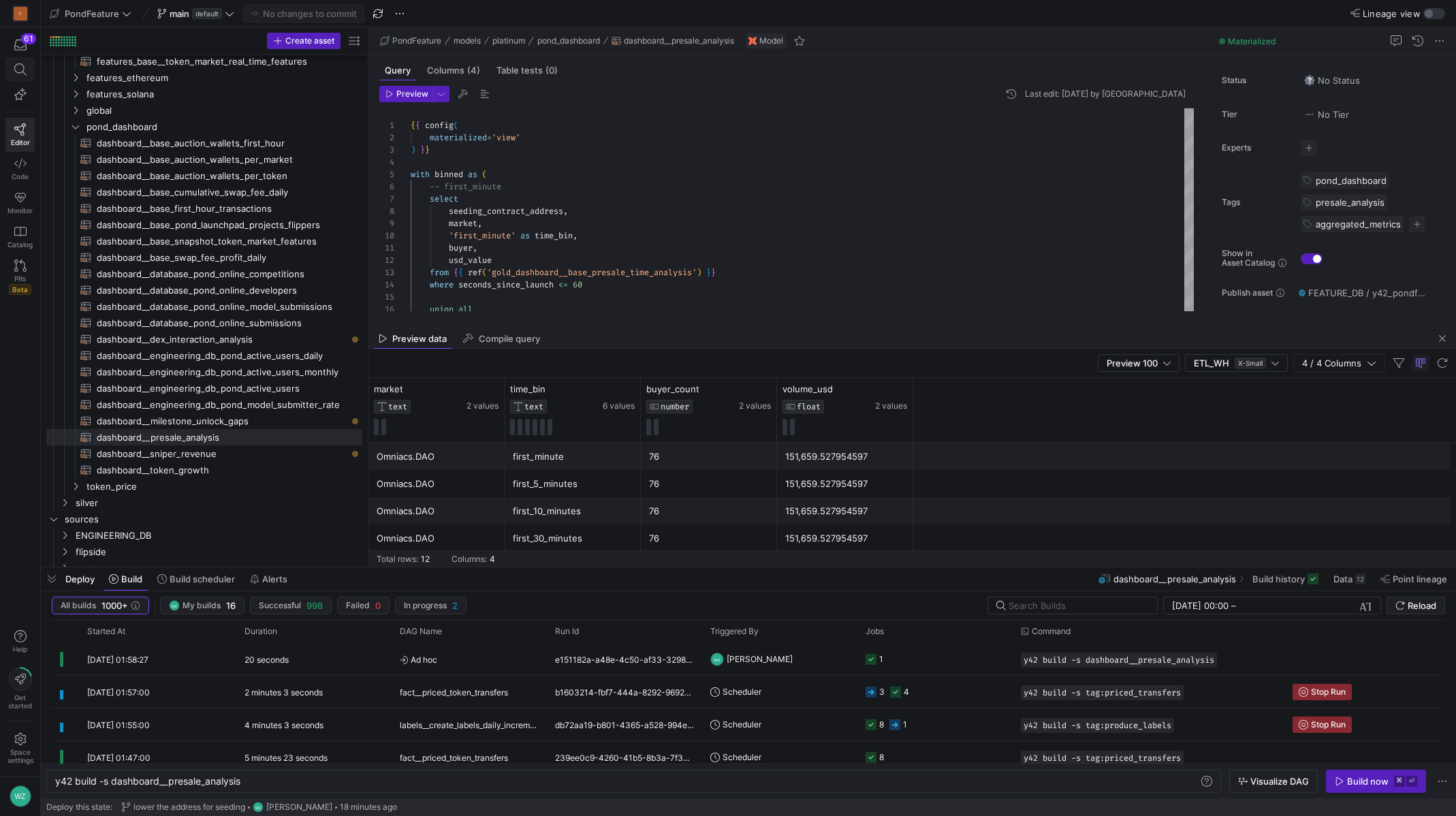
click at [22, 73] on icon at bounding box center [20, 69] width 13 height 13
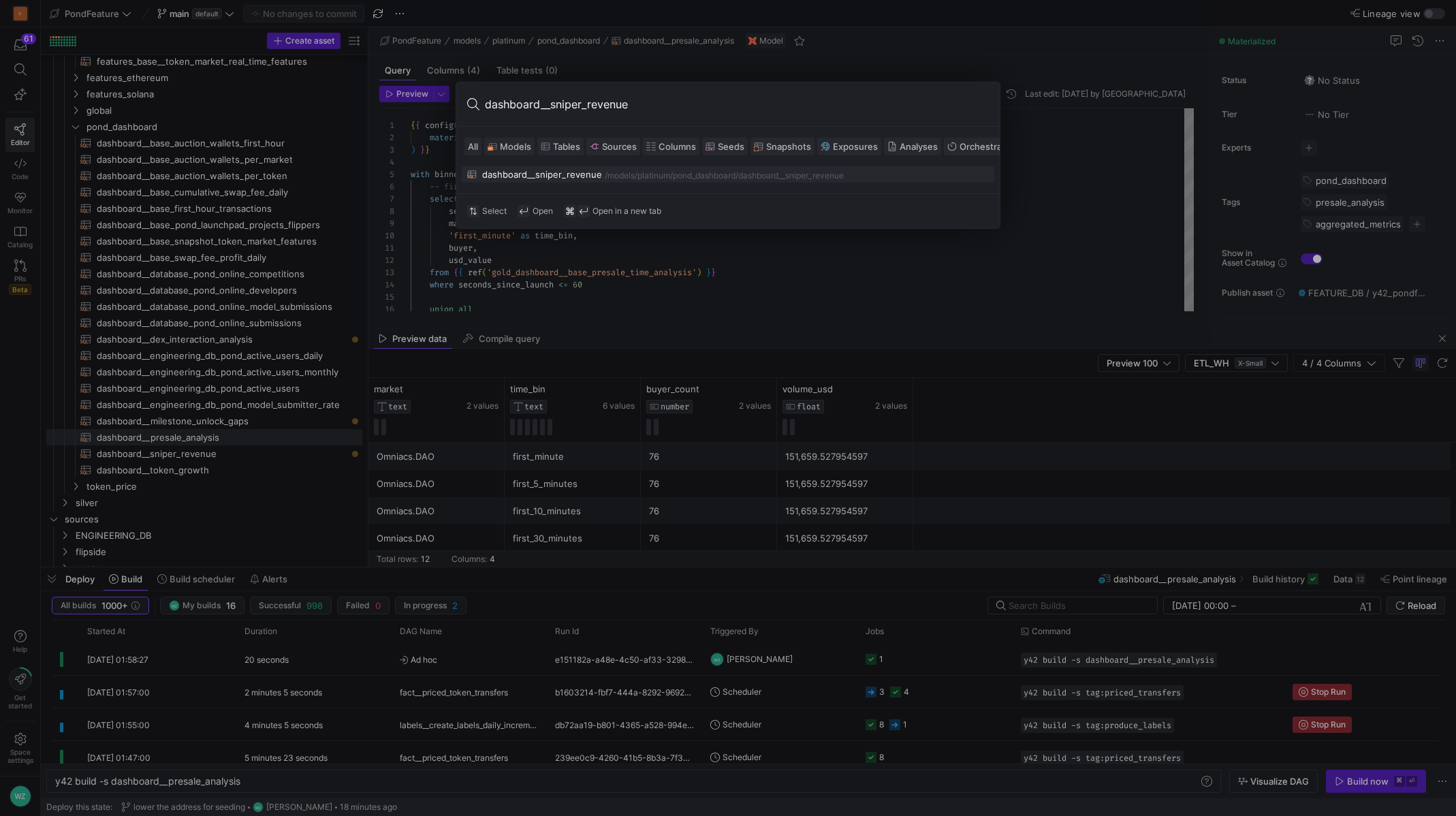
type input "dashboard__sniper_revenue"
click at [606, 171] on div "/models/" at bounding box center [620, 176] width 32 height 9
type textarea "y42 build -s dashboard__sniper_revenue"
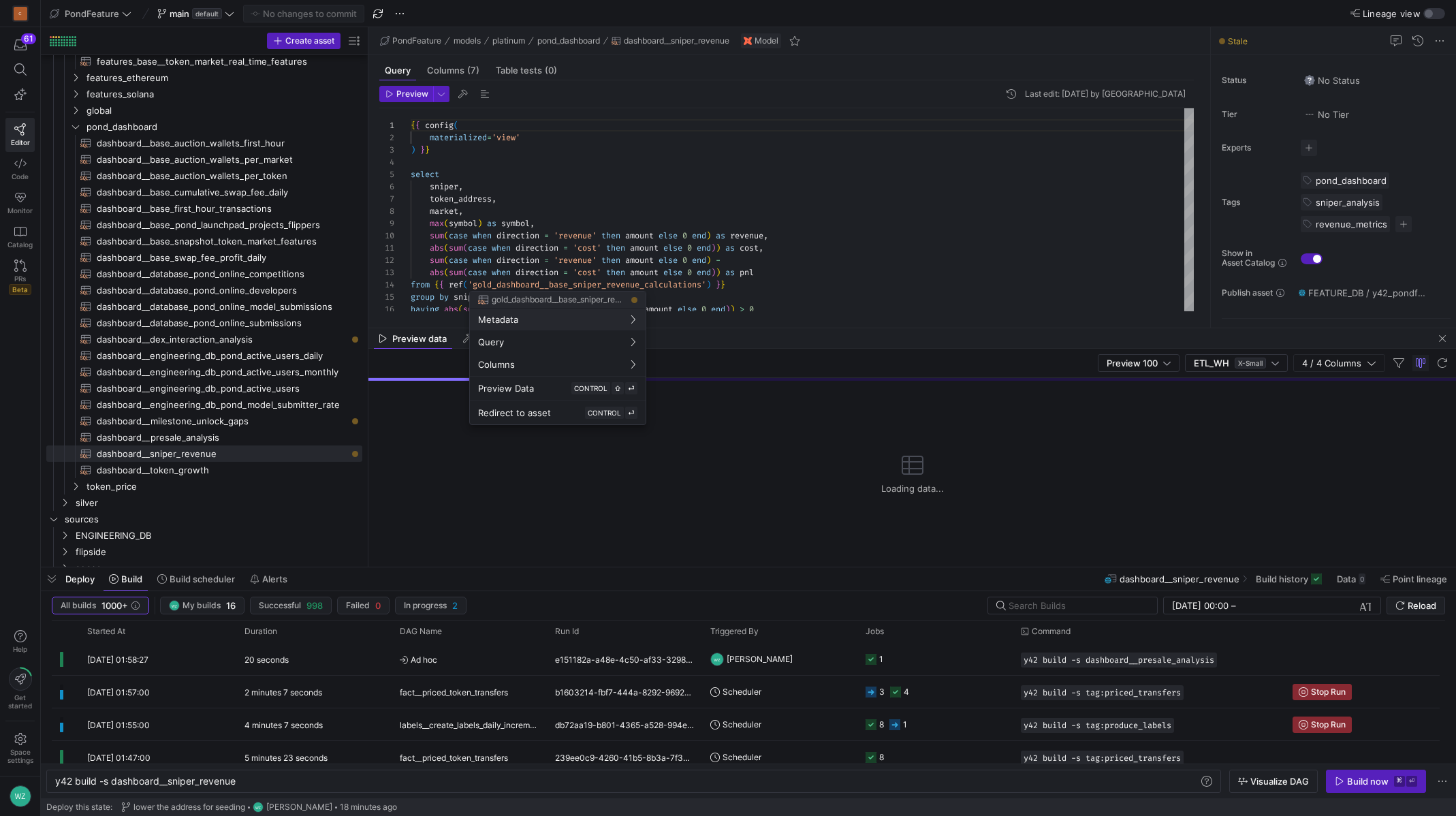
click at [843, 485] on div at bounding box center [728, 408] width 1456 height 816
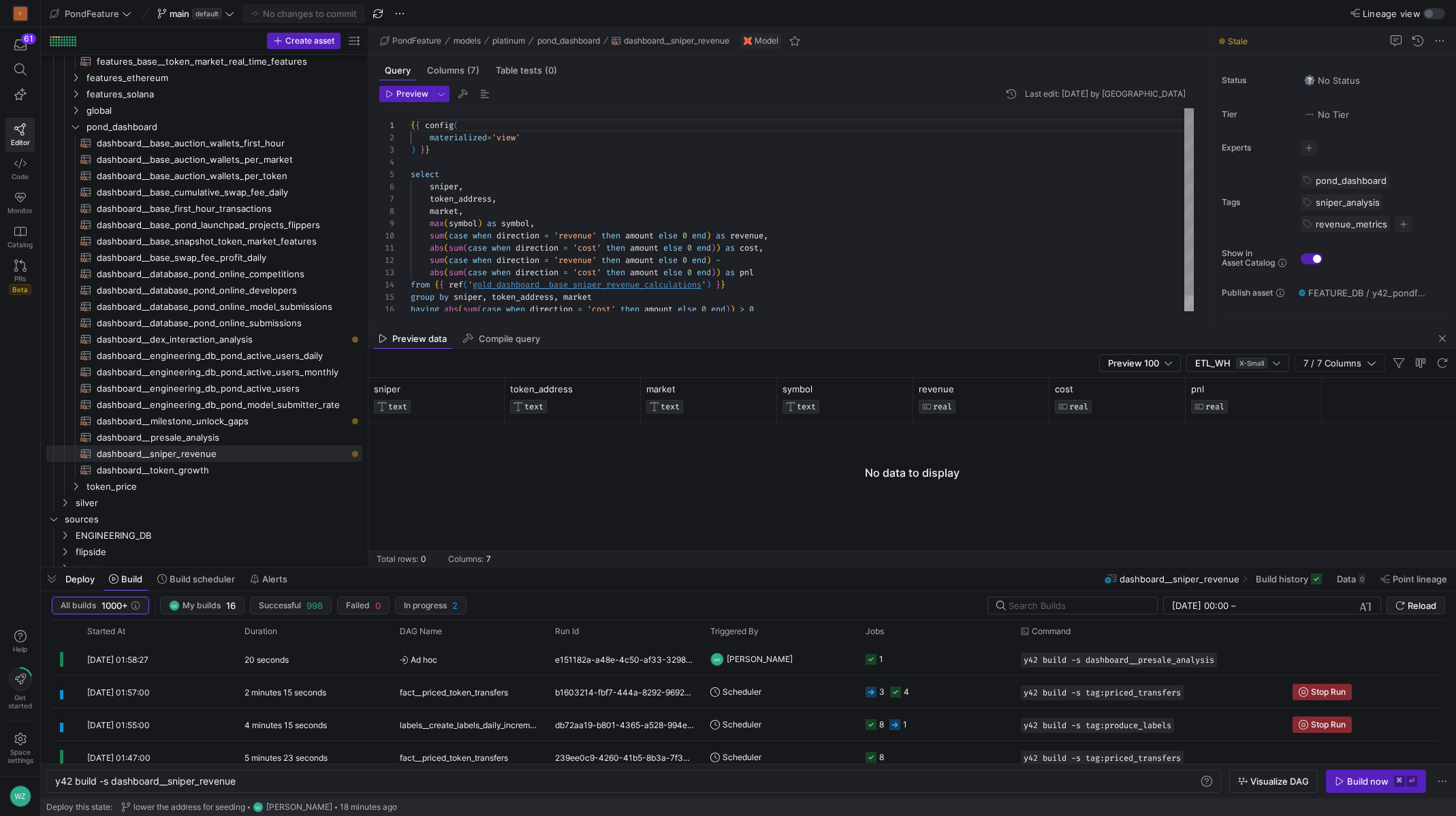
type textarea "abs(sum(case when direction = 'cost' then amount else 0 end)) as cost, sum(case…"
click at [609, 289] on div "{ { config ( materialized = 'view' ) } } select sniper , token_address , market…" at bounding box center [802, 218] width 784 height 219
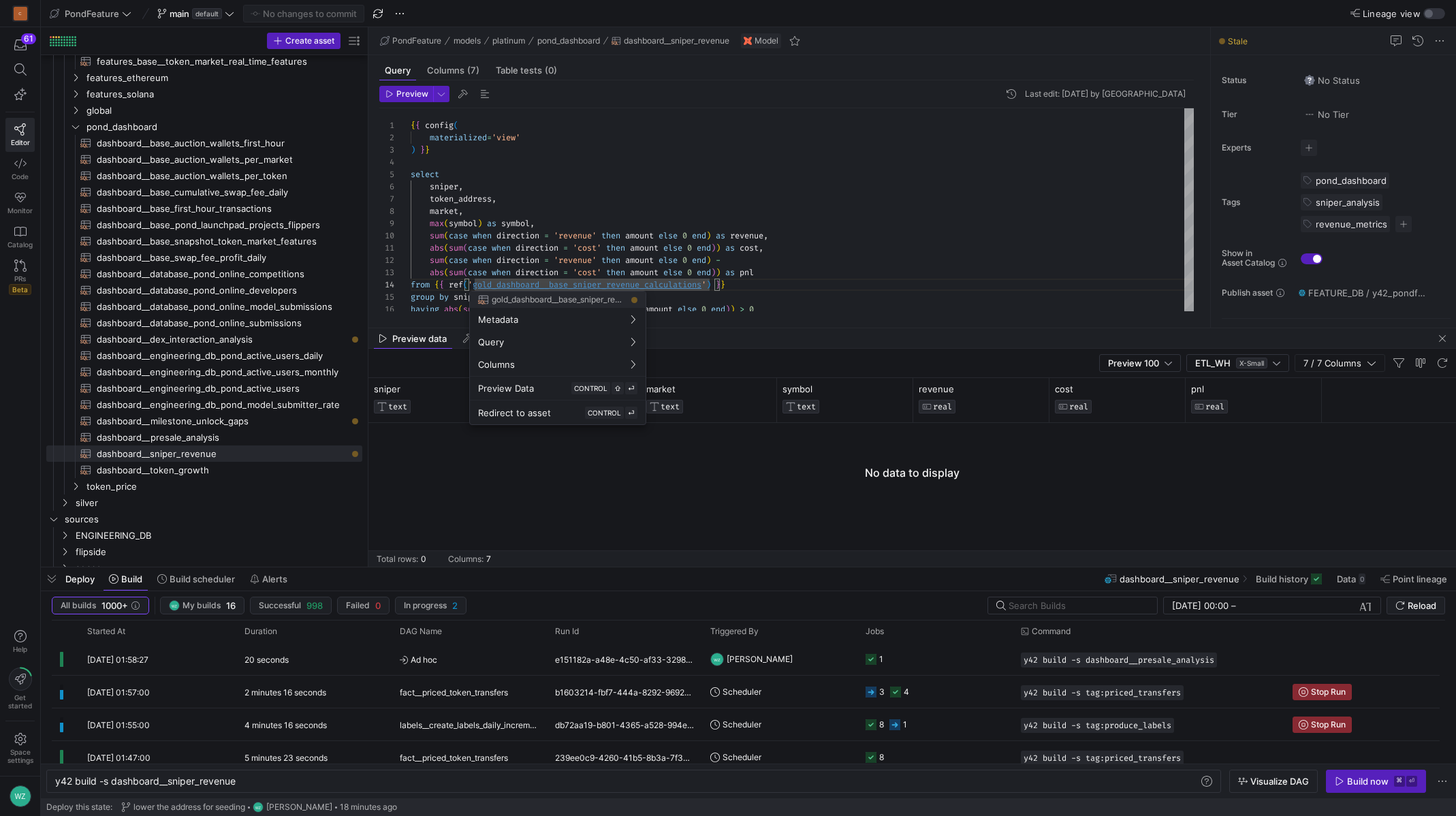
click at [591, 286] on div at bounding box center [728, 408] width 1456 height 816
click at [591, 286] on div "{ { config ( materialized = 'view' ) } } select sniper , token_address , market…" at bounding box center [802, 218] width 784 height 219
type textarea "y42 build -s gold_dashboard__base_sniper_revenue_calculations"
type textarea "{{ config( materialized='table', cluster_by=['sniper', 'token_address'] ) }} wi…"
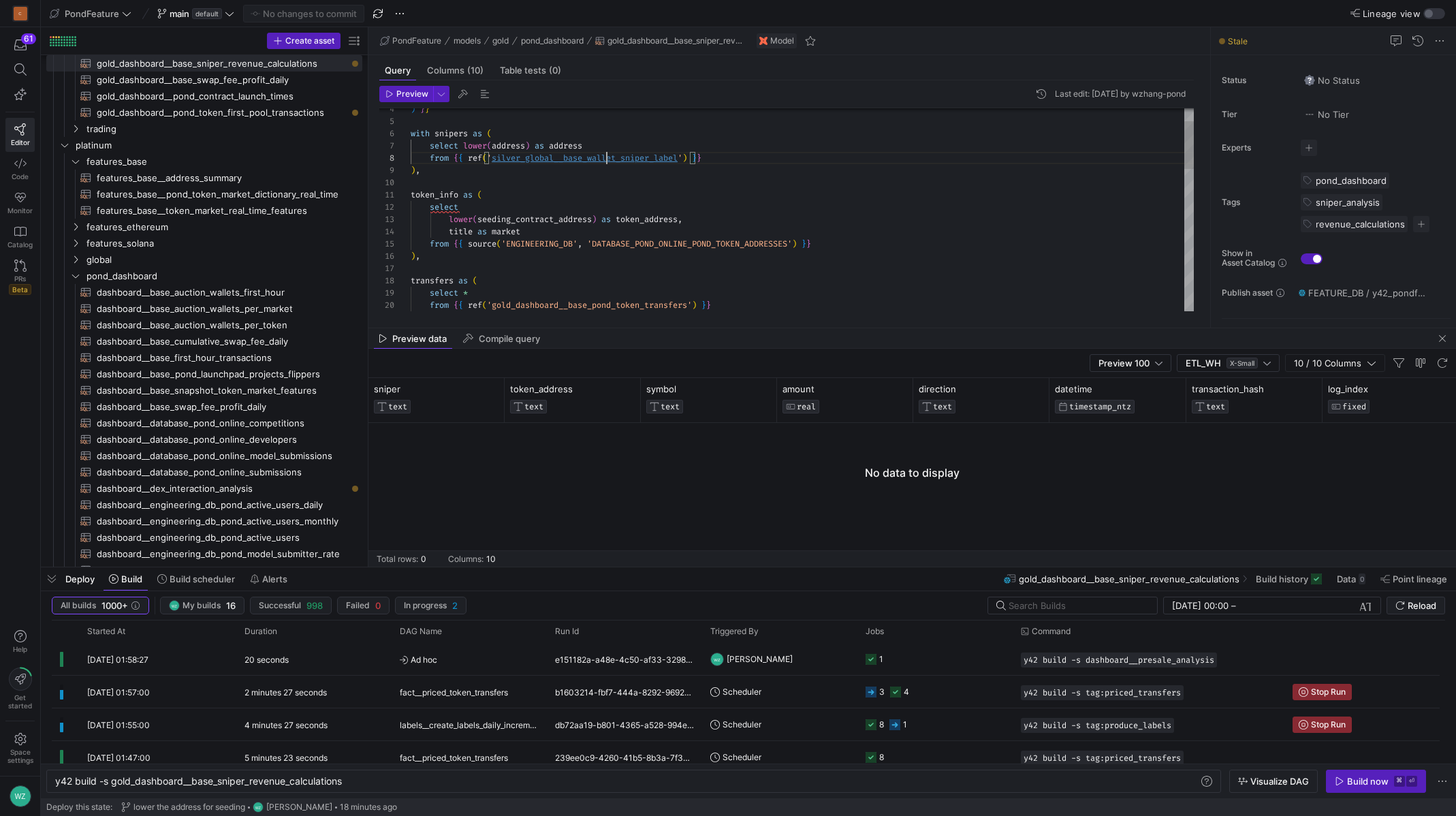
scroll to position [86, 171]
click at [609, 161] on div "transfers as ( select * from { { ref ( 'gold_dashboard__base_pond_token_transfe…" at bounding box center [802, 483] width 784 height 857
type textarea "y42 build -s silver_global__base_wallet_sniper_label"
type textarea "{{ config( materialized='incremental', incremental_strategy='append' ) }} {% se…"
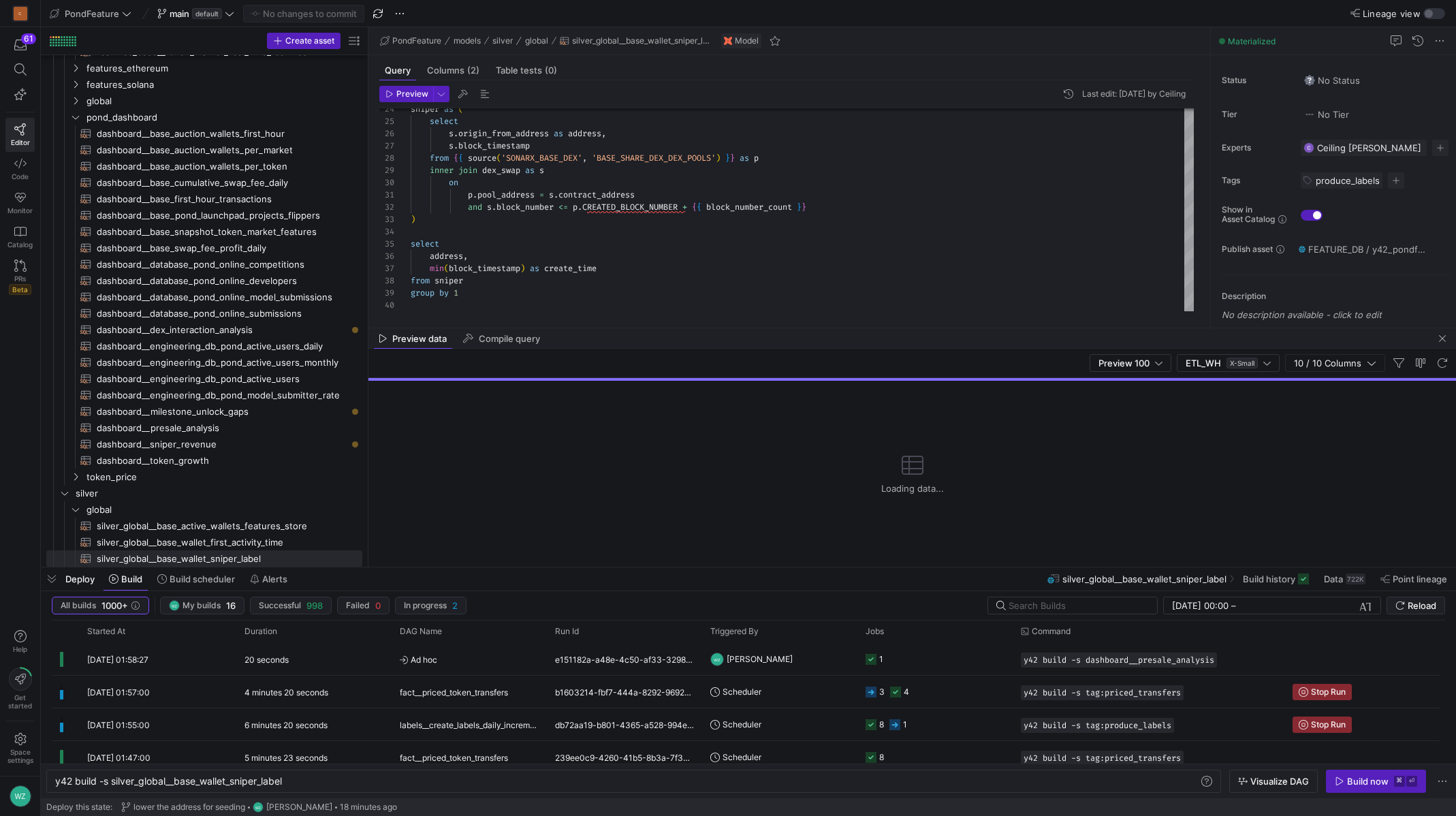
type textarea "y42 build -s gold_dashboard__base_sniper_revenue_calculations"
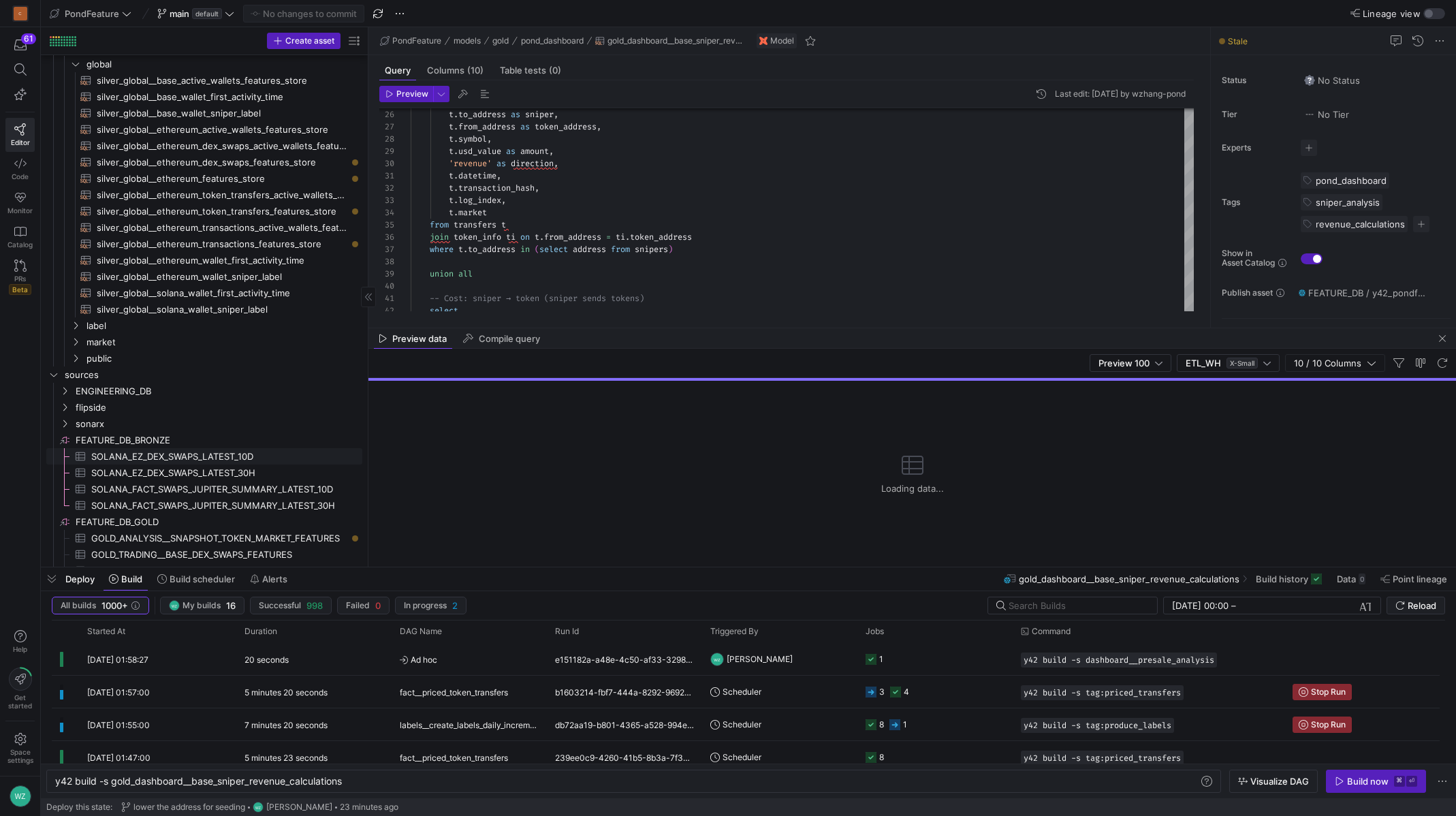
scroll to position [684, 0]
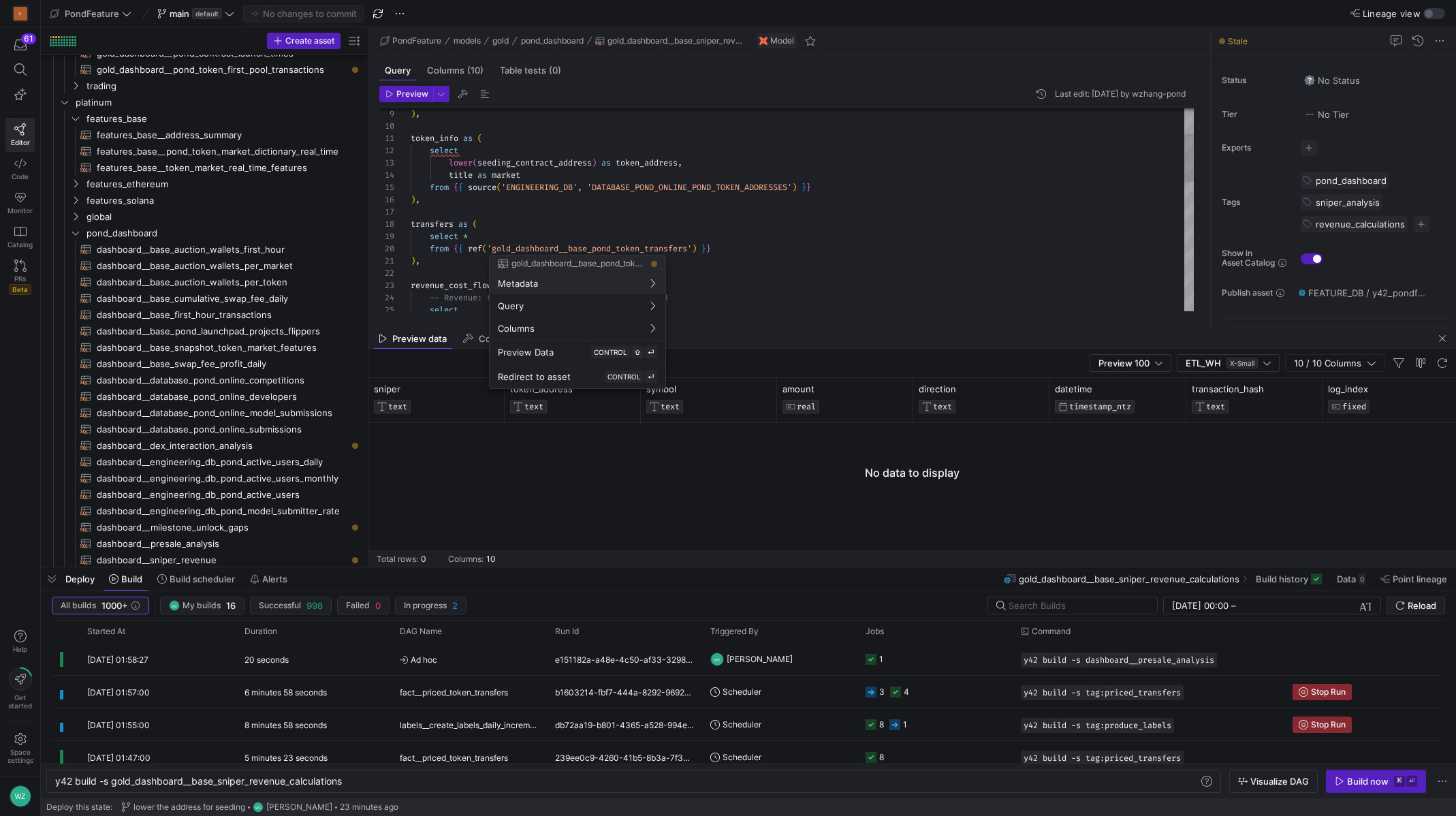
click at [598, 248] on div at bounding box center [728, 408] width 1456 height 816
type textarea "token_info as ( select lower(seeding_contract_address) as token_address, title …"
click at [598, 248] on div ") , from { { source ( 'ENGINEERING_DB' , 'DATABASE_POND_ONLINE_POND_TOKEN_ADDRE…" at bounding box center [802, 427] width 784 height 857
click at [689, 203] on div at bounding box center [728, 408] width 1456 height 816
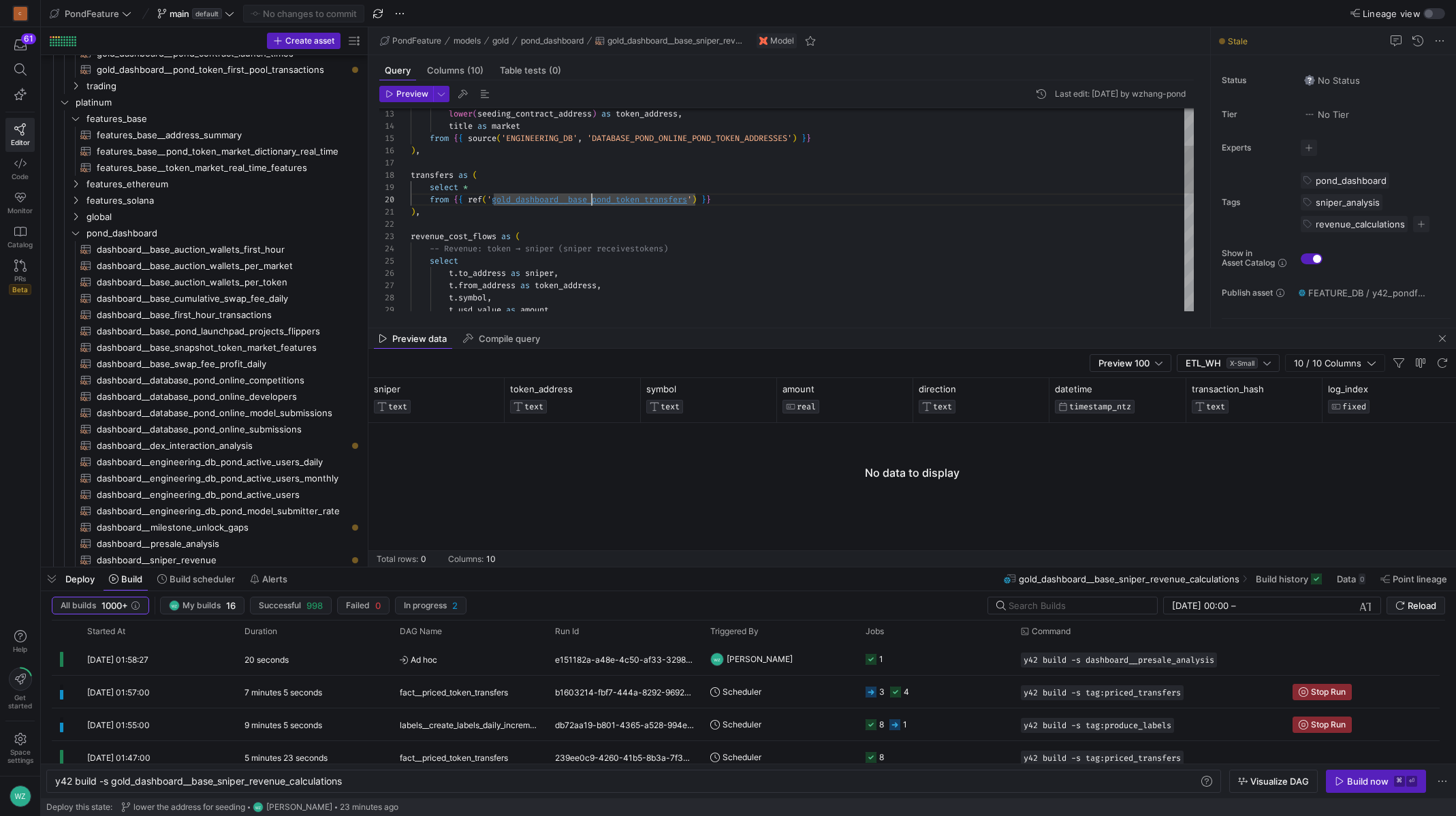
scroll to position [110, 181]
click at [593, 197] on div "t . usd_value as amount , t . symbol , t . from_address as token_address , t . …" at bounding box center [802, 378] width 784 height 857
type textarea "y42 build -s gold_dashboard__base_pond_token_transfers"
type textarea "{{ config( materialized='incremental', incremental_strategy='merge', unique_key…"
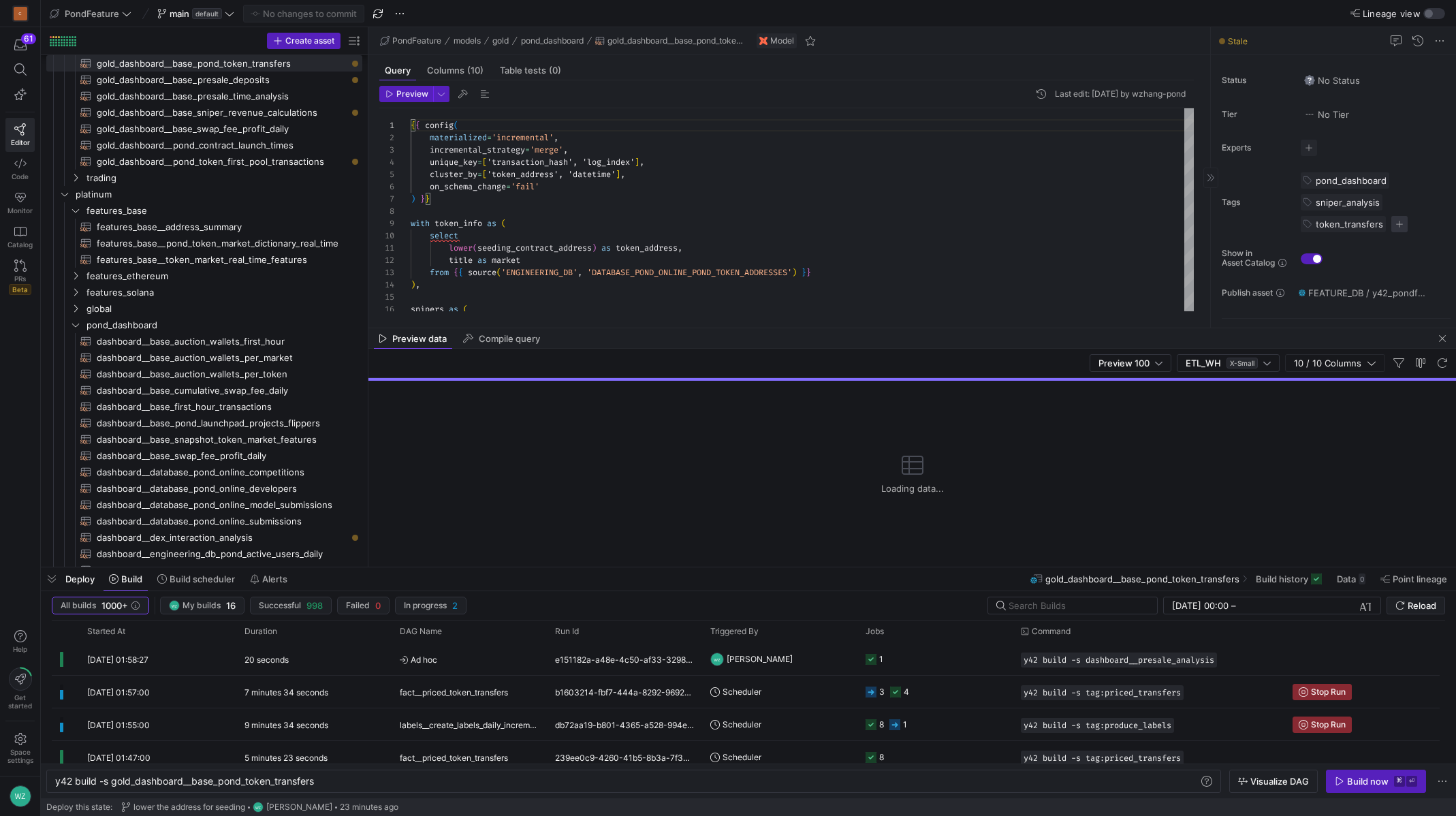
click at [1395, 223] on span "button" at bounding box center [1399, 224] width 17 height 17
type input "daily"
click at [1349, 263] on span "daily_snapshot" at bounding box center [1320, 266] width 62 height 11
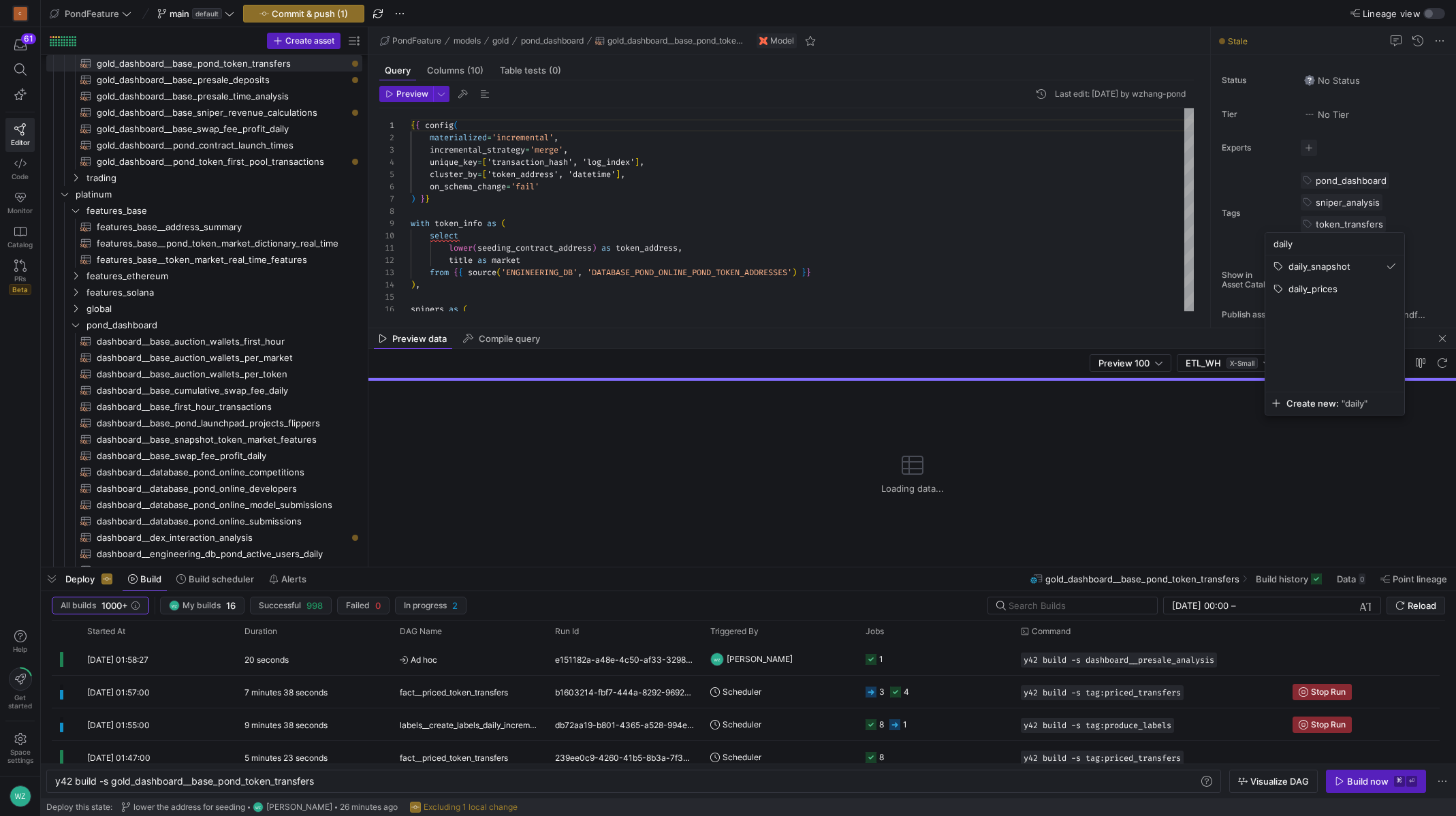
click at [1434, 218] on div at bounding box center [728, 408] width 1456 height 816
click at [1342, 531] on div "Loading data..." at bounding box center [912, 474] width 1088 height 186
click at [1379, 787] on span "button" at bounding box center [1376, 781] width 99 height 22
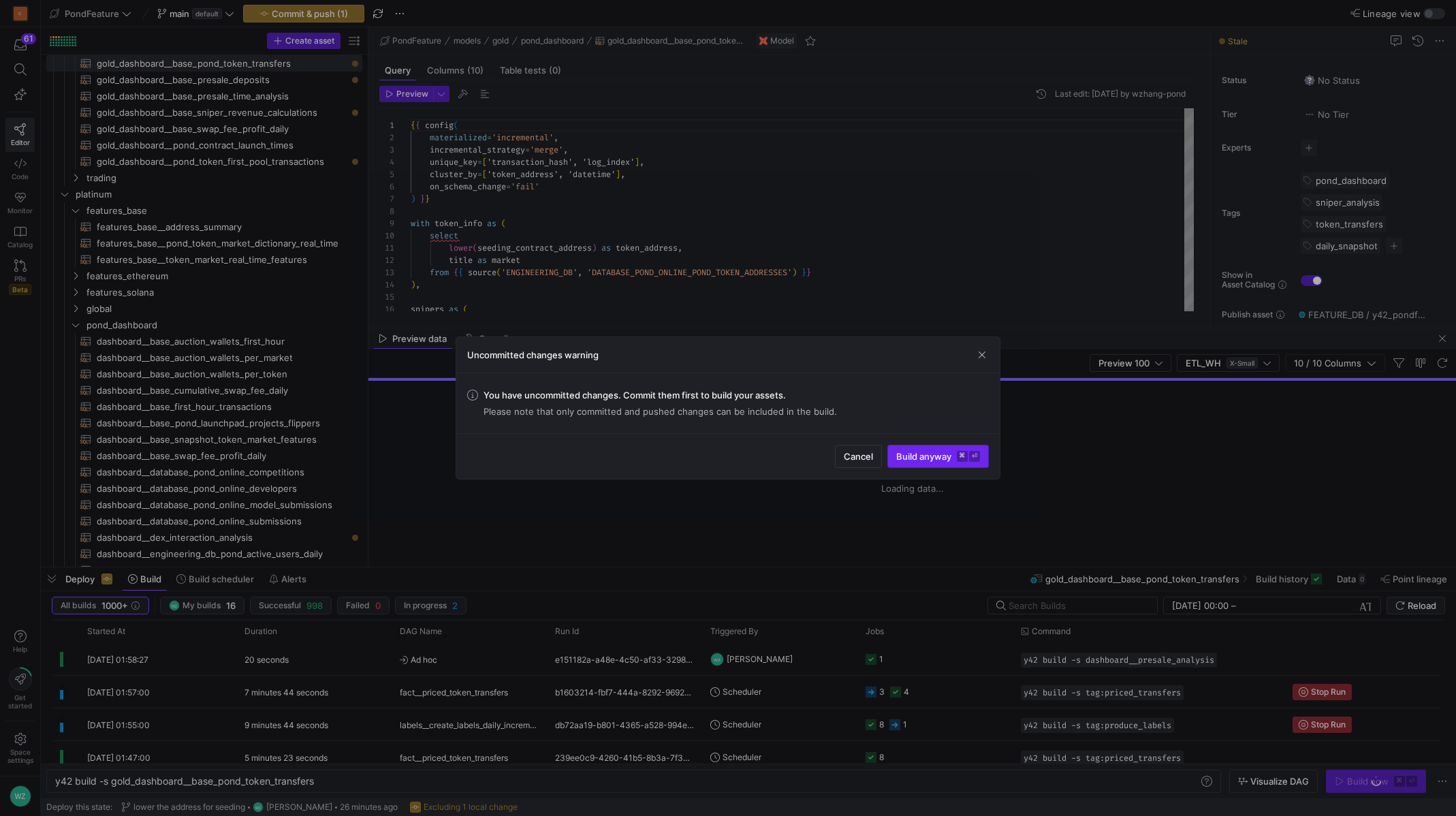
click at [977, 456] on kbd "⏎" at bounding box center [974, 456] width 11 height 11
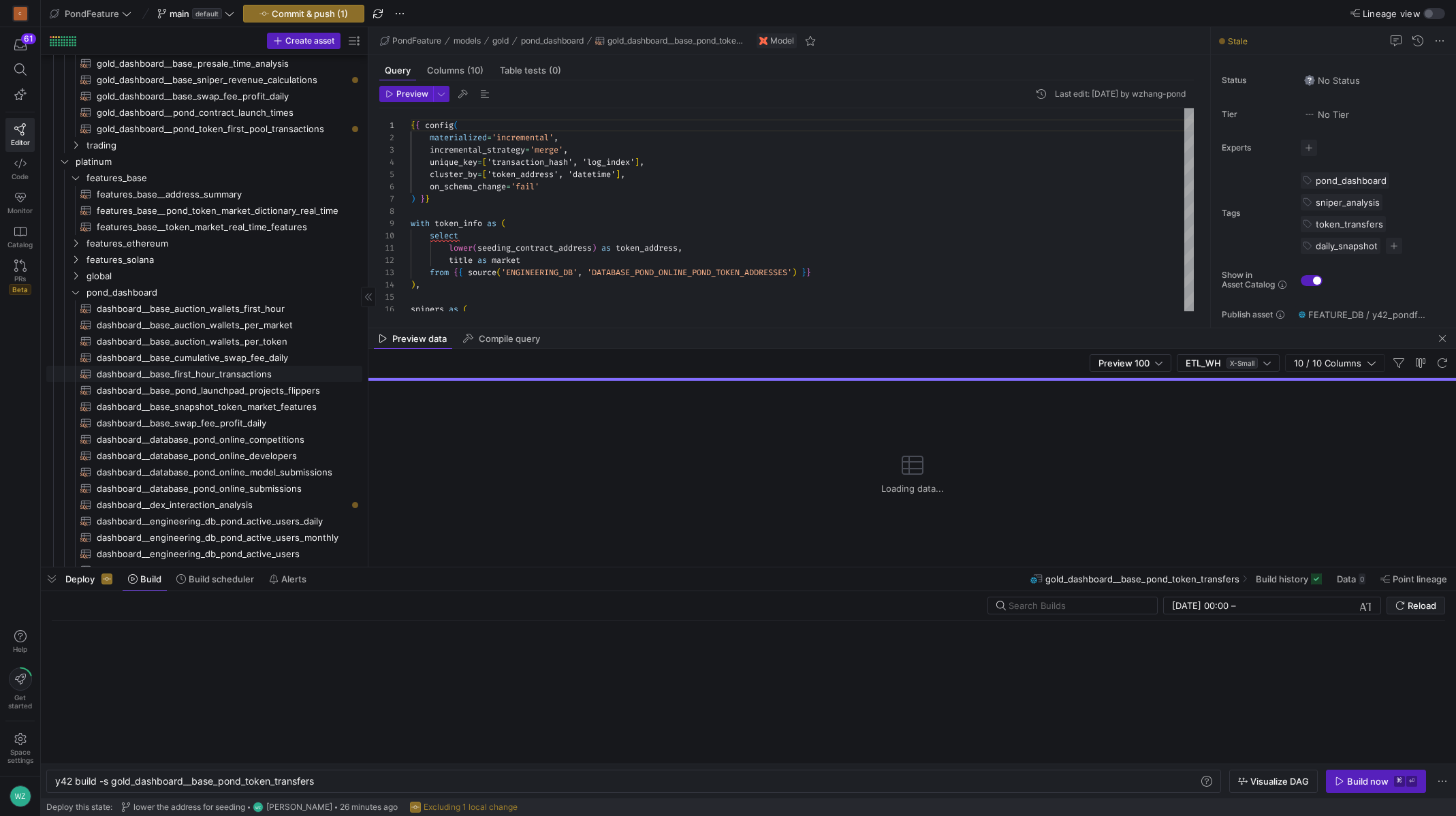
scroll to position [229, 0]
click at [207, 505] on span "dashboard__dex_interaction_analysis​​​​​​​​​​" at bounding box center [222, 505] width 250 height 16
type textarea "y42 build -s dashboard__dex_interaction_analysis"
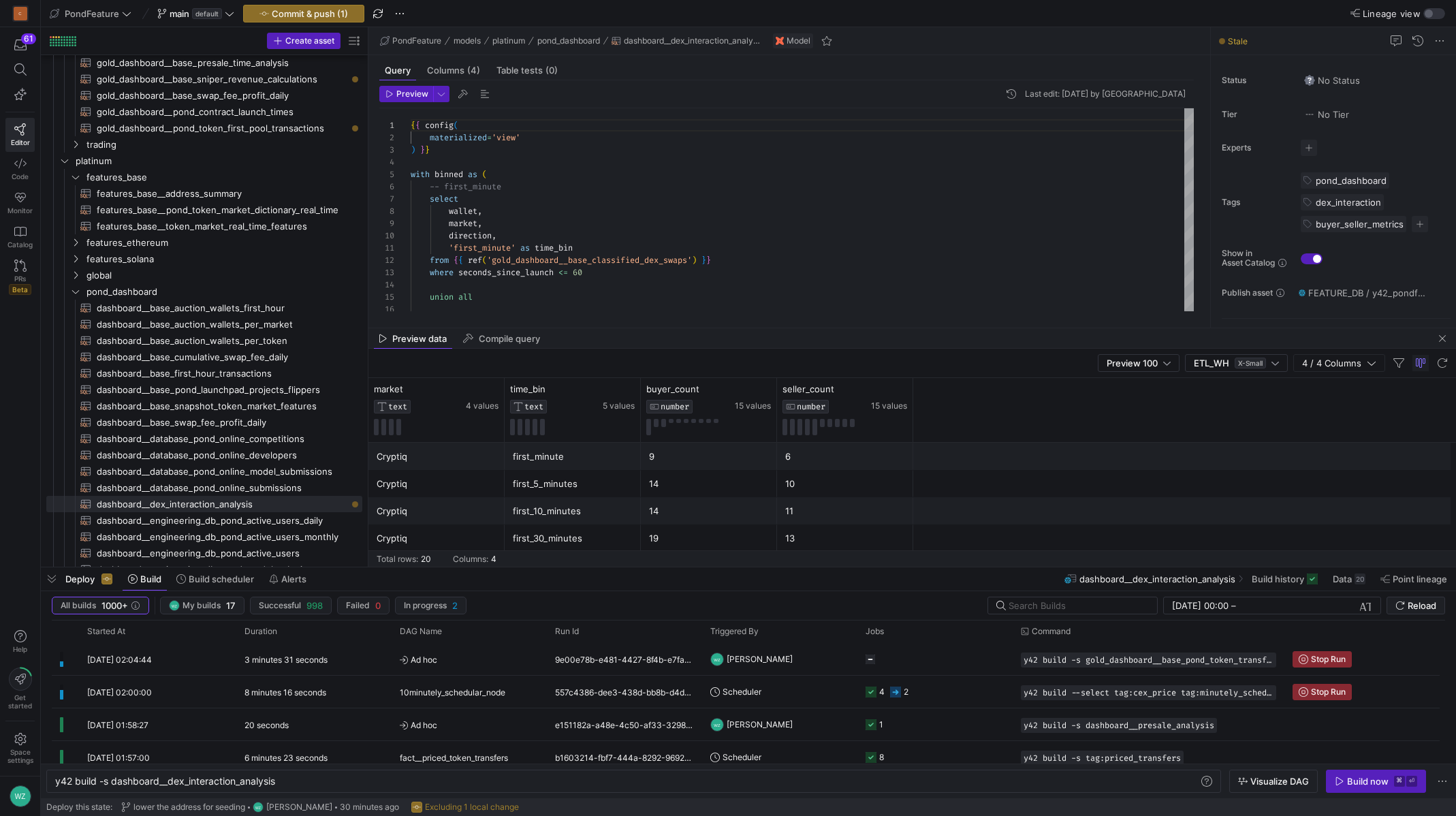
type textarea "'first_minute' as time_bin from {{ ref('gold_dashboard__base_classified_dex_swa…"
click at [662, 275] on div "{ { config ( materialized = 'view' ) } } with binned as ( -- first_minute selec…" at bounding box center [802, 610] width 784 height 1004
click at [612, 302] on div "{ { config ( materialized = 'view' ) } } with binned as ( -- first_minute selec…" at bounding box center [802, 610] width 784 height 1004
click at [348, 781] on div "y42 build -s dashboard__dex_interaction_analysis" at bounding box center [627, 781] width 1144 height 11
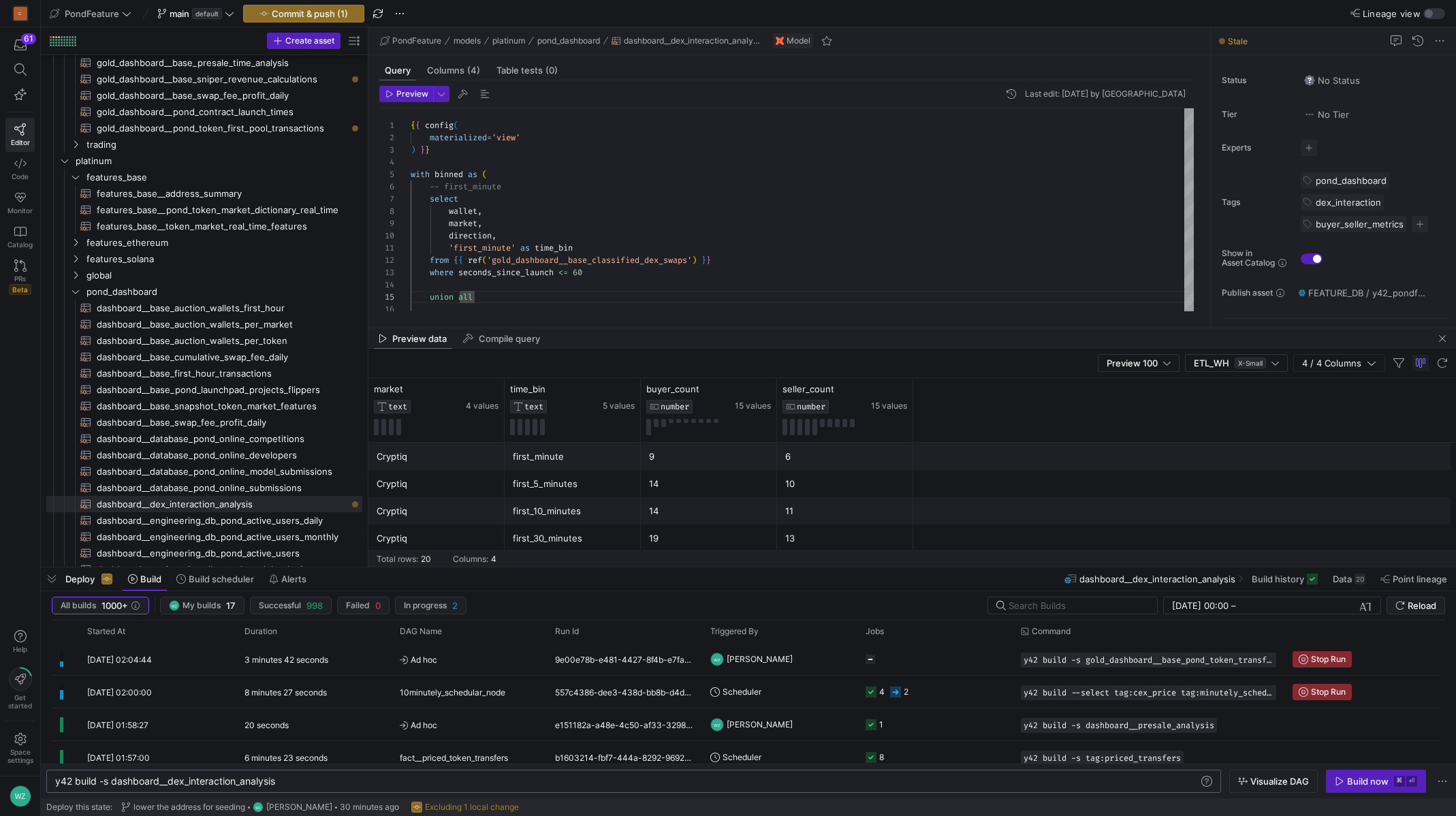
scroll to position [0, 229]
type textarea "y42 build -s dashboard__dex_interaction_analysis+"
click at [1406, 788] on span "button" at bounding box center [1376, 781] width 99 height 22
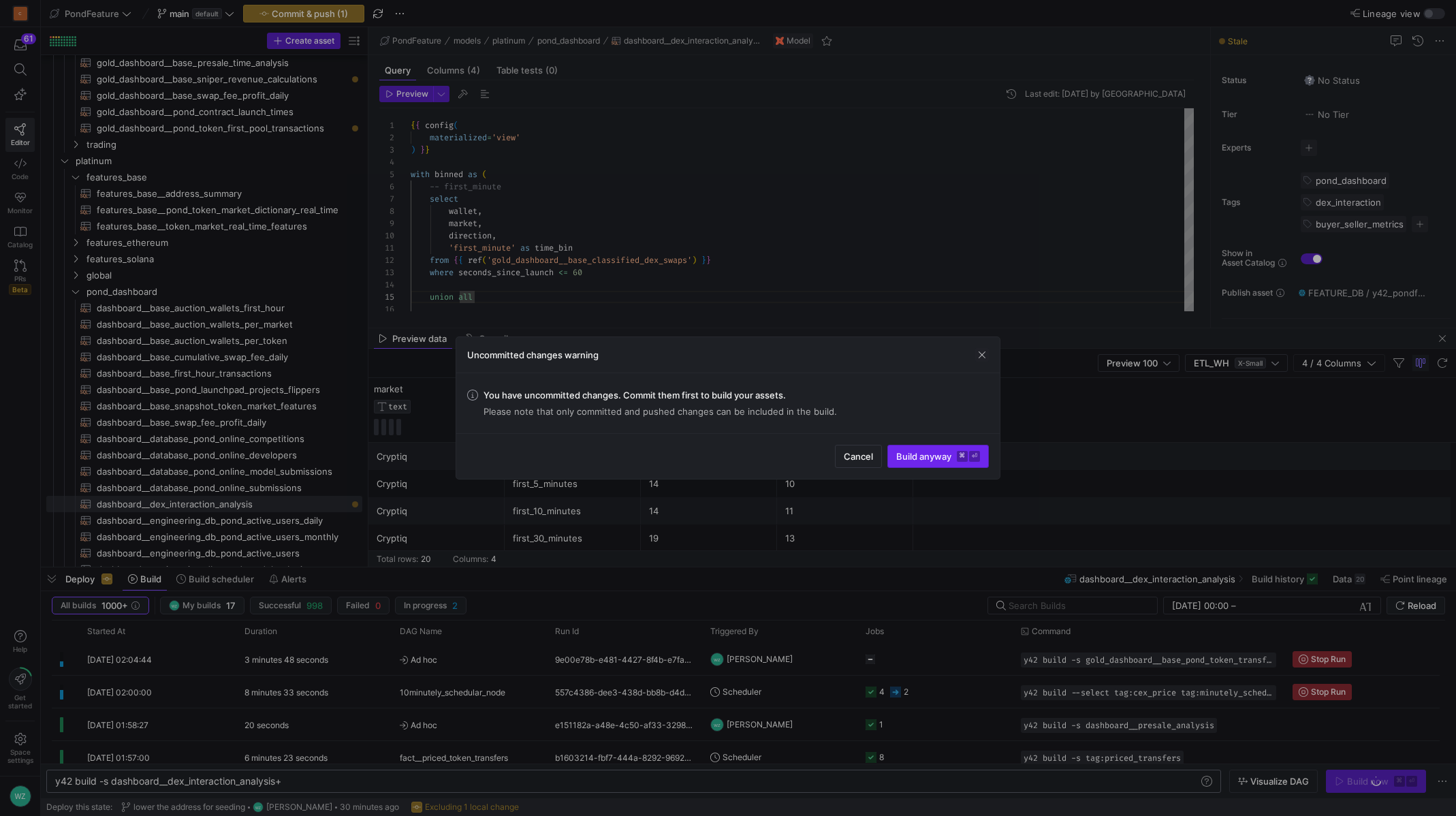
click at [919, 453] on span "Build anyway ⌘ ⏎" at bounding box center [938, 456] width 84 height 11
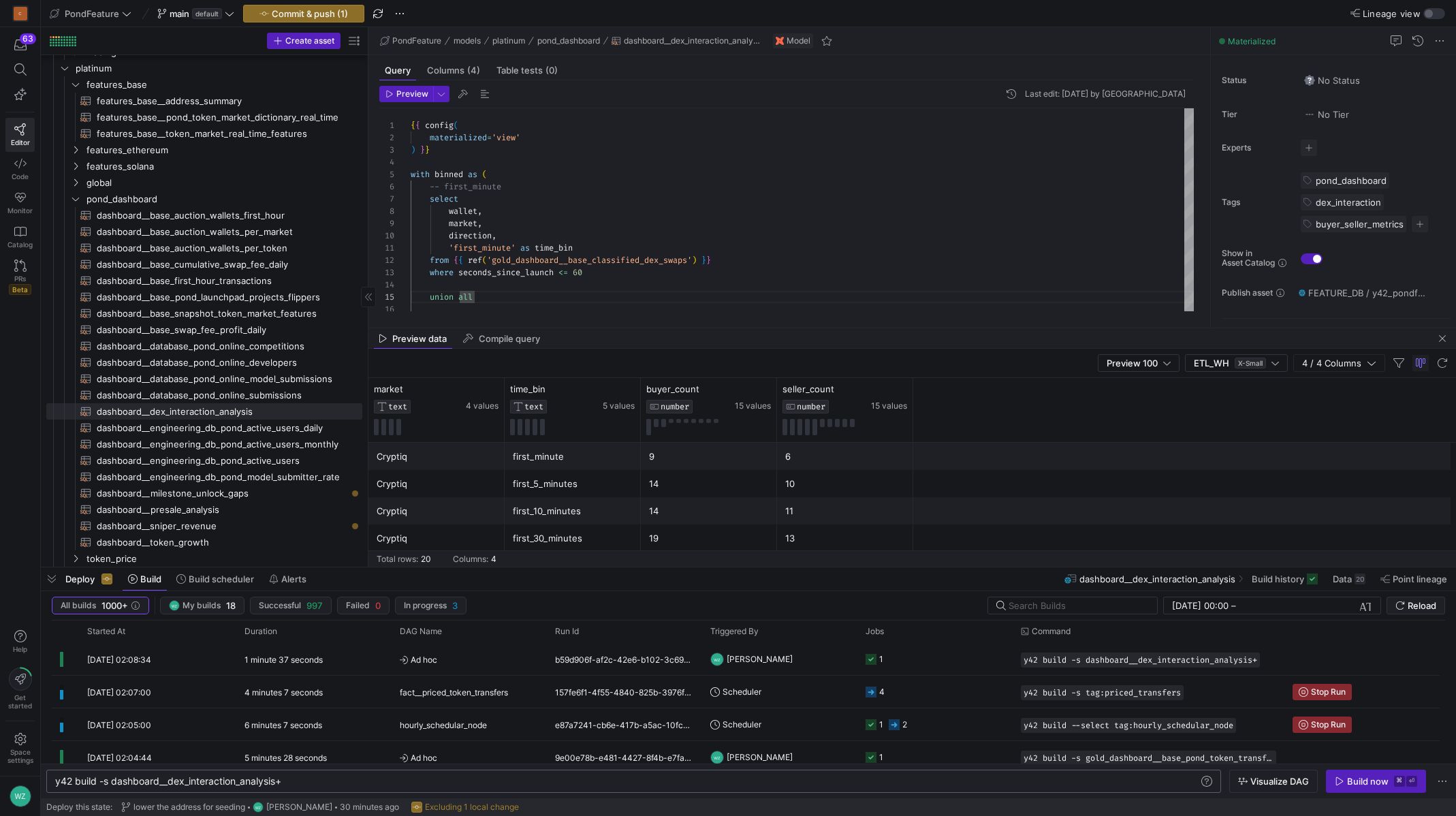
scroll to position [326, 0]
click at [207, 520] on span "dashboard__sniper_revenue​​​​​​​​​​" at bounding box center [222, 523] width 250 height 16
type textarea "{{ config( materialized='view' ) }} select sniper, token_address, market, max(s…"
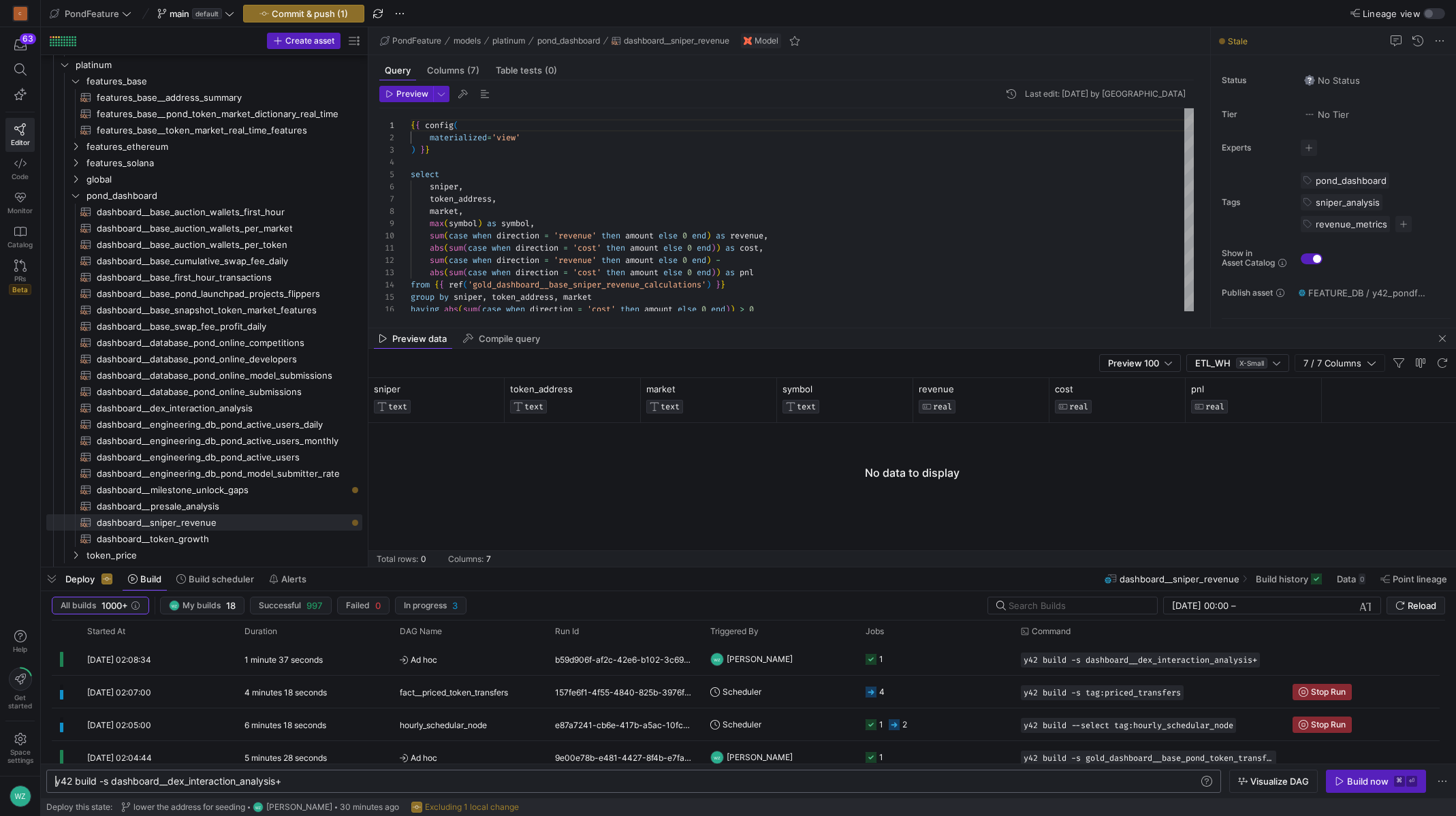
click at [224, 776] on div "y42 build -s dashboard__dex_interaction_analysis+" at bounding box center [627, 781] width 1144 height 11
click at [218, 784] on div "y42 build -s dashboard__dex_interaction_analysis+" at bounding box center [627, 781] width 1144 height 11
type textarea "y42 build -s dashboard__sniper_revenue+"
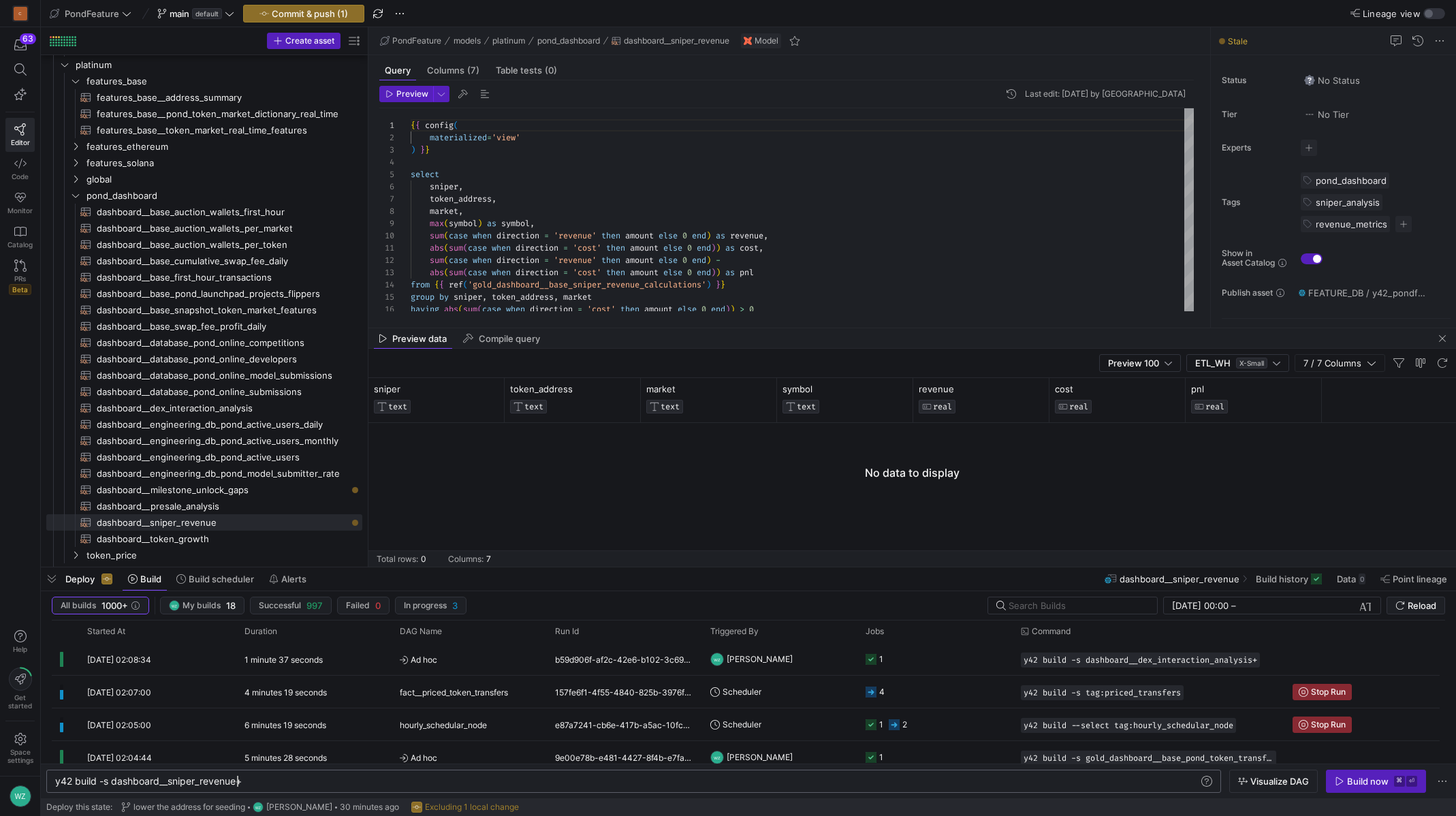
scroll to position [0, 183]
click at [1372, 781] on div "Build now" at bounding box center [1368, 781] width 42 height 11
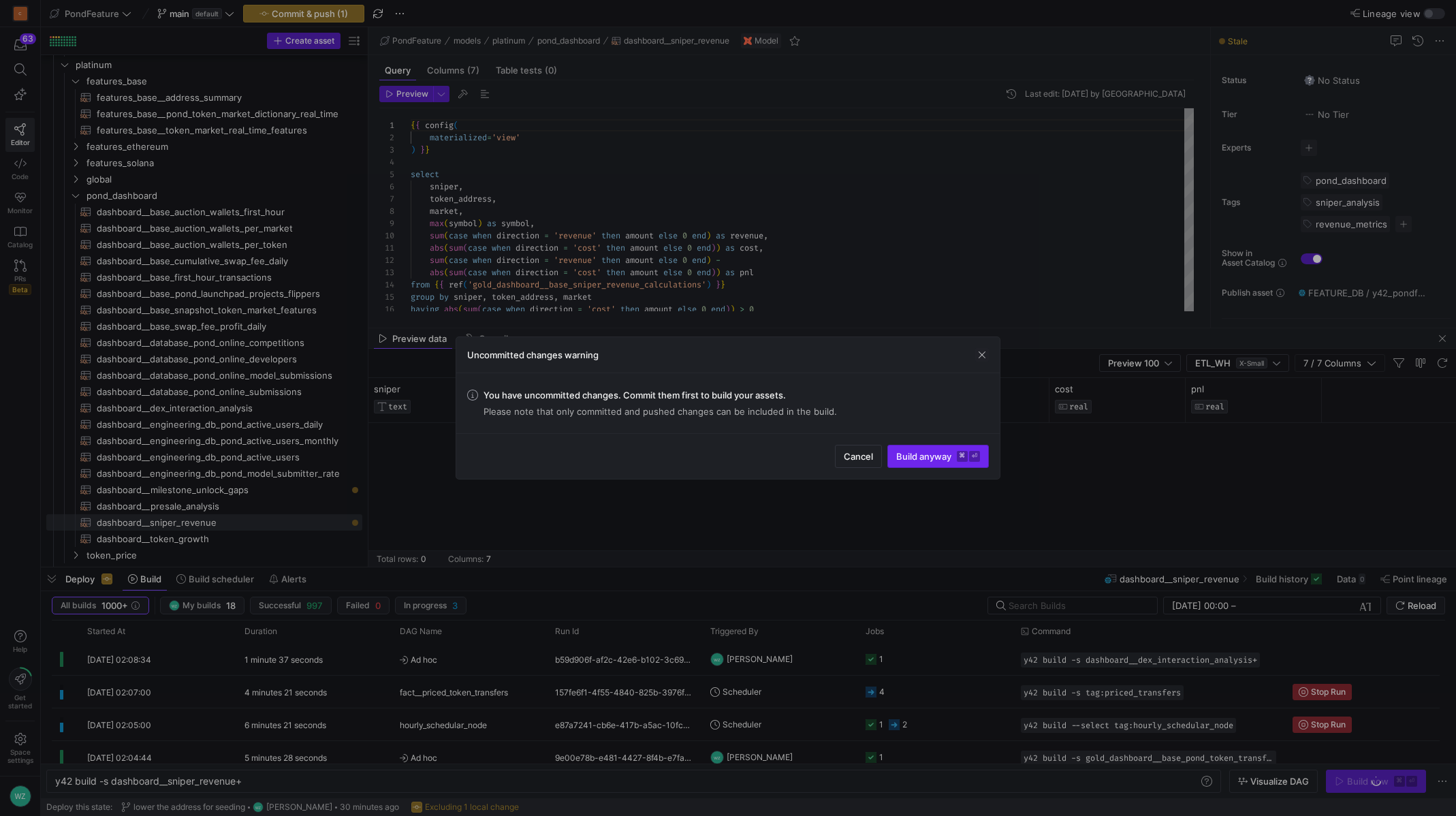
click at [961, 449] on span "submit" at bounding box center [938, 456] width 100 height 22
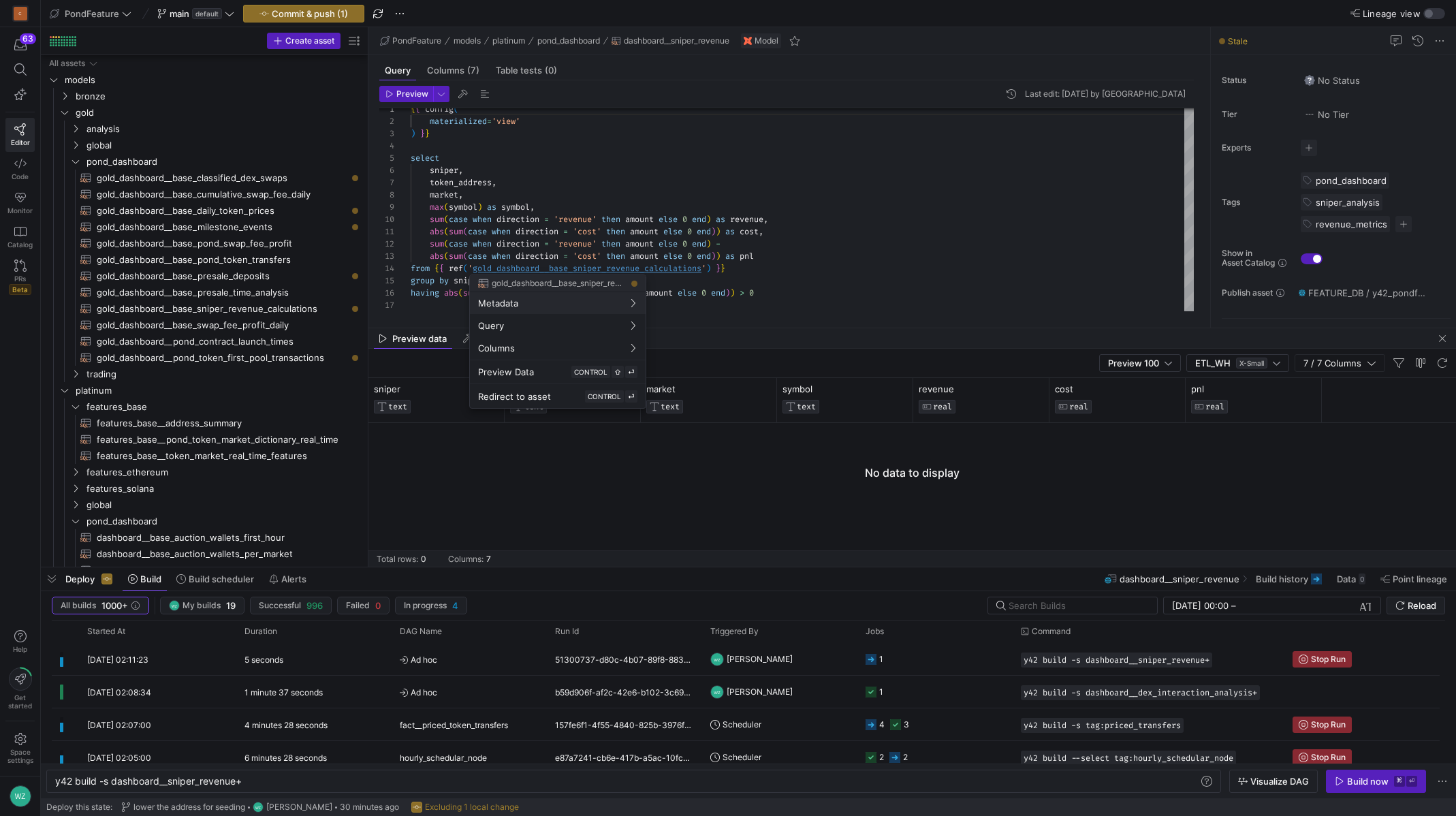
scroll to position [0, 183]
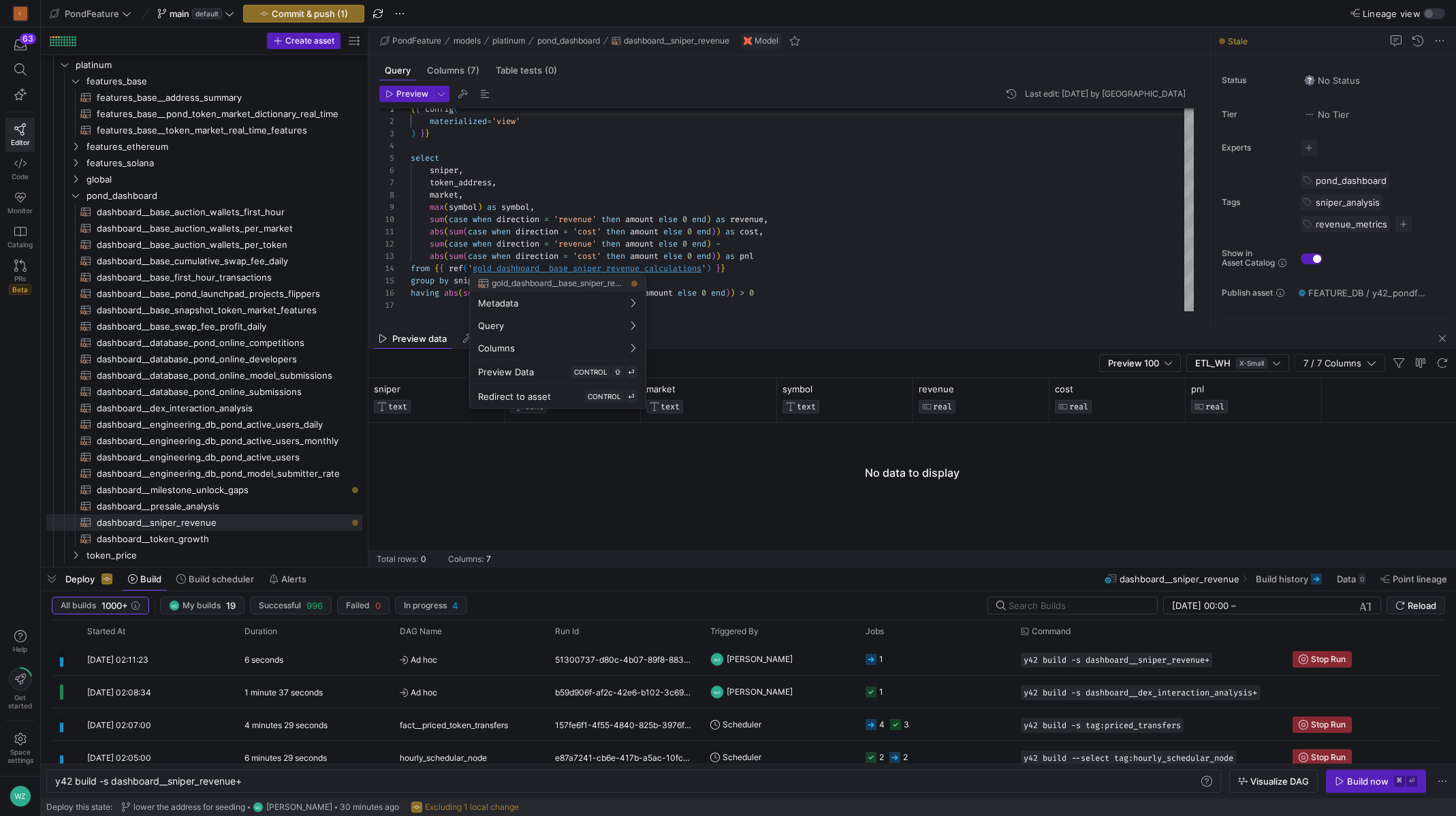
click at [651, 270] on div at bounding box center [728, 408] width 1456 height 816
click at [651, 270] on div "{ { config ( materialized = 'view' ) } } select sniper , token_address , market…" at bounding box center [802, 202] width 784 height 219
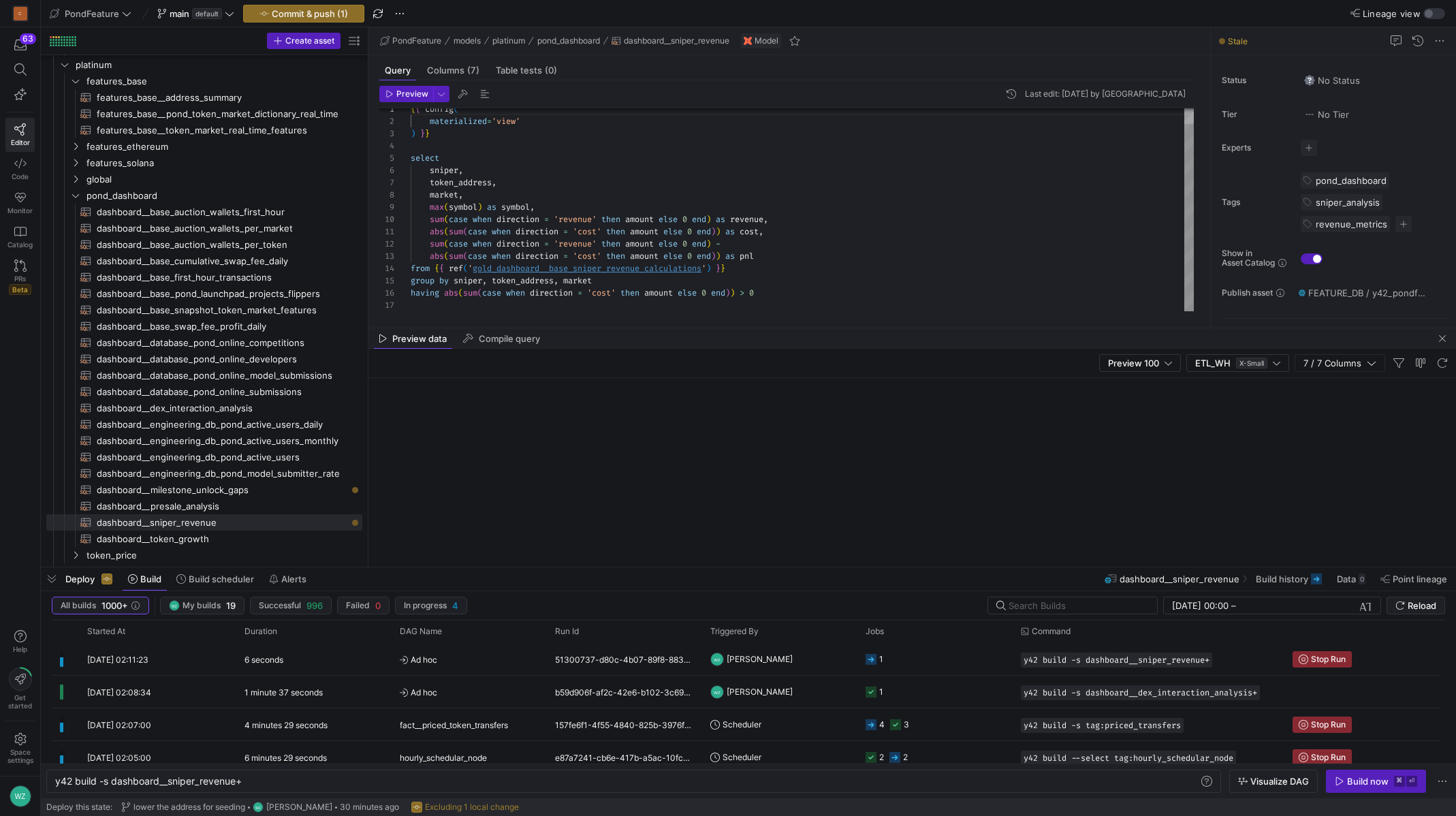
type textarea "{{ config( materialized='table', cluster_by=['sniper', 'token_address'] ) }} wi…"
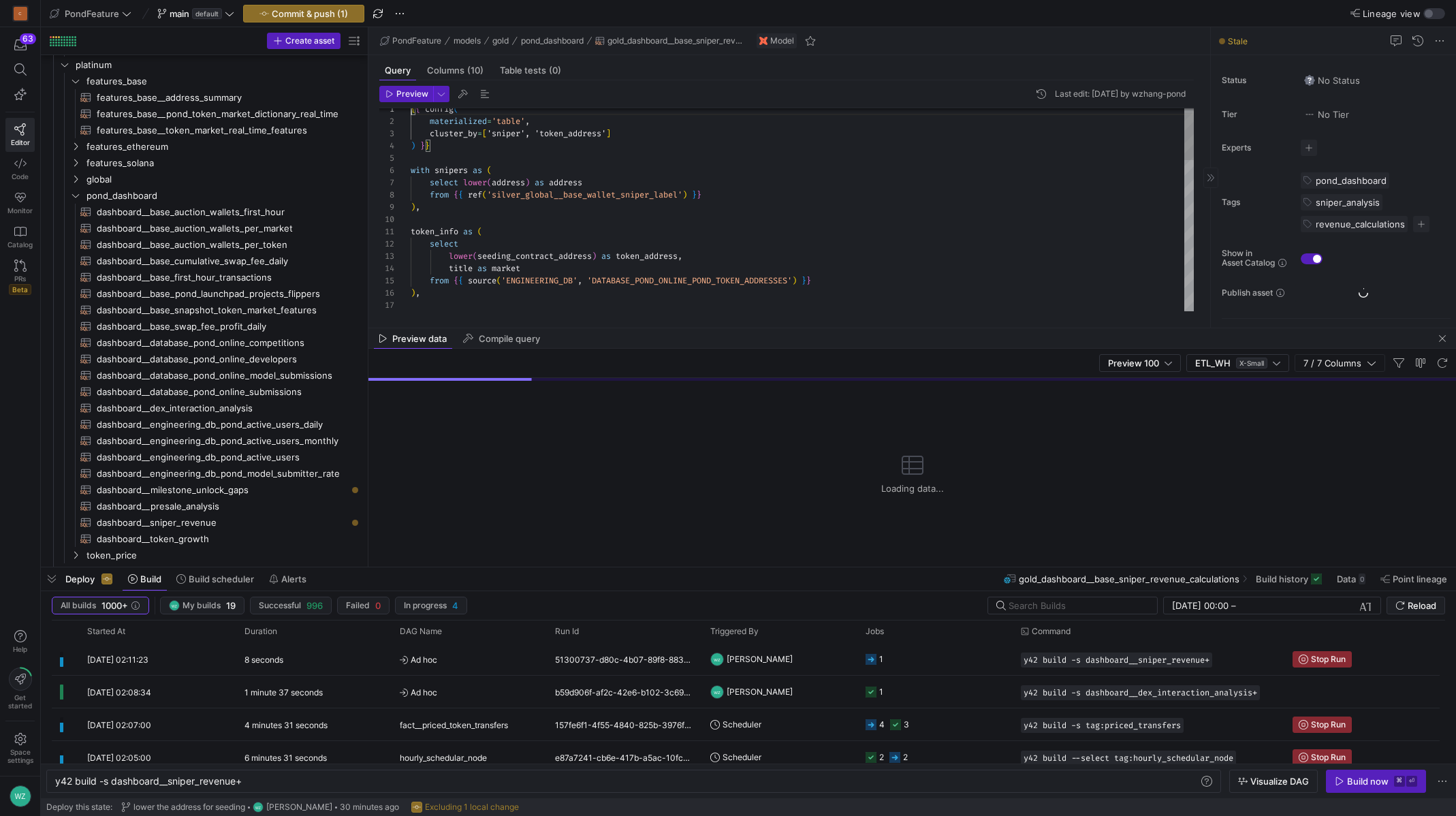
scroll to position [245, 0]
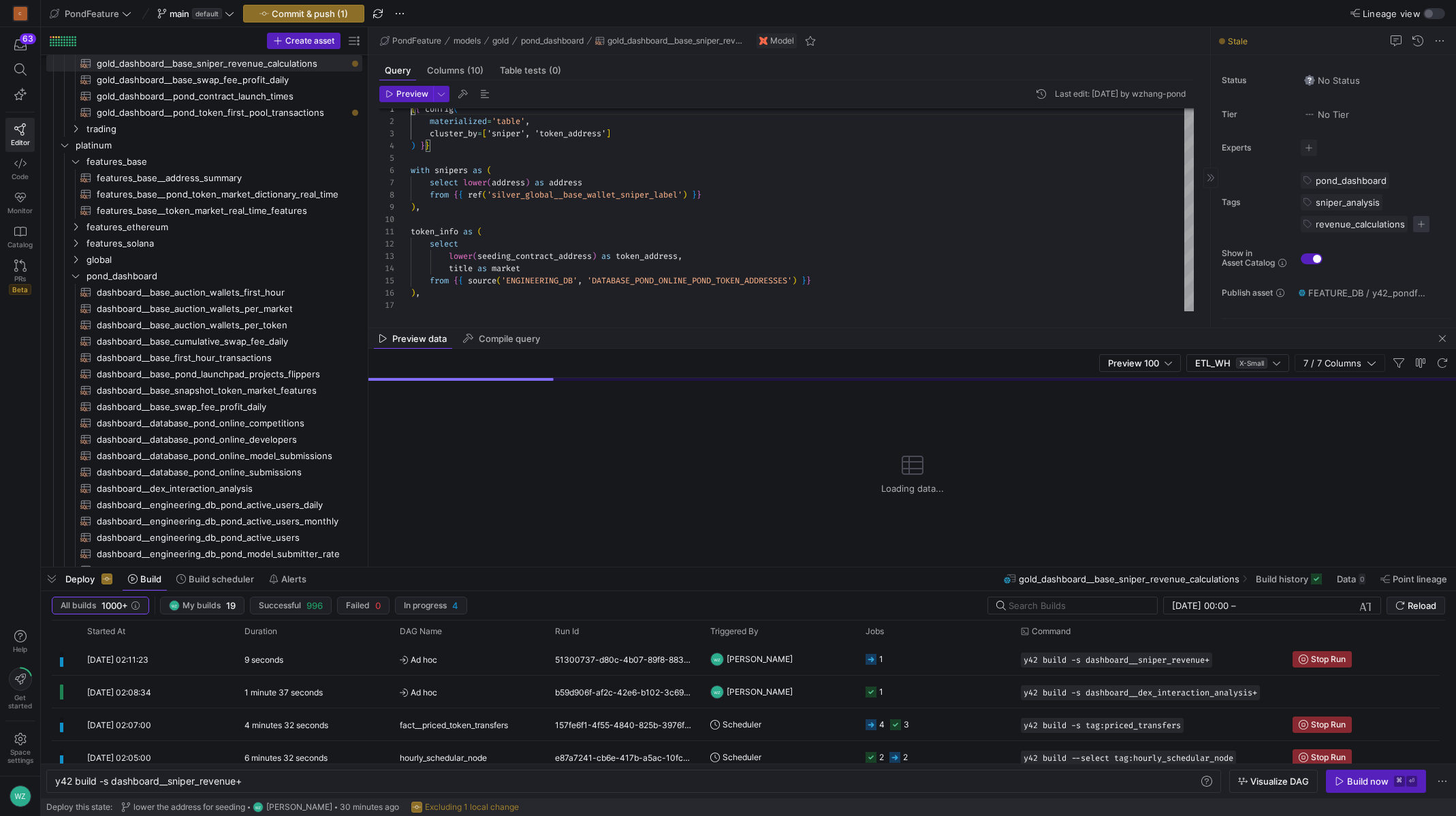
click at [1422, 222] on span "button" at bounding box center [1421, 224] width 17 height 17
type input "dail"
click at [1400, 270] on span "daily_snapshot" at bounding box center [1357, 266] width 123 height 11
click at [1076, 278] on div at bounding box center [728, 408] width 1456 height 816
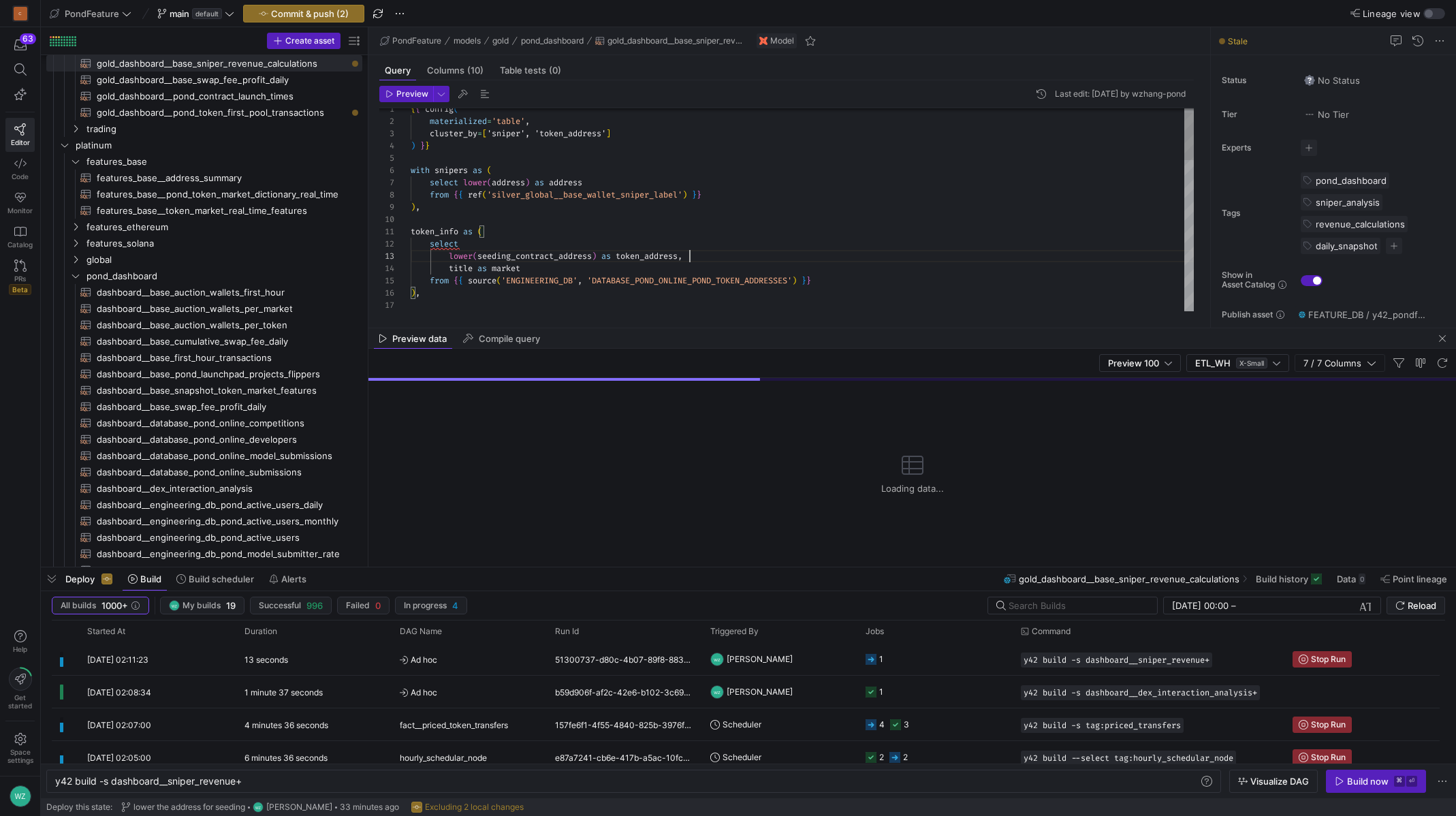
click at [963, 255] on div "{ { config ( materialized = 'table' , cluster_by = [ 'sniper', 'token_address' …" at bounding box center [802, 520] width 784 height 857
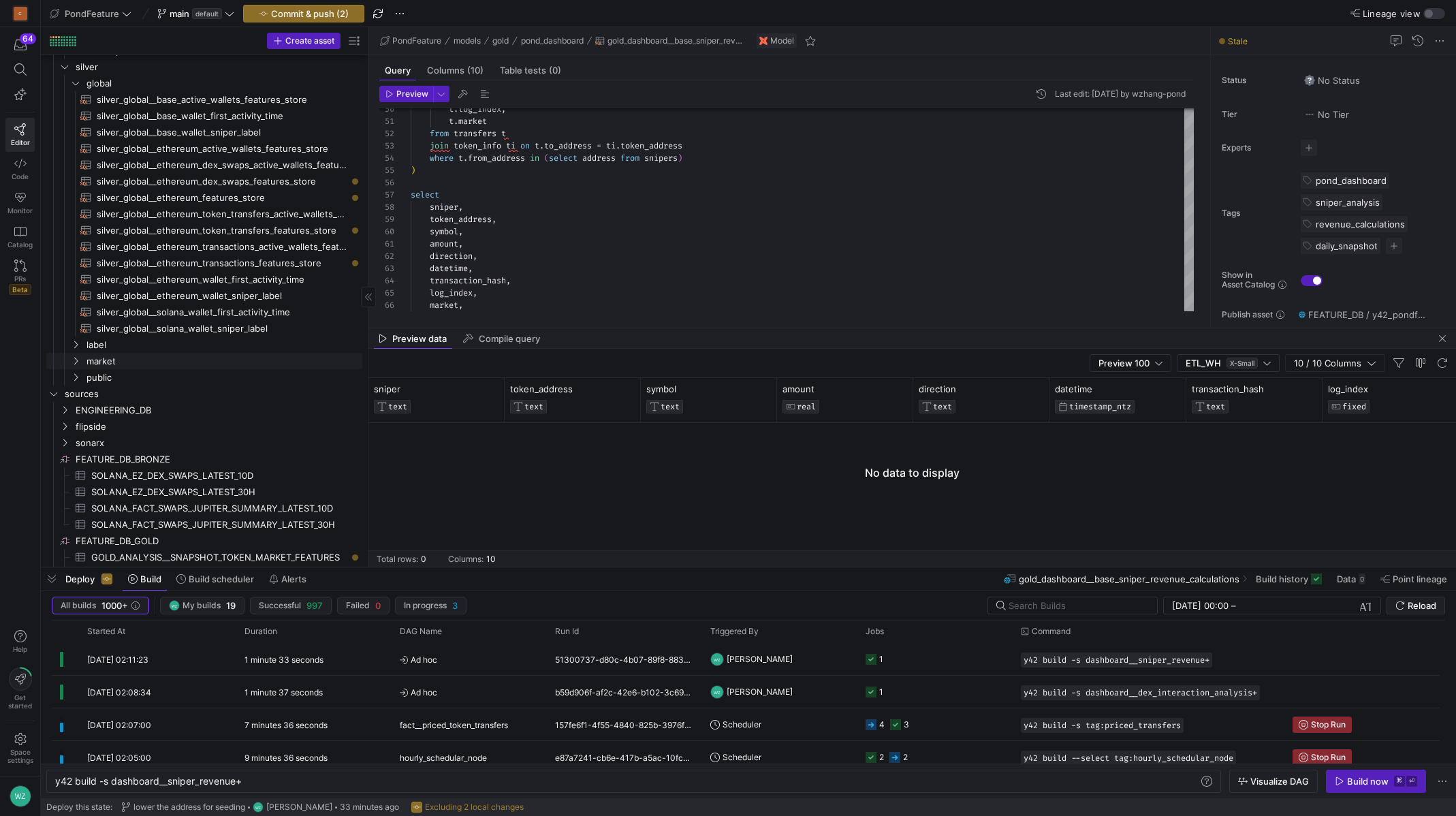
scroll to position [803, 0]
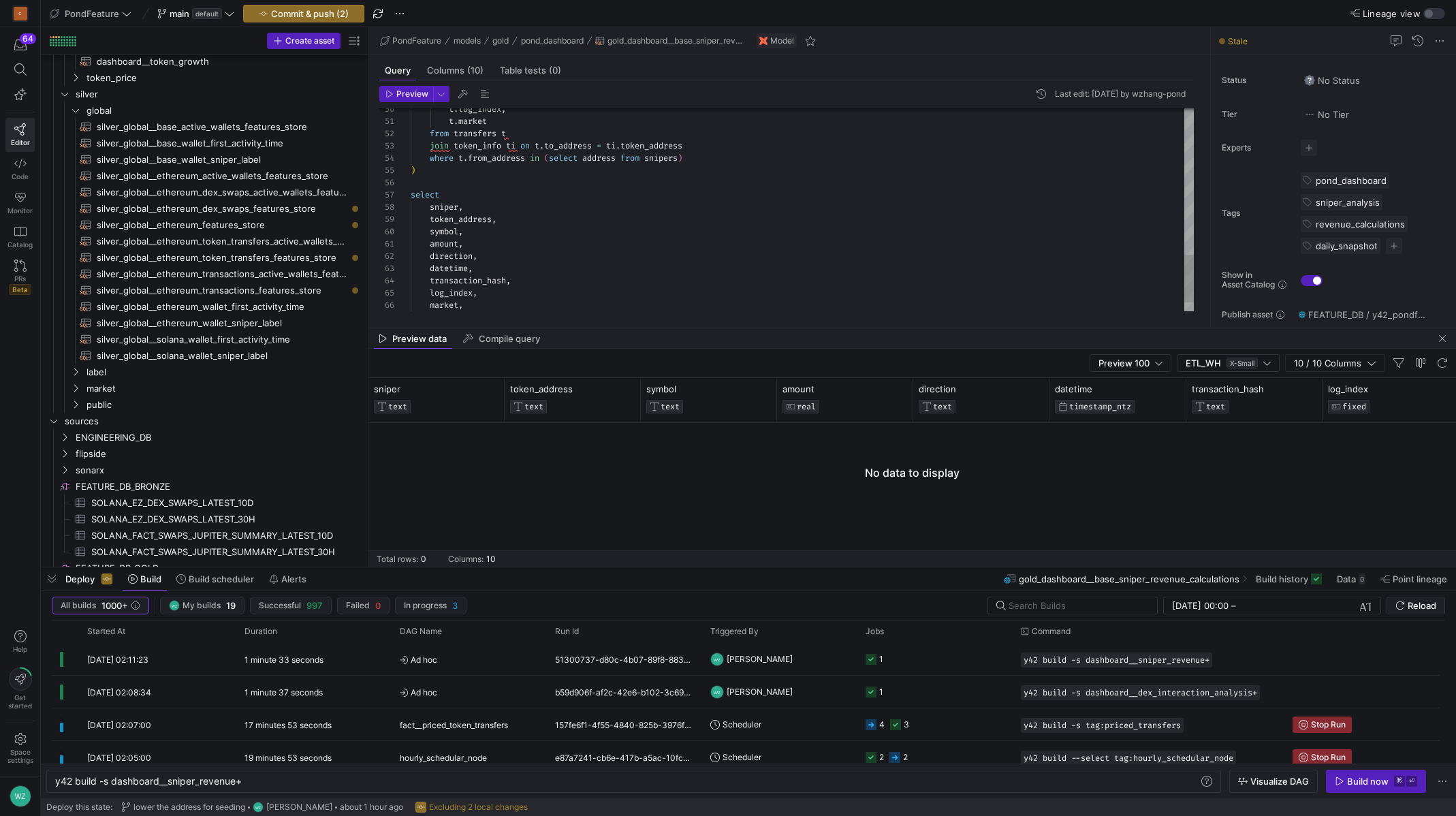
type textarea "t.market from transfers t join token_info ti on t.to_address = ti.token_address…"
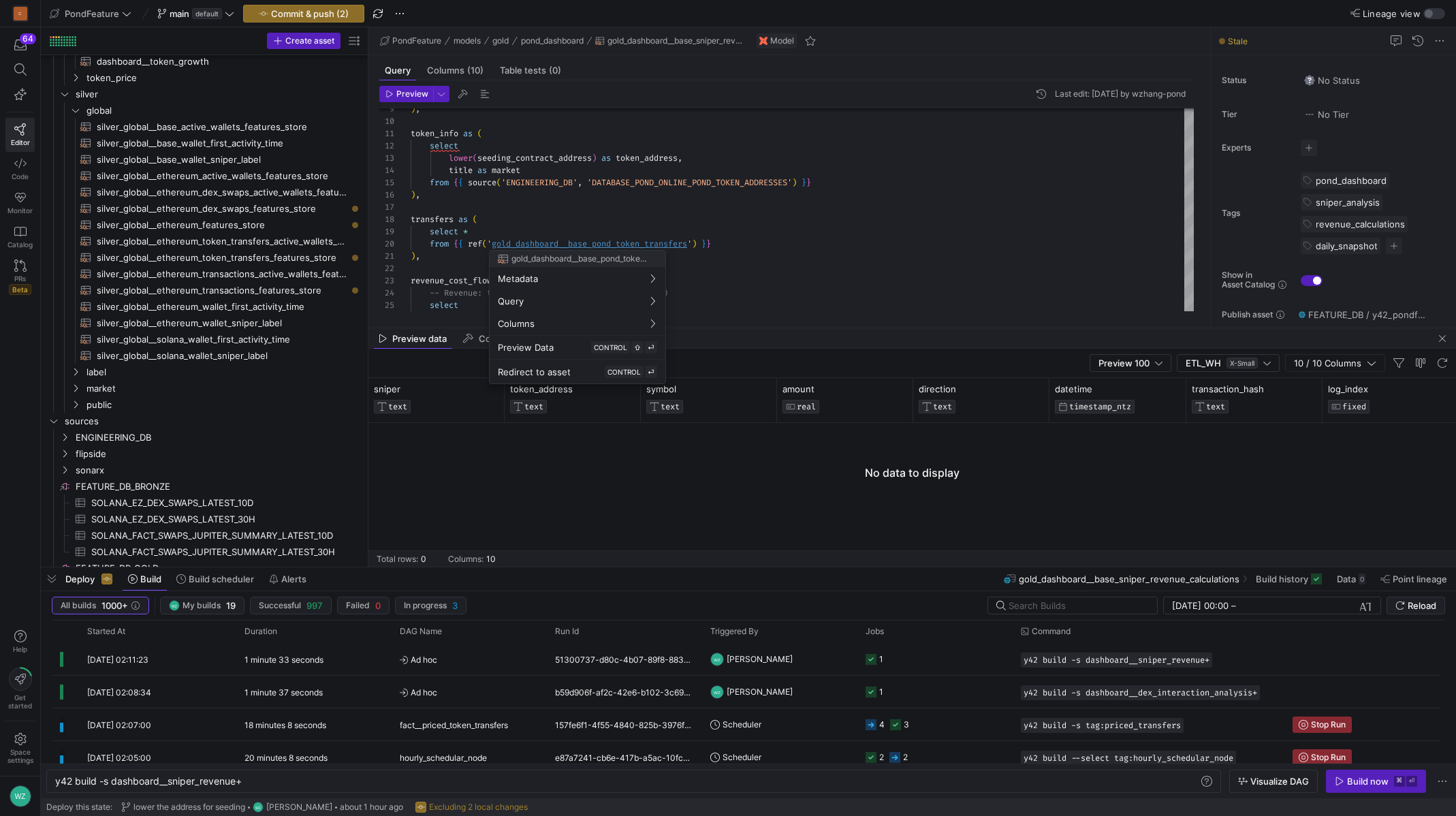
click at [571, 243] on div at bounding box center [728, 408] width 1456 height 816
click at [539, 244] on div at bounding box center [728, 408] width 1456 height 816
click at [516, 241] on div at bounding box center [728, 408] width 1456 height 816
click at [517, 244] on div at bounding box center [728, 408] width 1456 height 816
click at [558, 240] on div at bounding box center [728, 408] width 1456 height 816
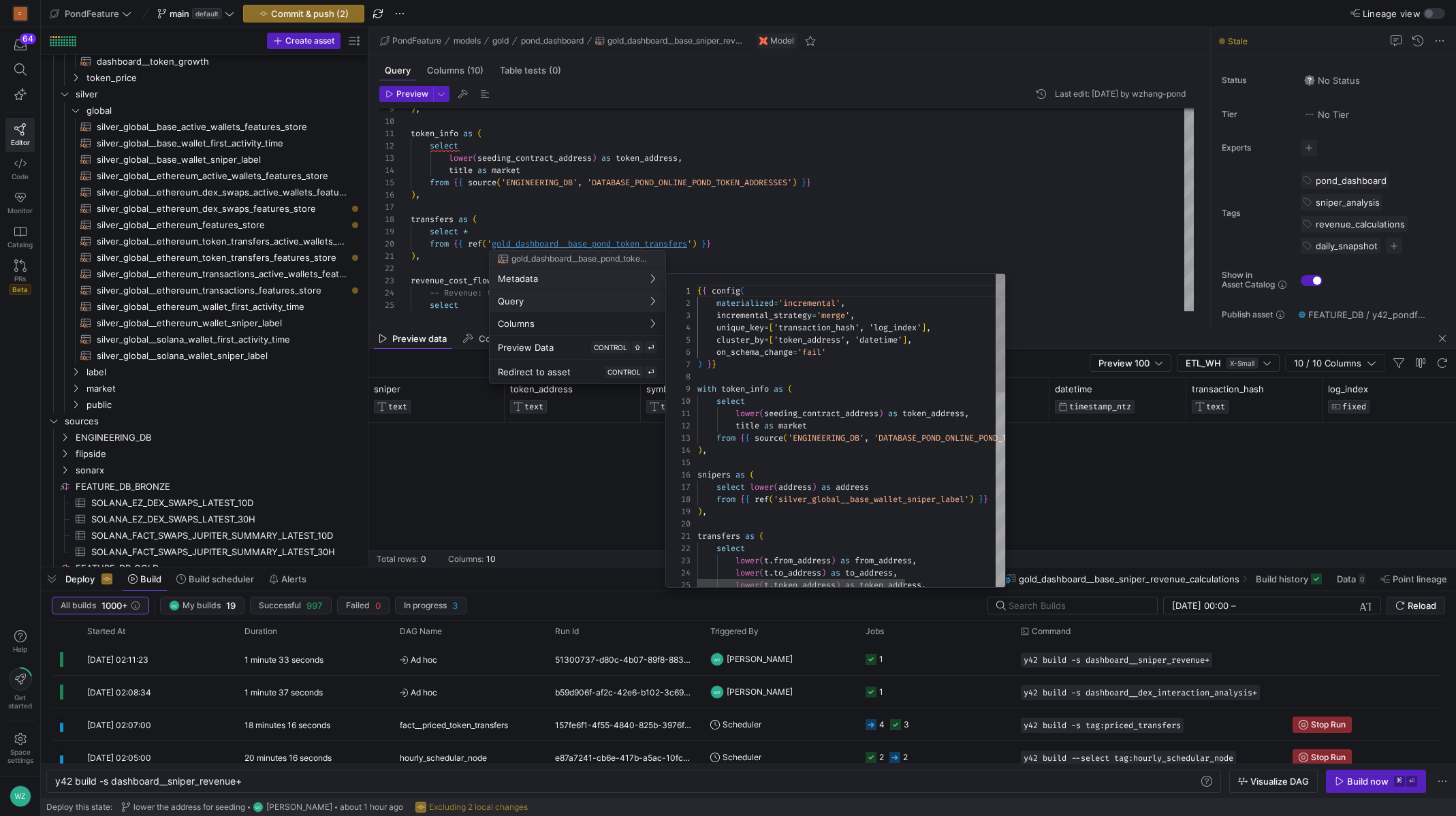
scroll to position [123, 0]
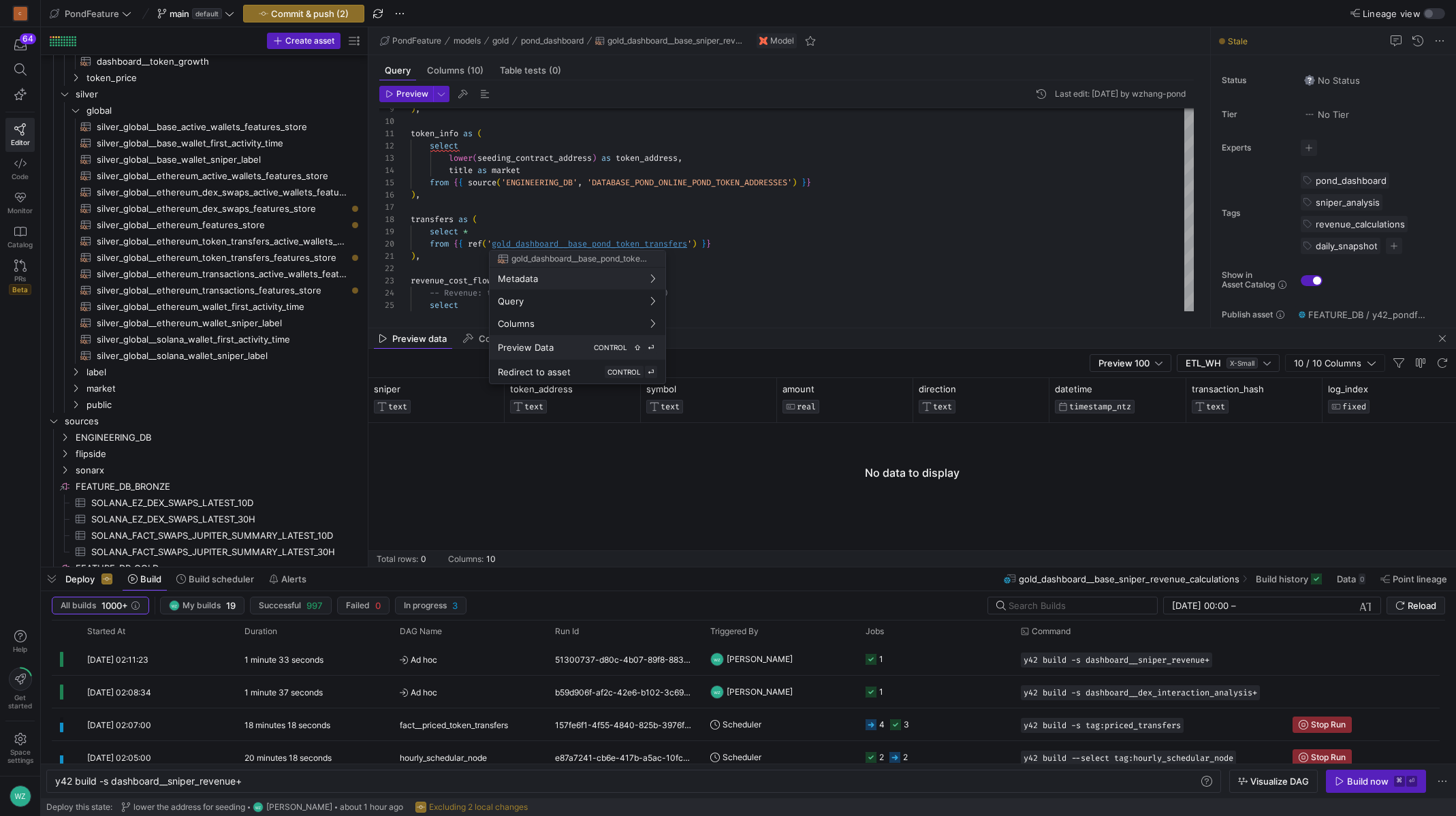
click at [563, 350] on div "Preview Data CONTROL ⇧ ⏎" at bounding box center [578, 348] width 159 height 13
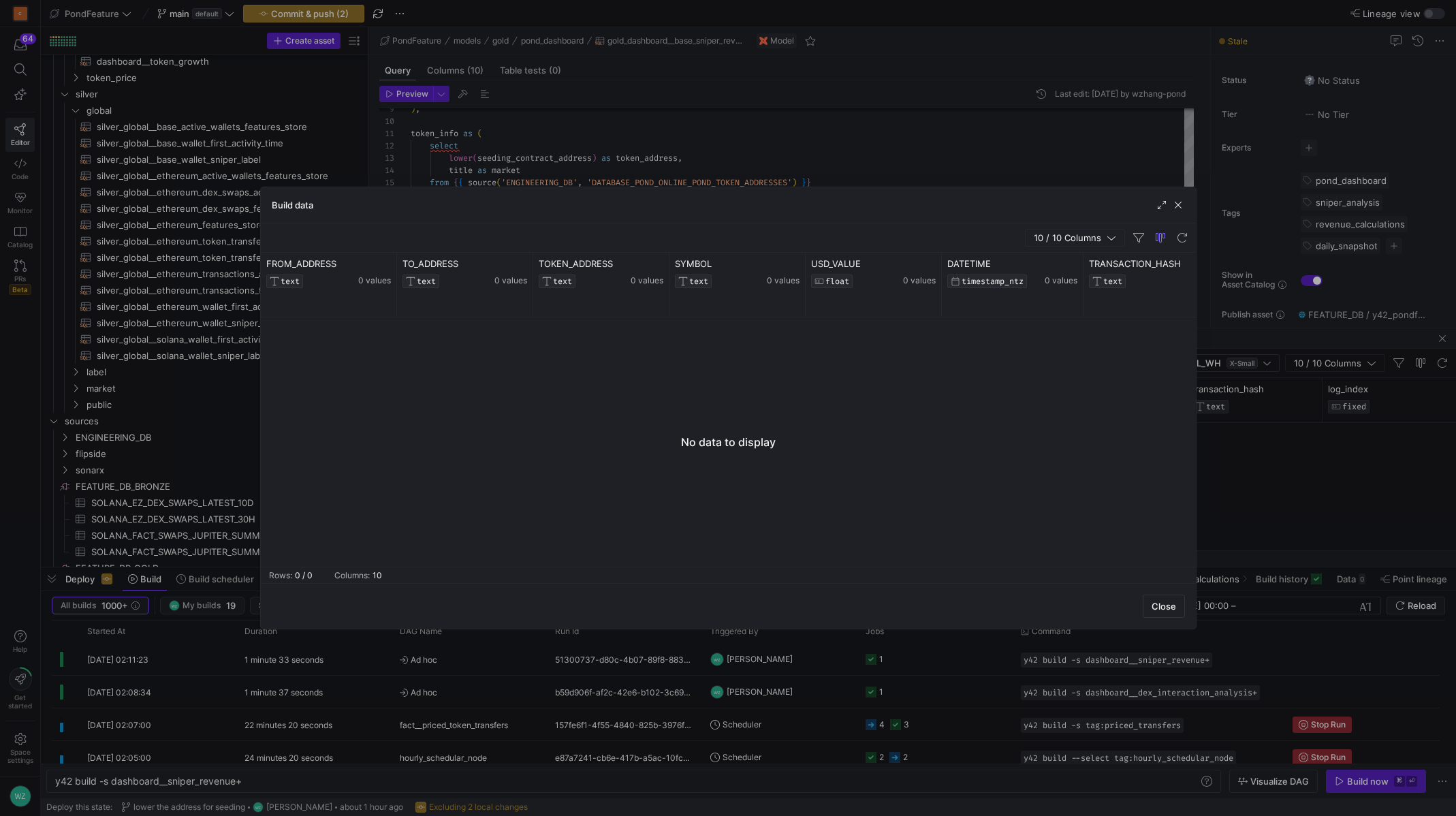
click at [868, 412] on div at bounding box center [728, 442] width 935 height 249
click at [1179, 207] on span "button" at bounding box center [1178, 204] width 13 height 13
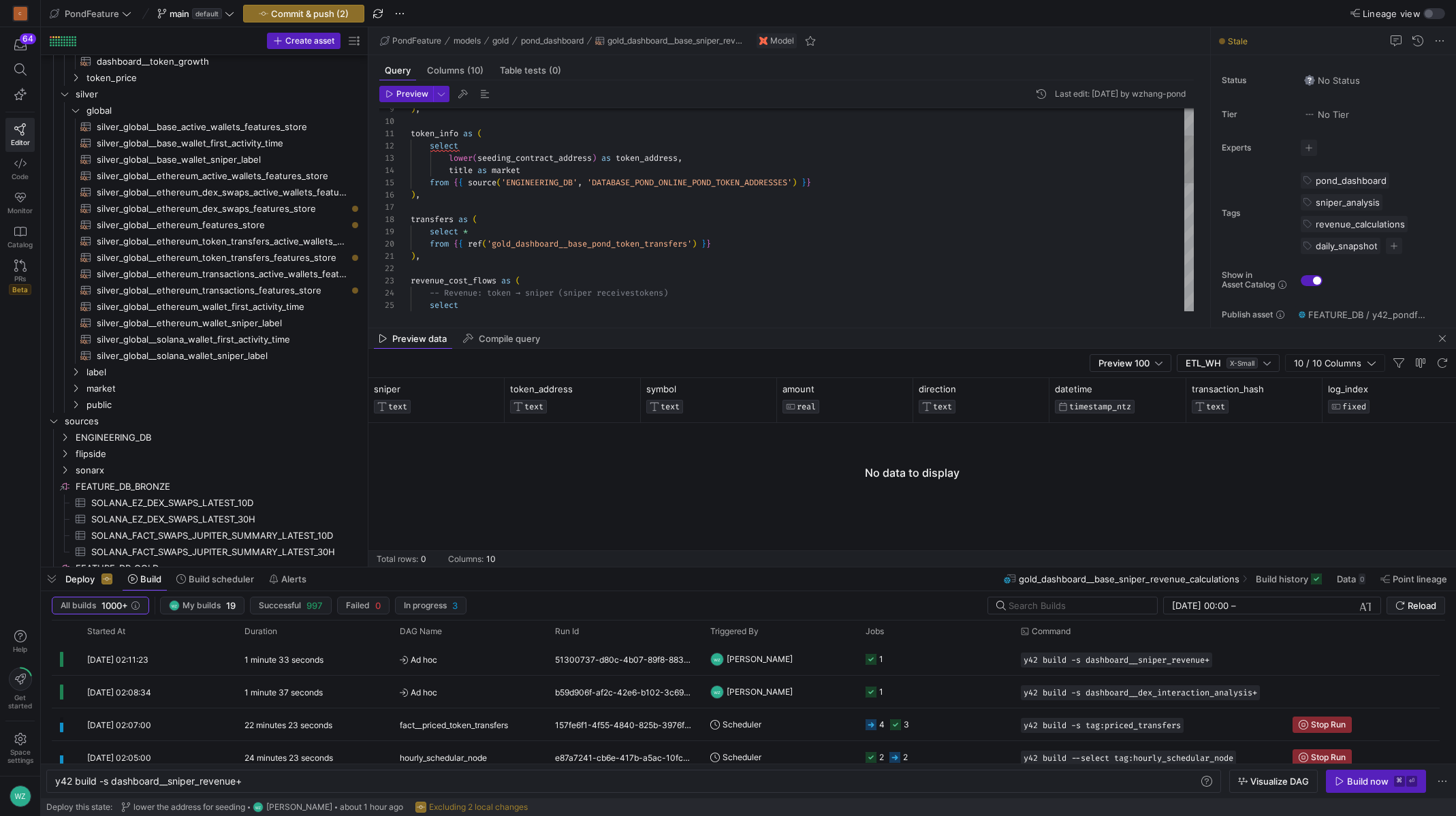
type textarea "token_info as ( select lower(seeding_contract_address) as token_address, title …"
click at [598, 241] on div "-- Revenue: token → sniper (sniper receives tokens) select revenue_cost_flows a…" at bounding box center [802, 422] width 784 height 857
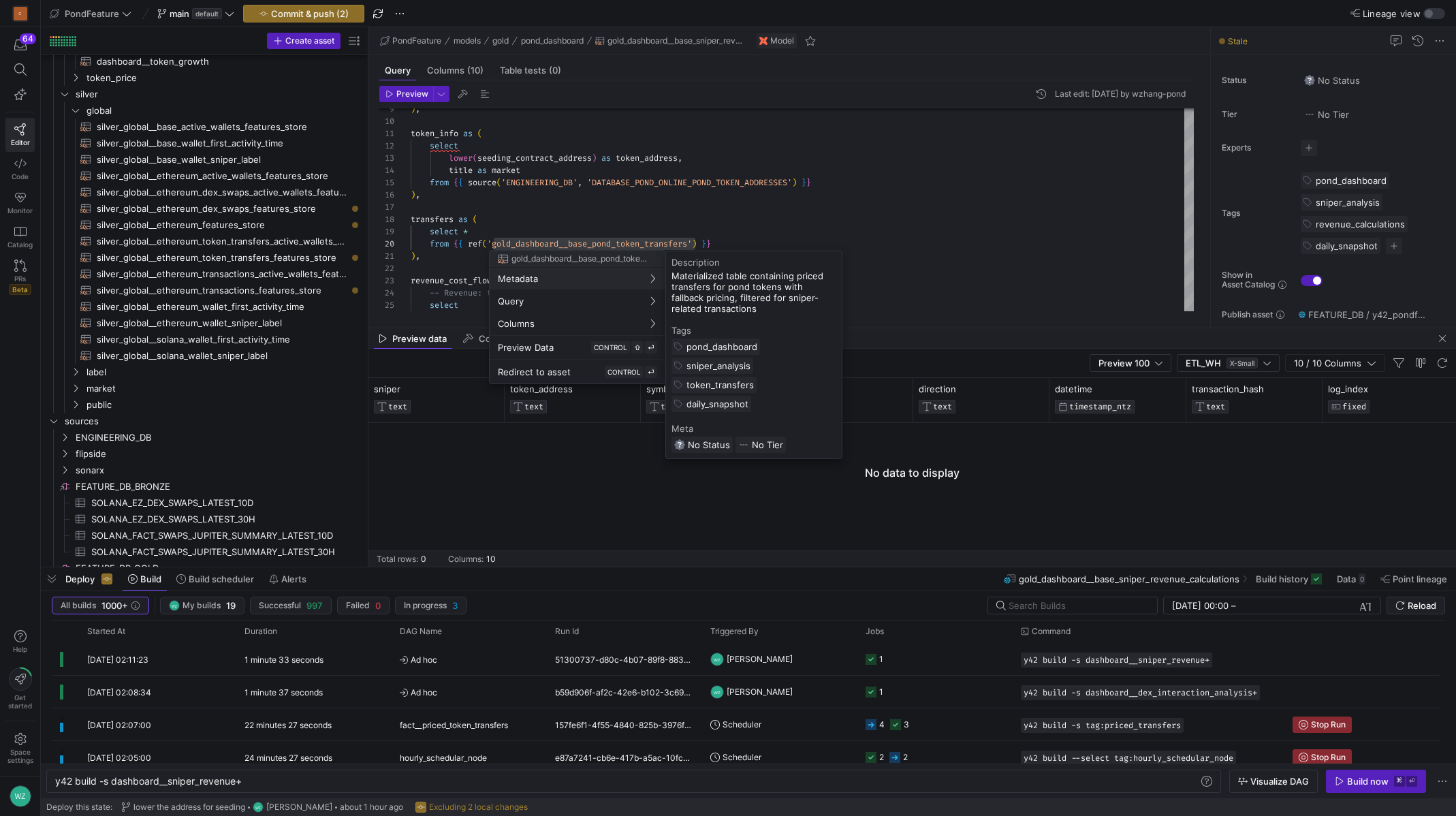
click at [582, 242] on div at bounding box center [728, 408] width 1456 height 816
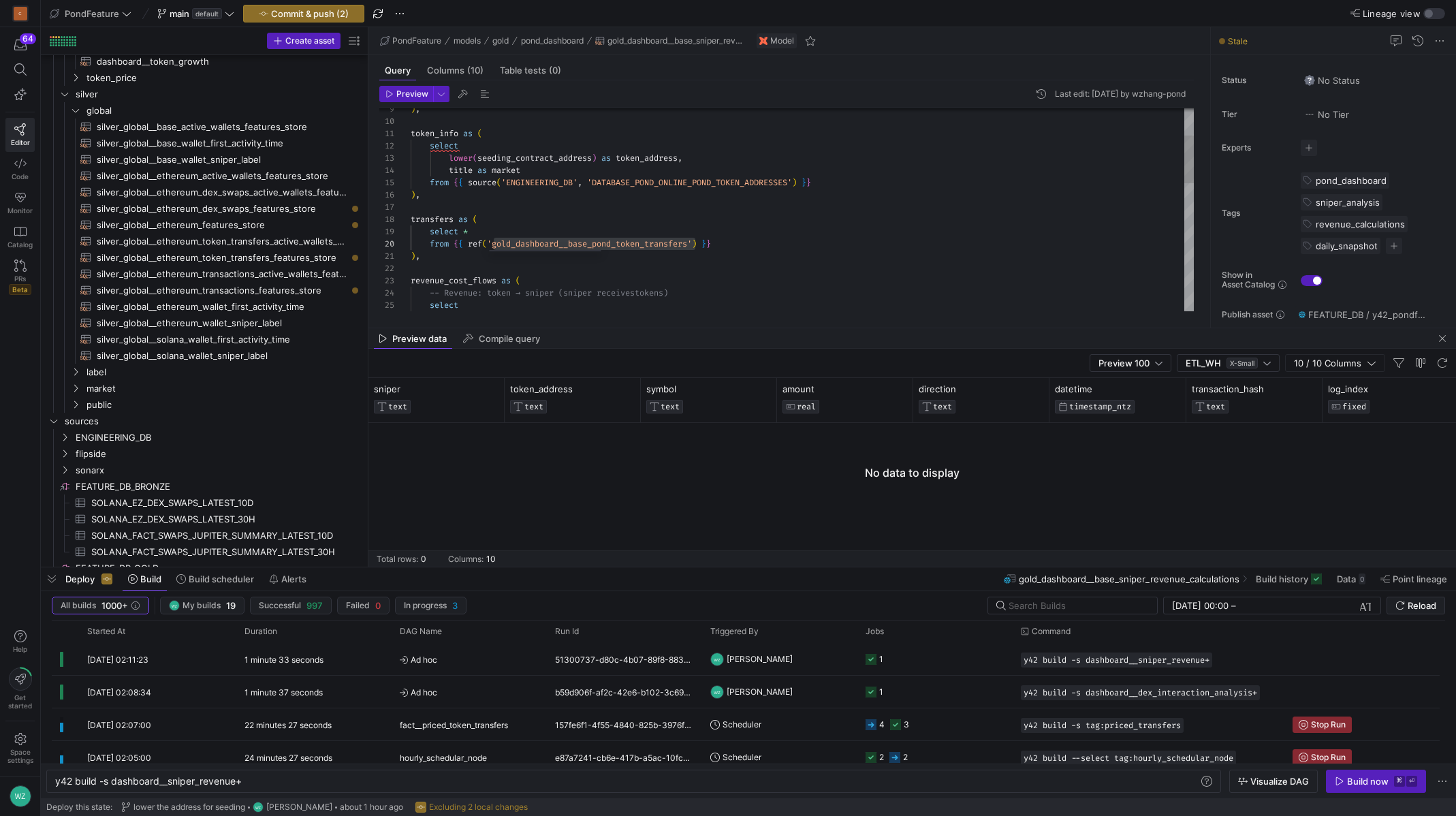
click at [582, 242] on div "-- Revenue: token → sniper (sniper receives tokens) select revenue_cost_flows a…" at bounding box center [802, 422] width 784 height 857
click at [575, 243] on div "-- Revenue: token → sniper (sniper receives tokens) select revenue_cost_flows a…" at bounding box center [802, 422] width 784 height 857
click at [22, 66] on icon at bounding box center [20, 69] width 13 height 13
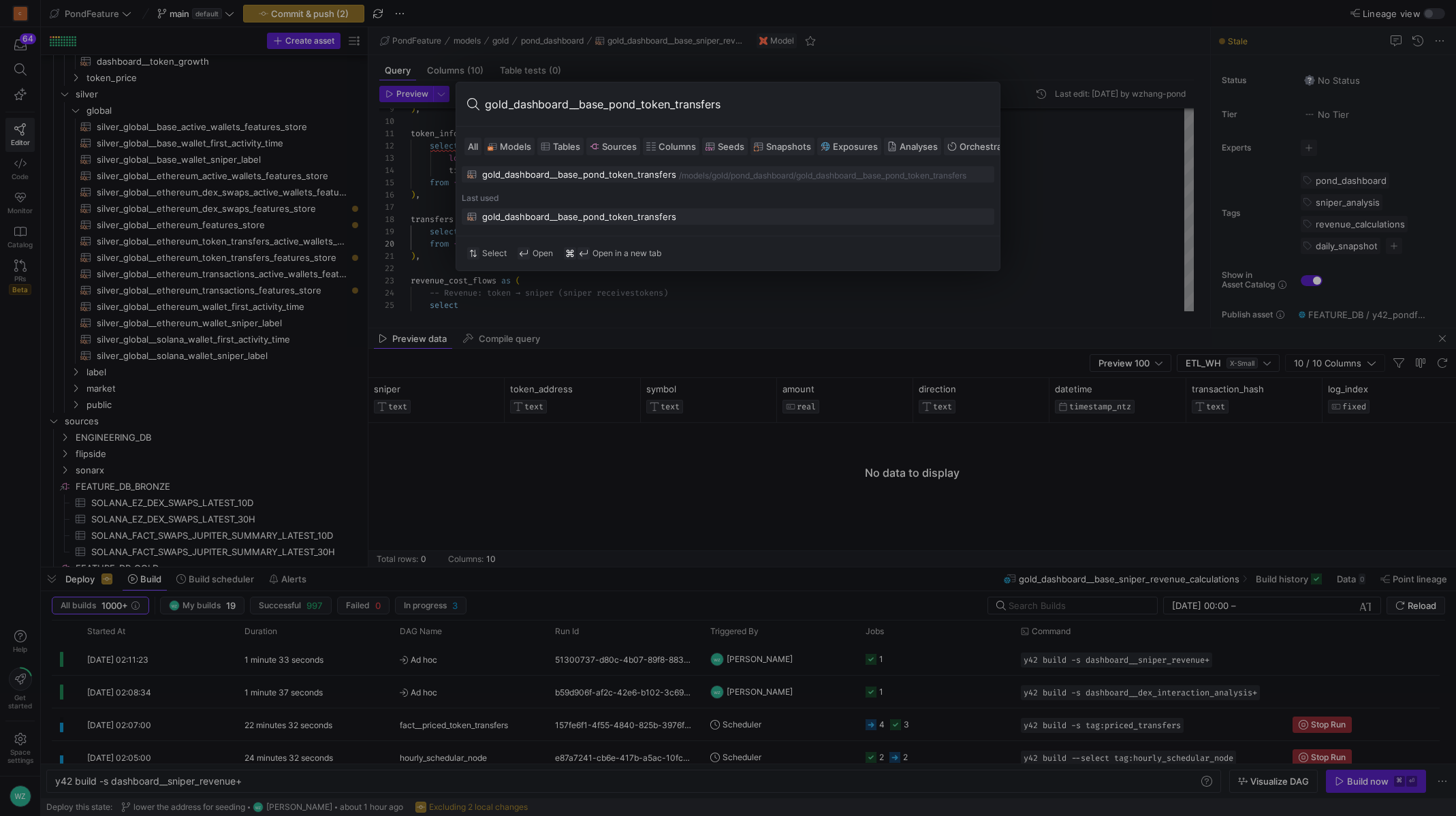
type input "gold_dashboard__base_pond_token_transfers"
click at [582, 223] on button "gold_dashboard__base_pond_token_transfers" at bounding box center [728, 216] width 533 height 17
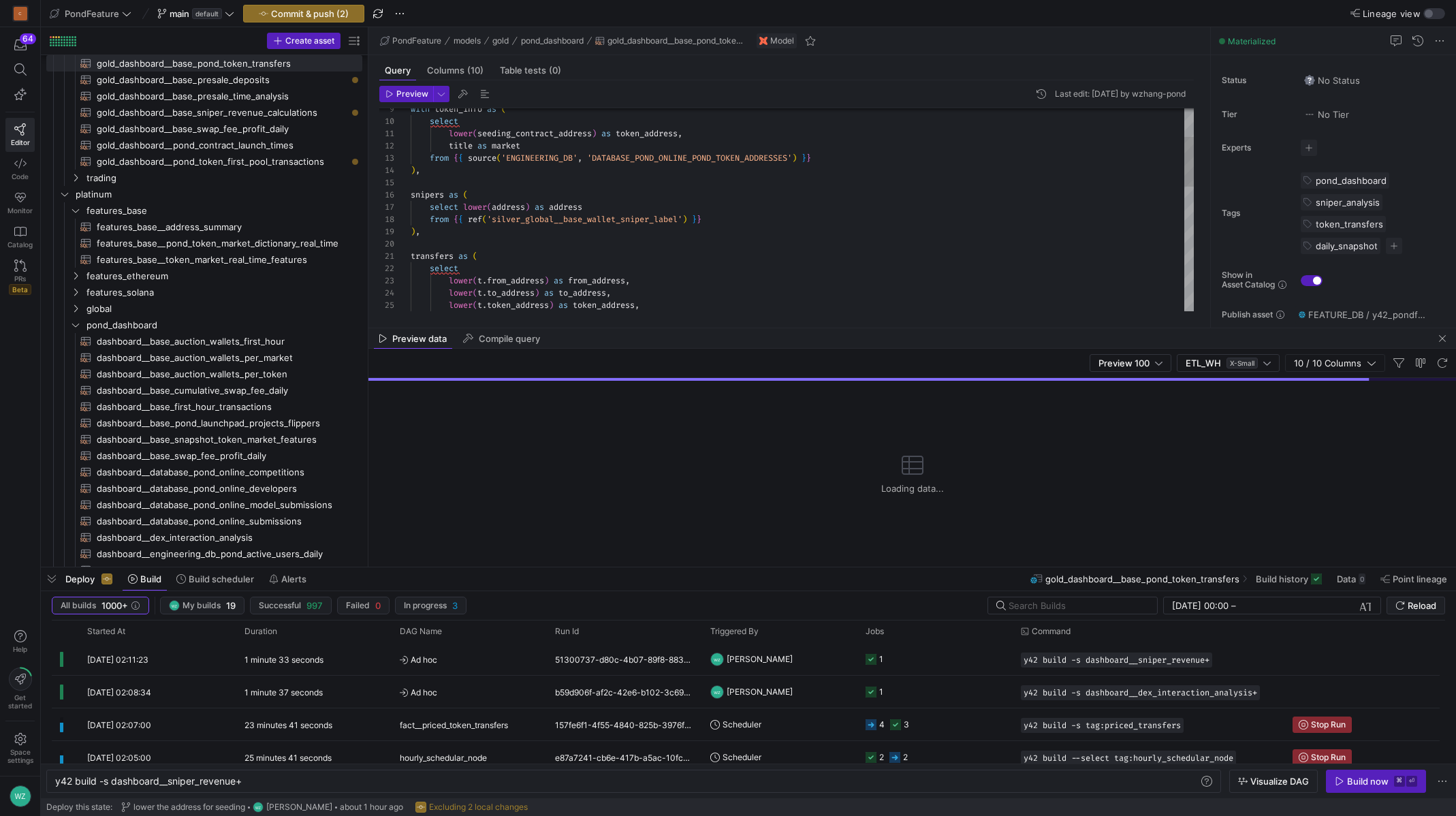
scroll to position [98, 9]
click at [675, 228] on div "with token_info as ( select lower ( seeding_contract_address ) as token_address…" at bounding box center [802, 404] width 784 height 820
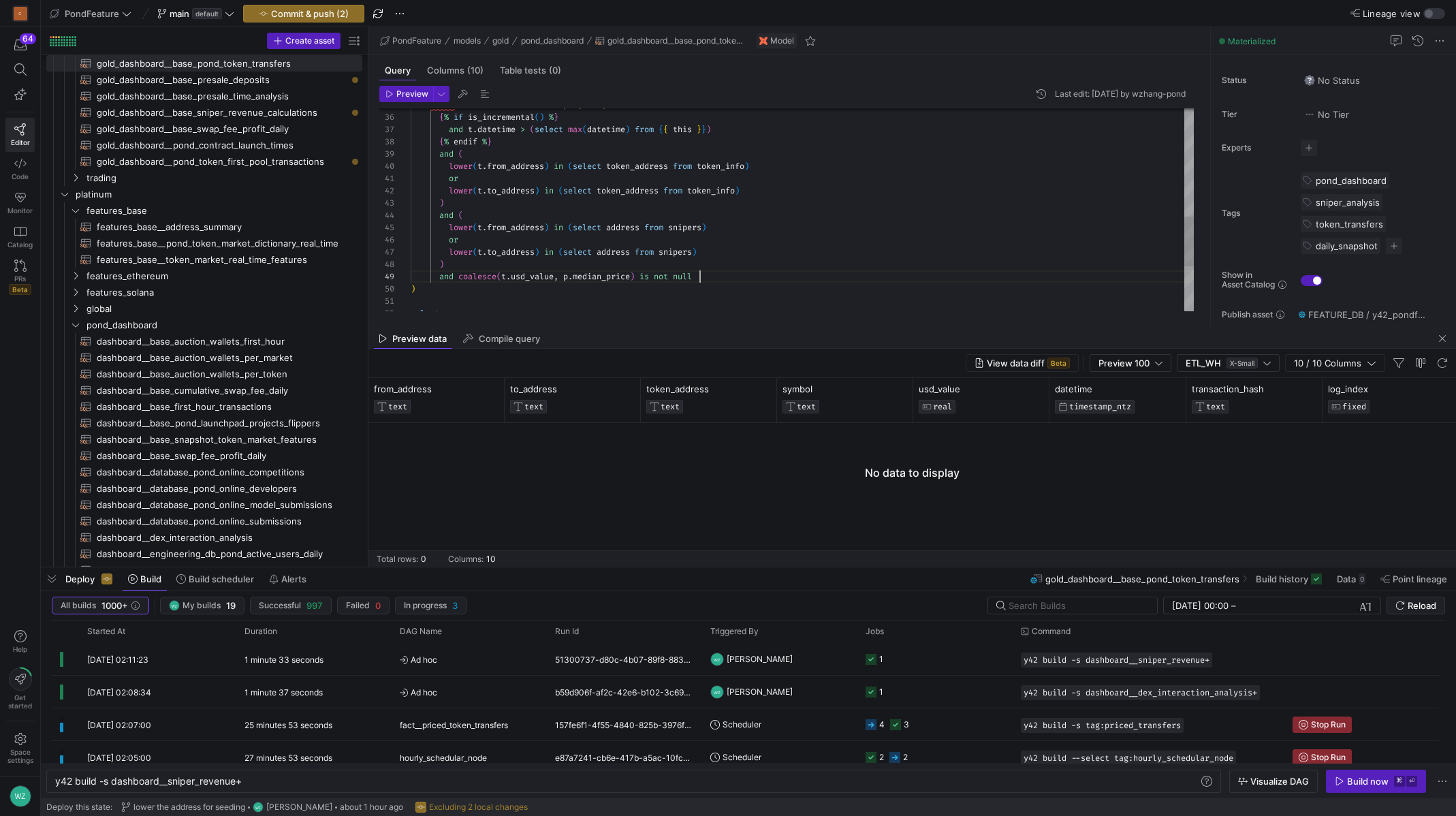
click at [828, 273] on div "where t . datetime >= timestamp '2025-06-01' { % if is_incremental ( ) % } and …" at bounding box center [802, 81] width 784 height 820
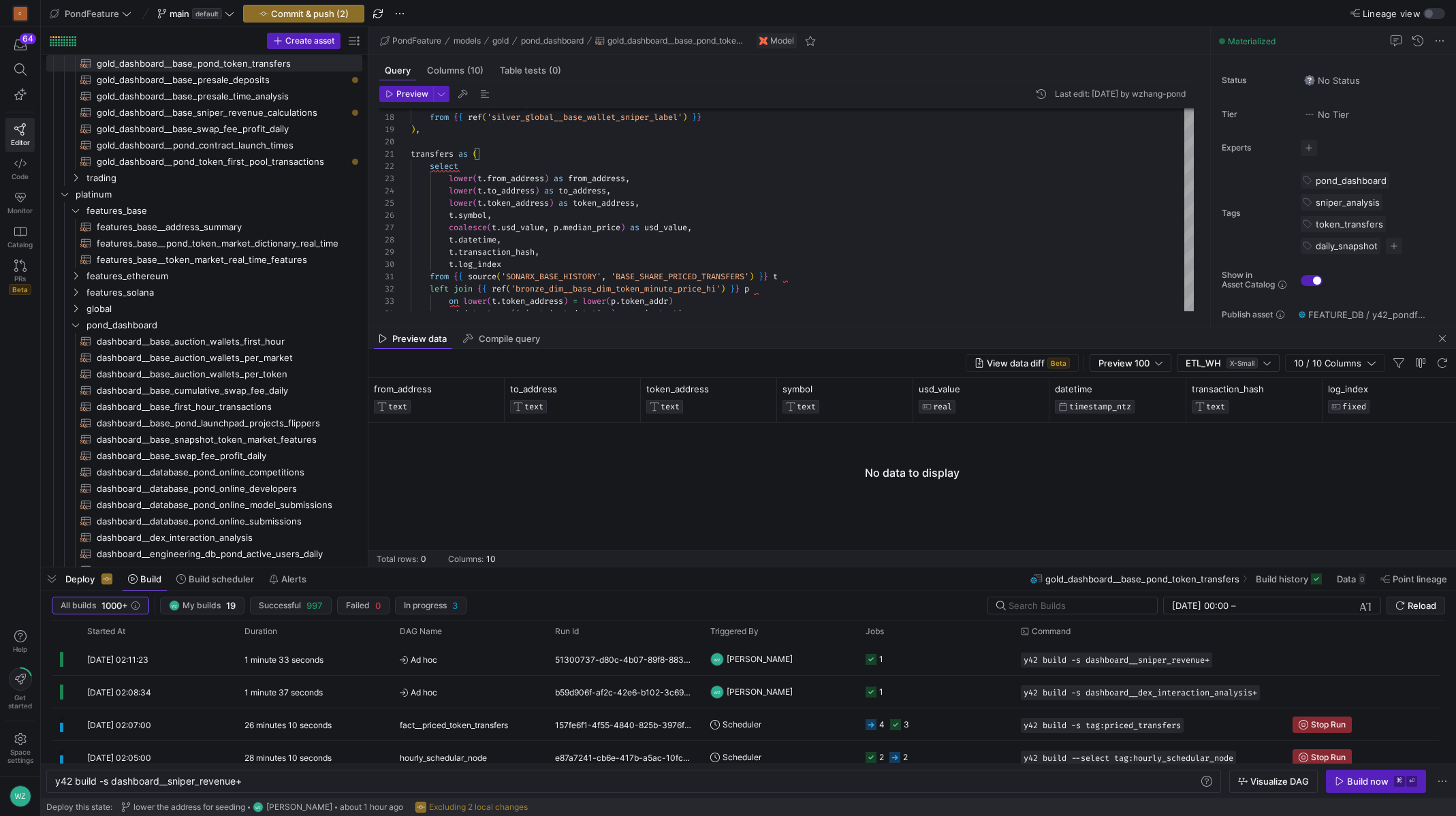
click at [1340, 338] on div "Preview data Compile query" at bounding box center [912, 338] width 1088 height 20
click at [534, 336] on span "Compile query" at bounding box center [509, 338] width 61 height 9
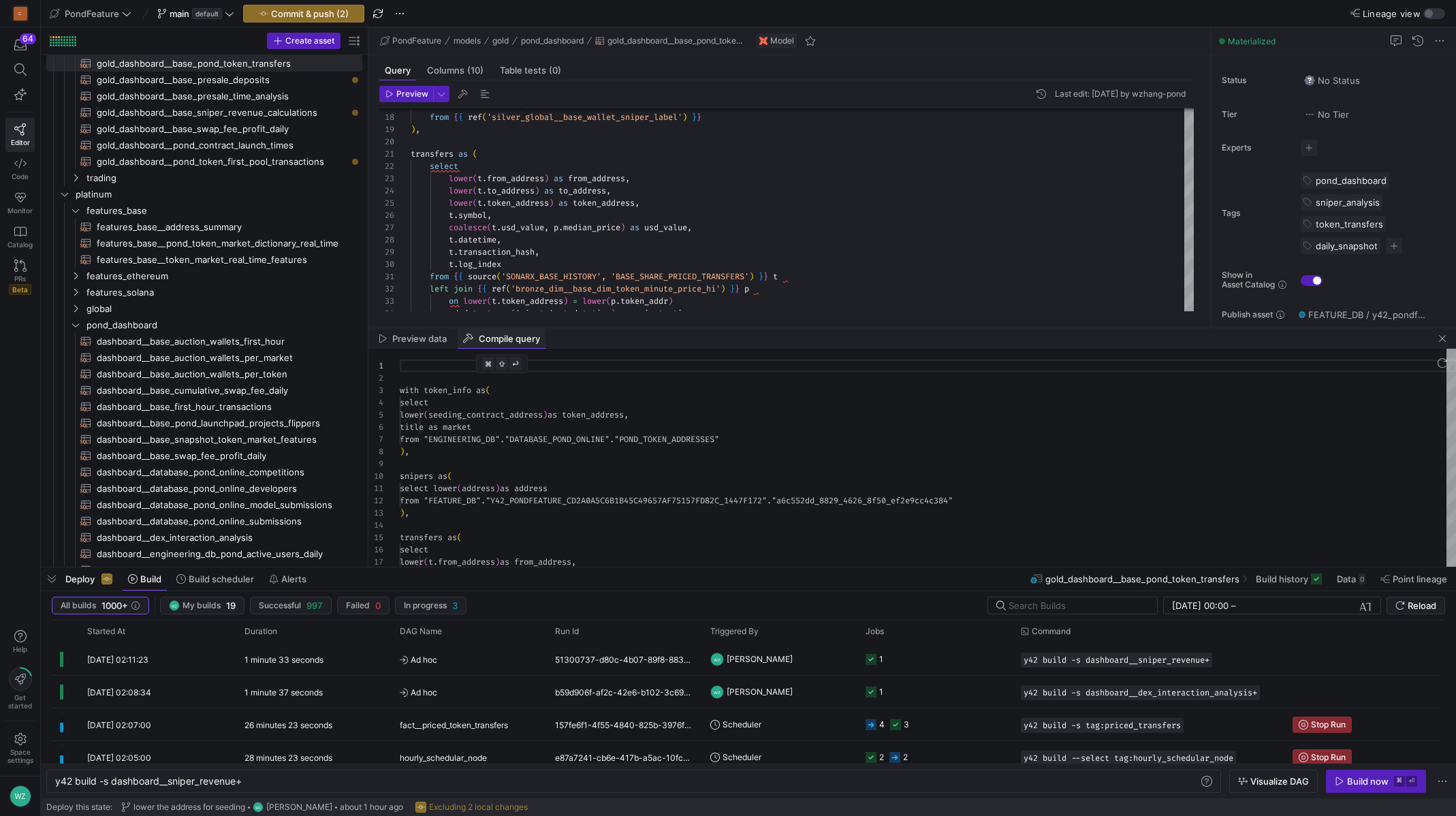
scroll to position [123, 0]
click at [788, 435] on div "with token_info as ( select lower ( seeding_contract_address ) as token_address…" at bounding box center [928, 703] width 1056 height 710
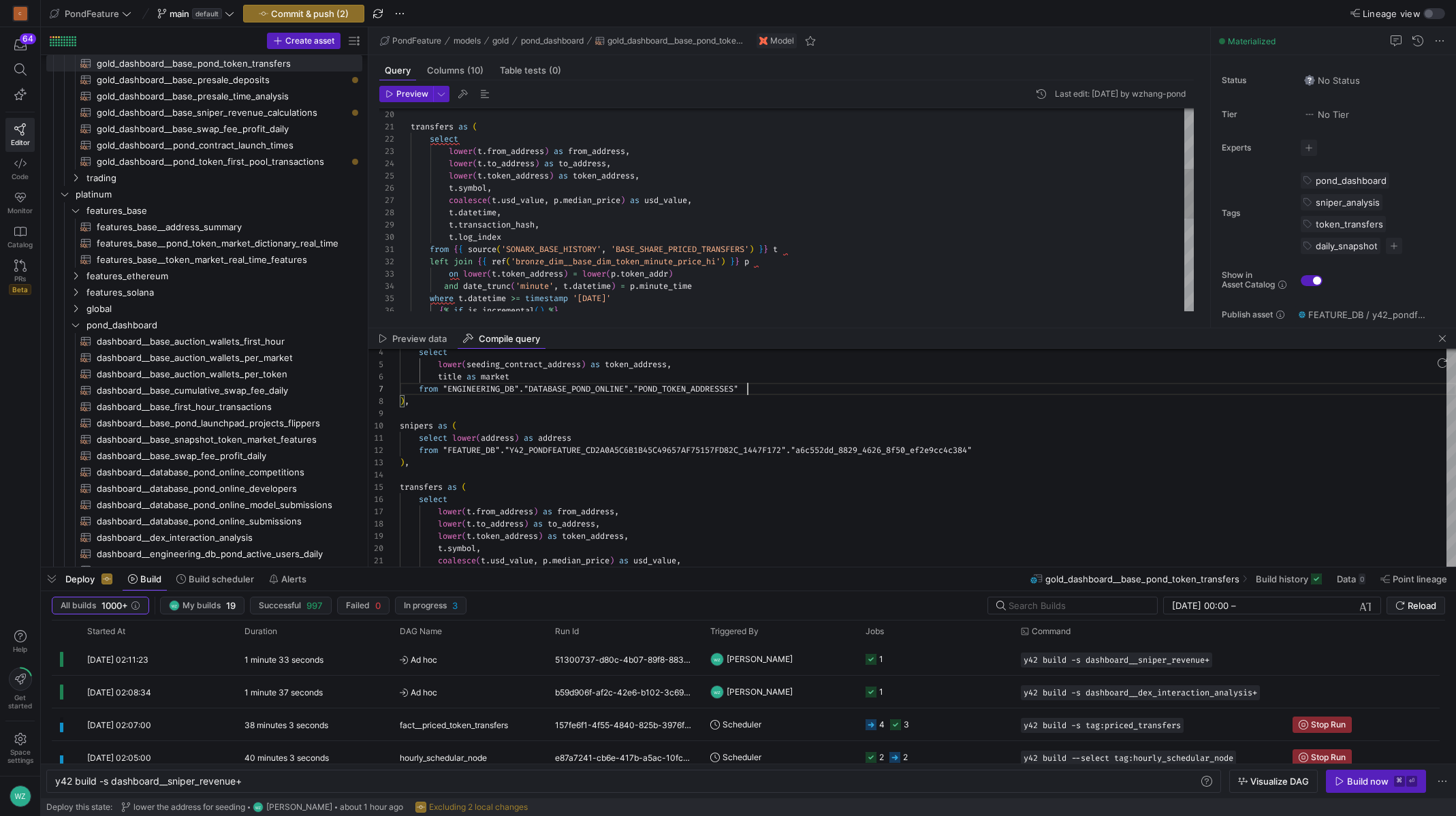
click at [698, 264] on div "transfers as ( select lower ( t . from_address ) as from_address , lower ( t . …" at bounding box center [802, 274] width 784 height 820
type textarea "from {{ source('SONARX_BASE_HISTORY', 'BASE_SHARE_PRICED_TRANSFERS') }} t left …"
click at [698, 264] on div "transfers as ( select lower ( t . from_address ) as from_address , lower ( t . …" at bounding box center [802, 274] width 784 height 820
click at [743, 276] on div at bounding box center [728, 408] width 1456 height 816
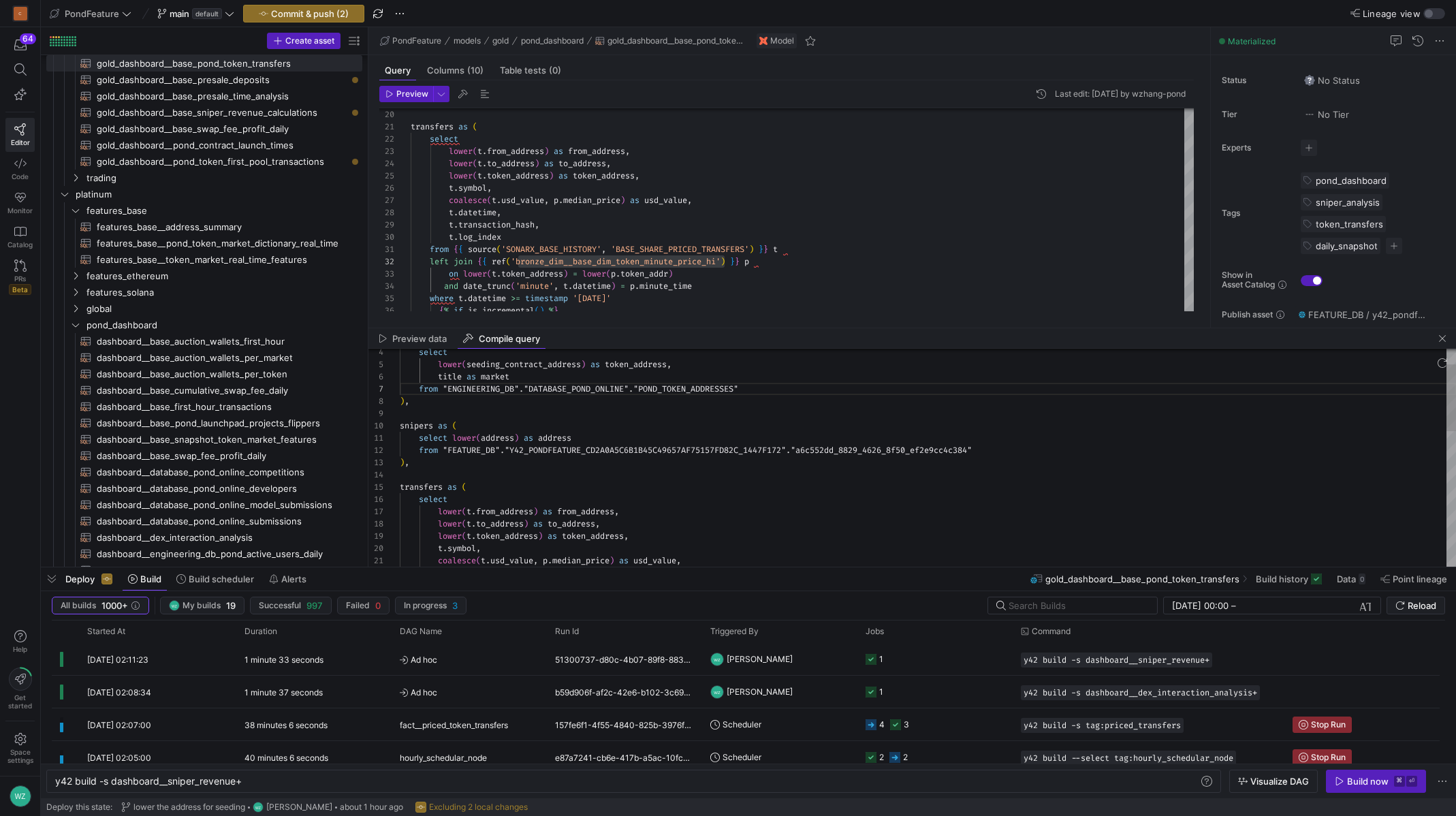
click at [1033, 423] on div ") , transfers as ( select lower ( t . from_address ) as from_address , lower ( …" at bounding box center [928, 653] width 1056 height 710
click at [1264, 432] on div ") , transfers as ( select lower ( t . from_address ) as from_address , lower ( …" at bounding box center [928, 653] width 1056 height 710
type textarea "with token_info as ( select lower(seeding_contract_address) as token_address, t…"
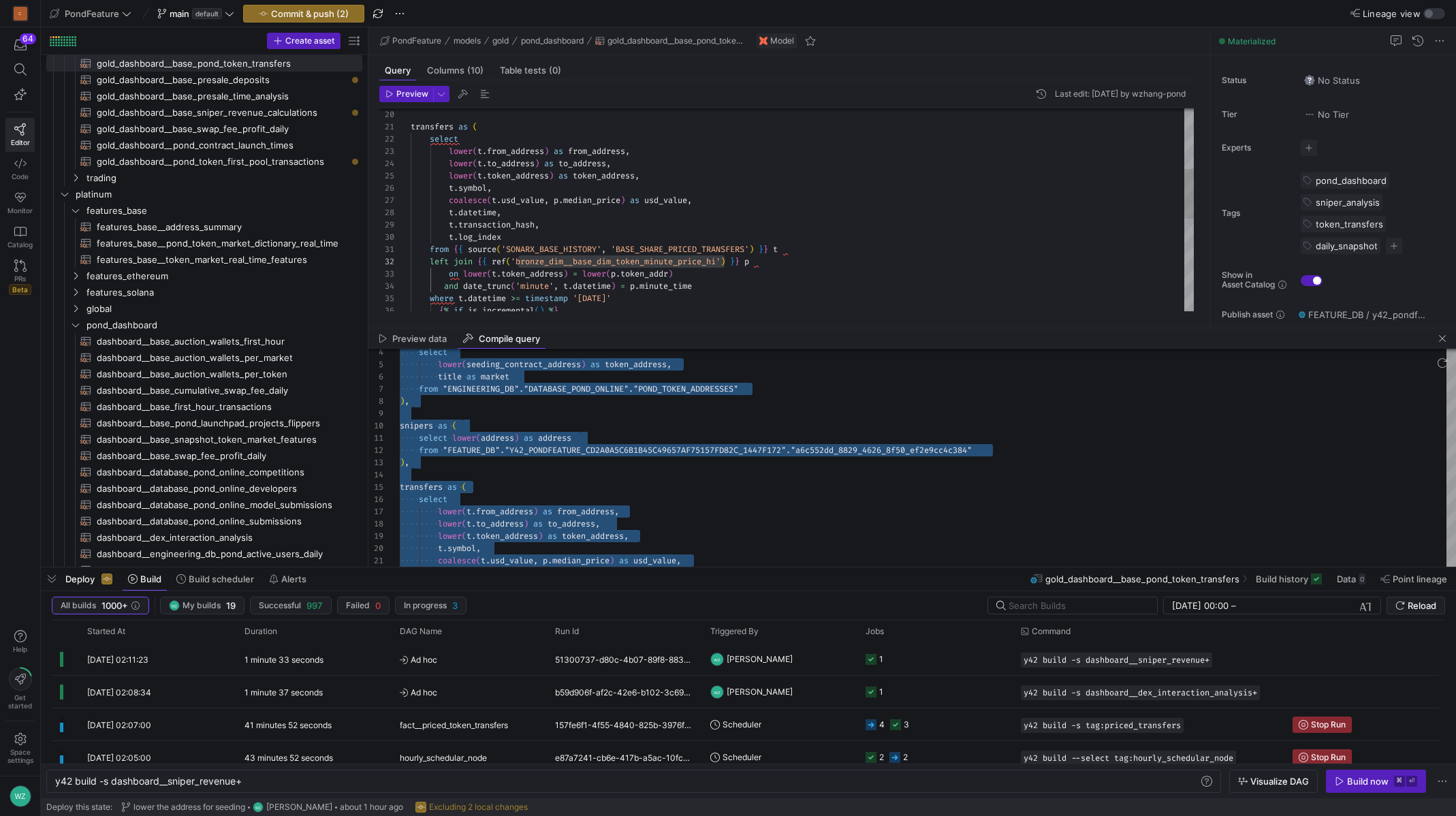
type textarea "transfers as ( select lower(t.from_address) as from_address, lower(t.to_address…"
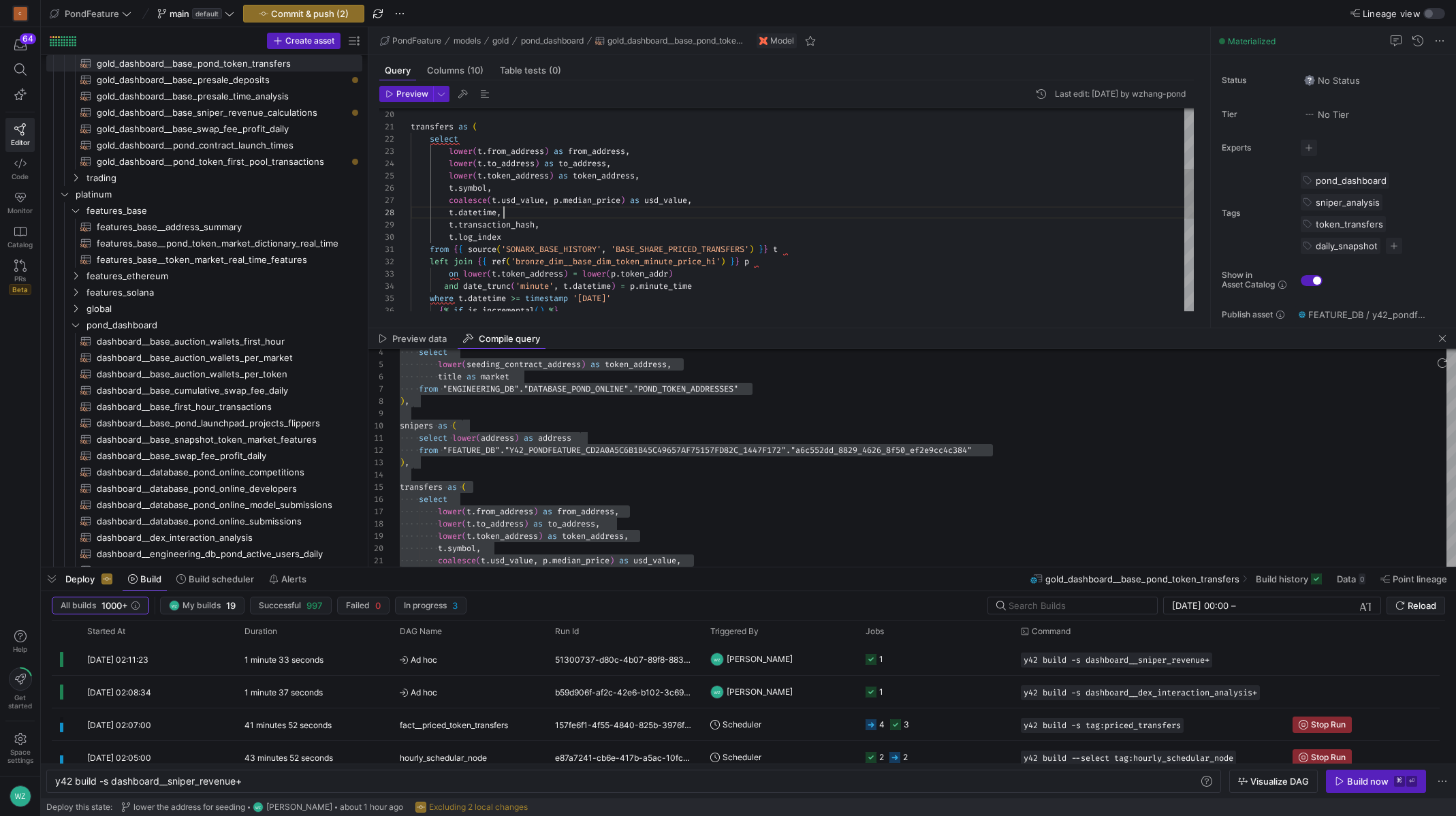
click at [769, 211] on div "transfers as ( select lower ( t . from_address ) as from_address , lower ( t . …" at bounding box center [802, 274] width 784 height 820
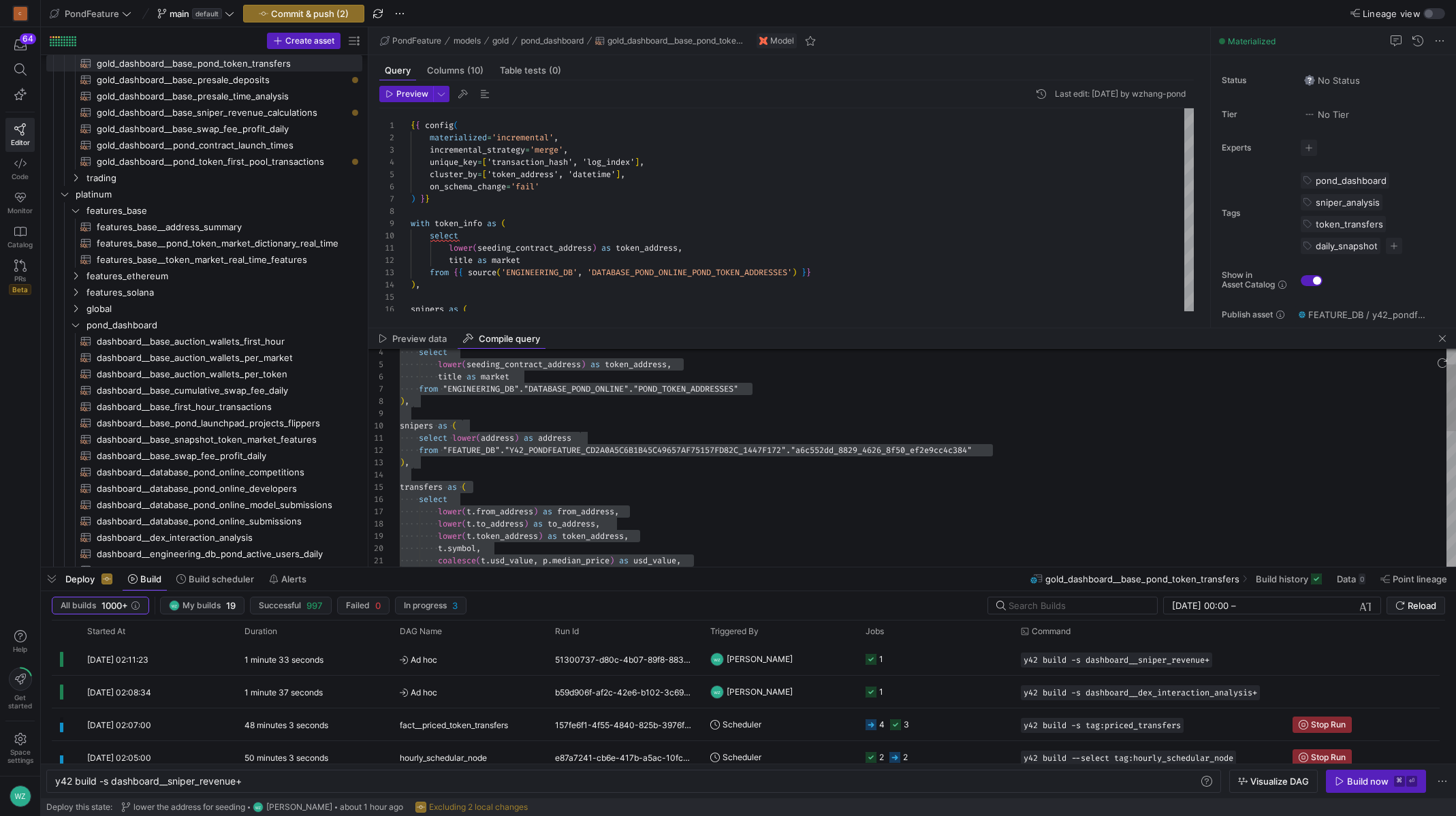
click at [563, 440] on div ") , transfers as ( select lower ( t . from_address ) as from_address , lower ( …" at bounding box center [928, 653] width 1056 height 710
type textarea "select lower(address) as address from "FEATURE_DB"."Y42_PONDFEATURE_CD2A0A5C6B1…"
